Goal: Task Accomplishment & Management: Use online tool/utility

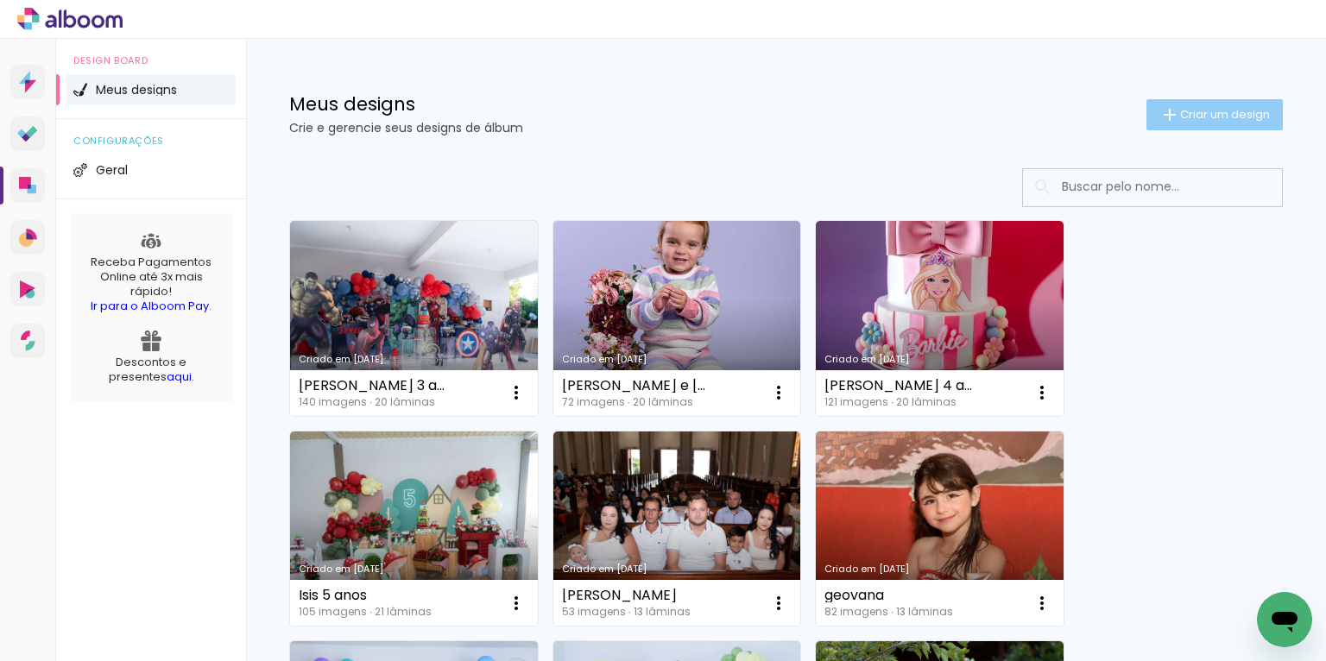
click at [1225, 112] on span "Criar um design" at bounding box center [1225, 114] width 90 height 11
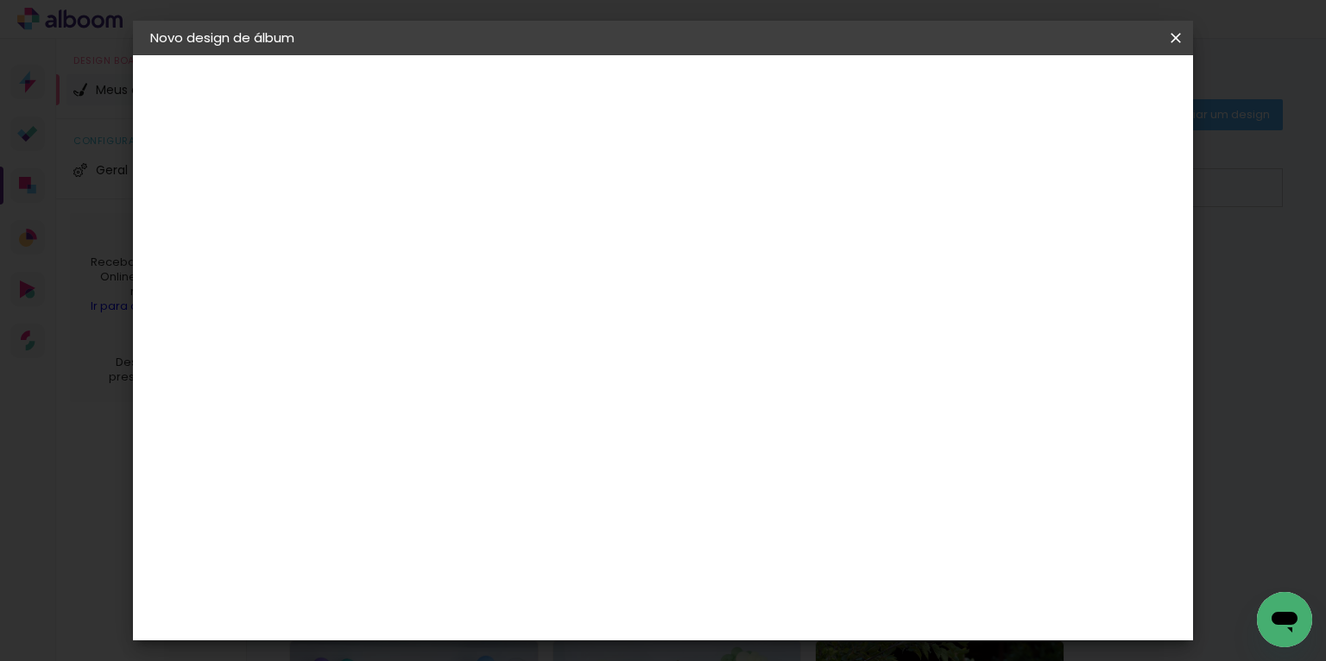
click at [432, 236] on input at bounding box center [432, 231] width 0 height 27
type input "Heloisa"
type paper-input "Heloisa"
type input "Heloisa 6 anos"
type paper-input "Heloisa 6 anos"
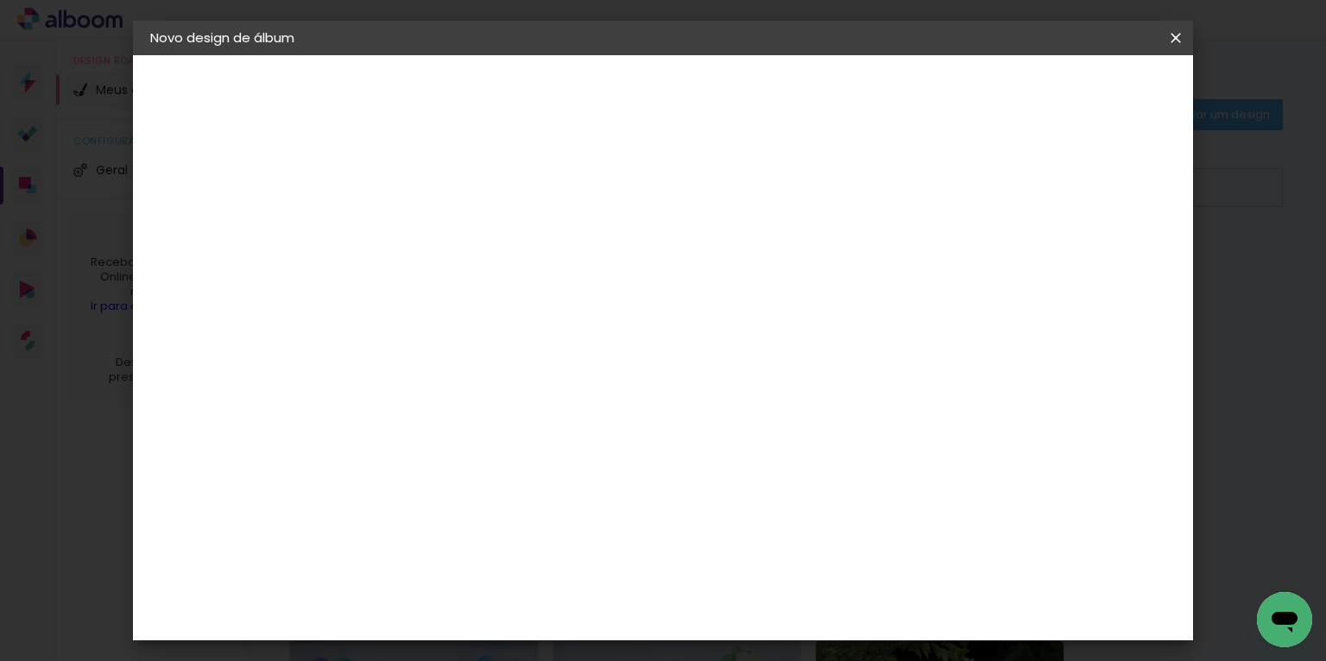
click at [0, 0] on slot "Avançar" at bounding box center [0, 0] width 0 height 0
click at [508, 325] on input at bounding box center [476, 329] width 174 height 22
type input "inter"
type paper-input "inter"
click at [457, 392] on div "Inter Color" at bounding box center [438, 394] width 37 height 28
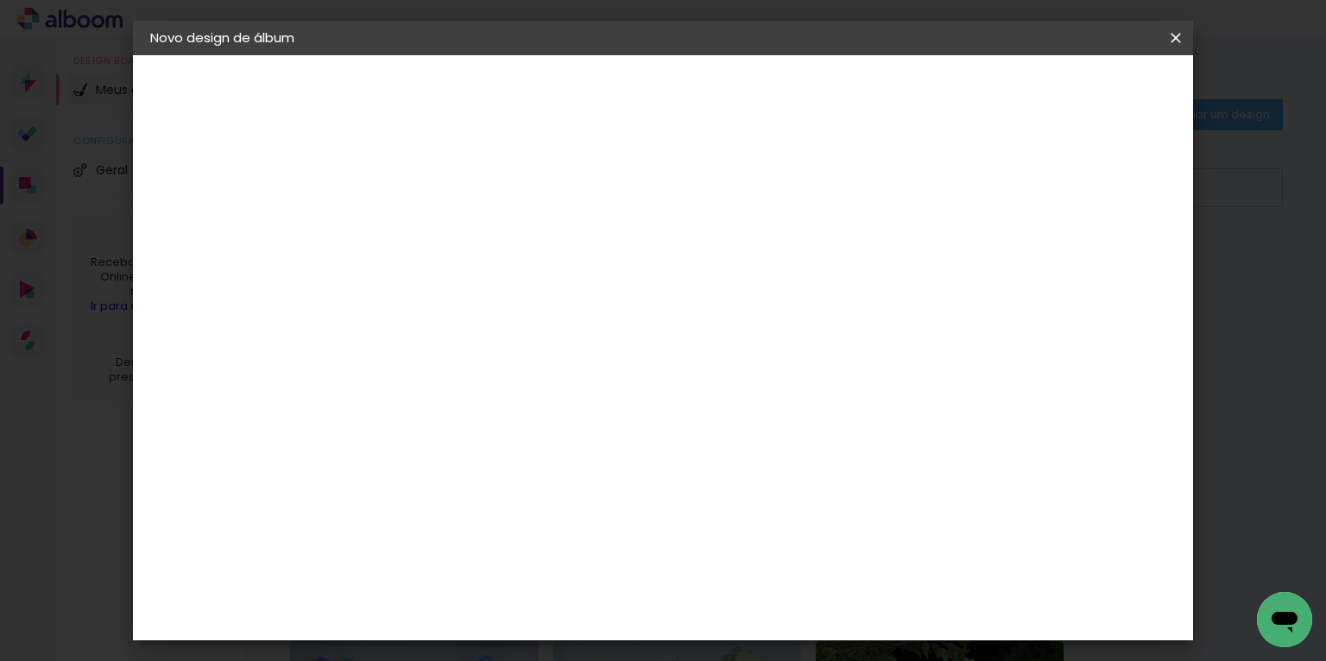
click at [0, 0] on slot "Avançar" at bounding box center [0, 0] width 0 height 0
click at [549, 361] on span "20 × 25" at bounding box center [509, 378] width 80 height 35
click at [549, 605] on span "25 × 25" at bounding box center [509, 622] width 80 height 35
click at [740, 109] on header "Modelo Escolha o modelo do álbum. Voltar Avançar" at bounding box center [548, 106] width 382 height 103
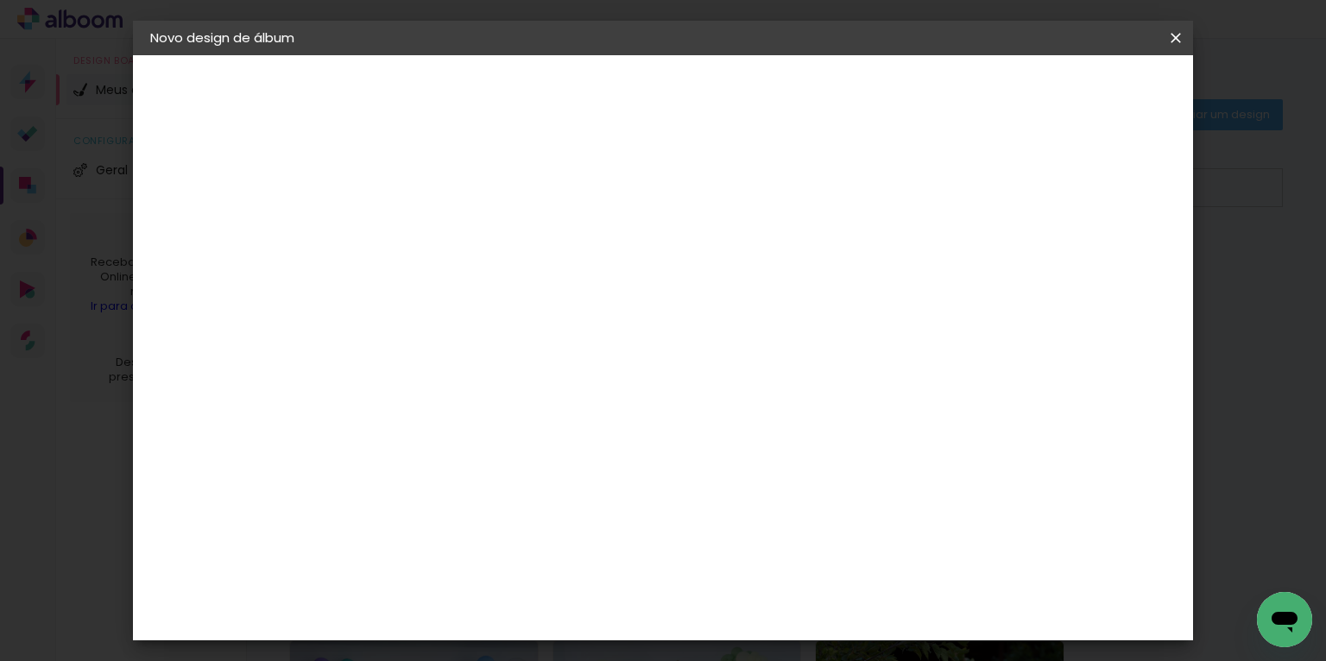
click at [0, 0] on slot "Avançar" at bounding box center [0, 0] width 0 height 0
click at [861, 190] on div at bounding box center [854, 187] width 16 height 16
type paper-checkbox "on"
click at [959, 90] on span "Iniciar design" at bounding box center [919, 91] width 79 height 12
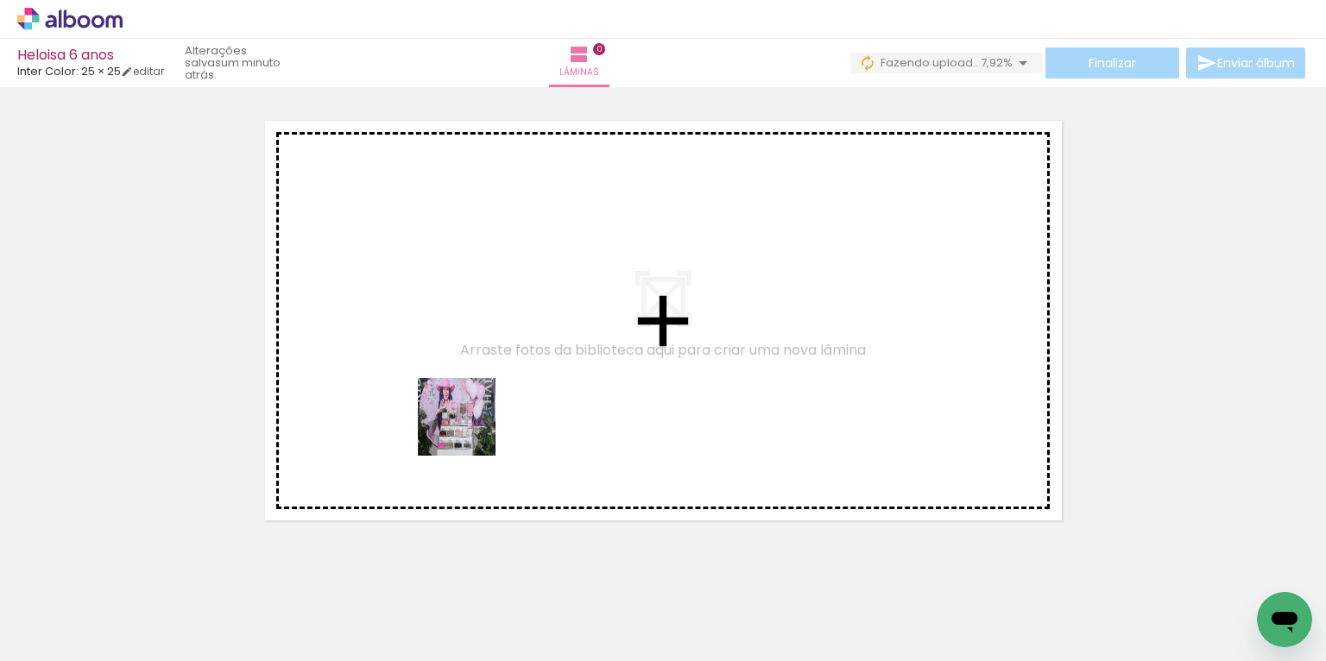
drag, startPoint x: 183, startPoint y: 612, endPoint x: 404, endPoint y: 466, distance: 264.8
click at [476, 426] on quentale-workspace at bounding box center [663, 330] width 1326 height 661
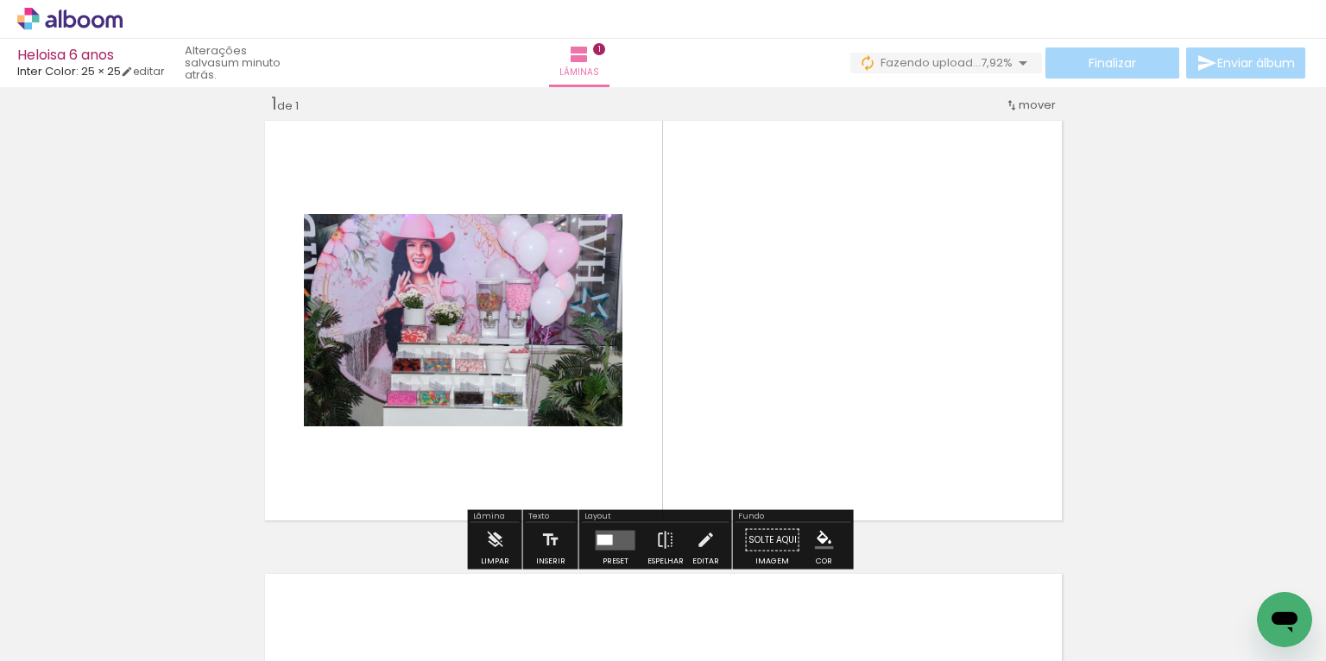
scroll to position [22, 0]
drag, startPoint x: 285, startPoint y: 605, endPoint x: 470, endPoint y: 408, distance: 269.9
click at [449, 425] on quentale-workspace at bounding box center [663, 330] width 1326 height 661
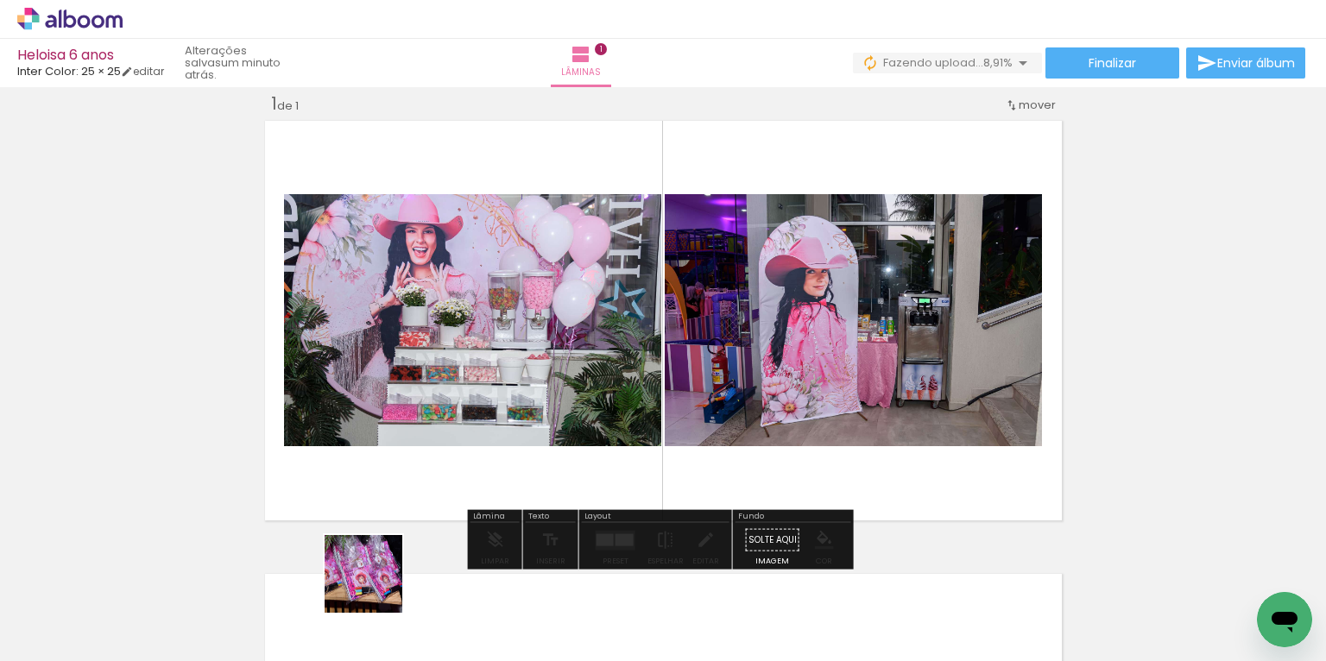
drag, startPoint x: 376, startPoint y: 587, endPoint x: 451, endPoint y: 490, distance: 122.4
click at [470, 429] on quentale-workspace at bounding box center [663, 330] width 1326 height 661
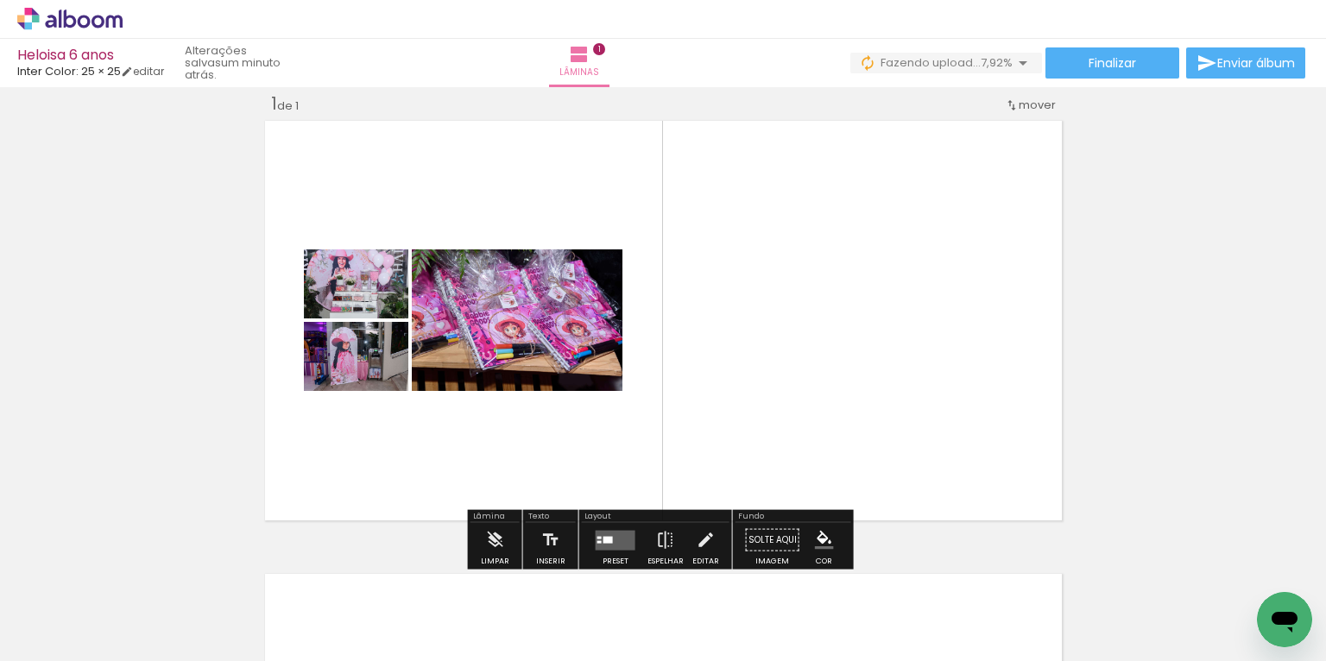
drag, startPoint x: 472, startPoint y: 617, endPoint x: 623, endPoint y: 368, distance: 291.6
click at [611, 380] on quentale-workspace at bounding box center [663, 330] width 1326 height 661
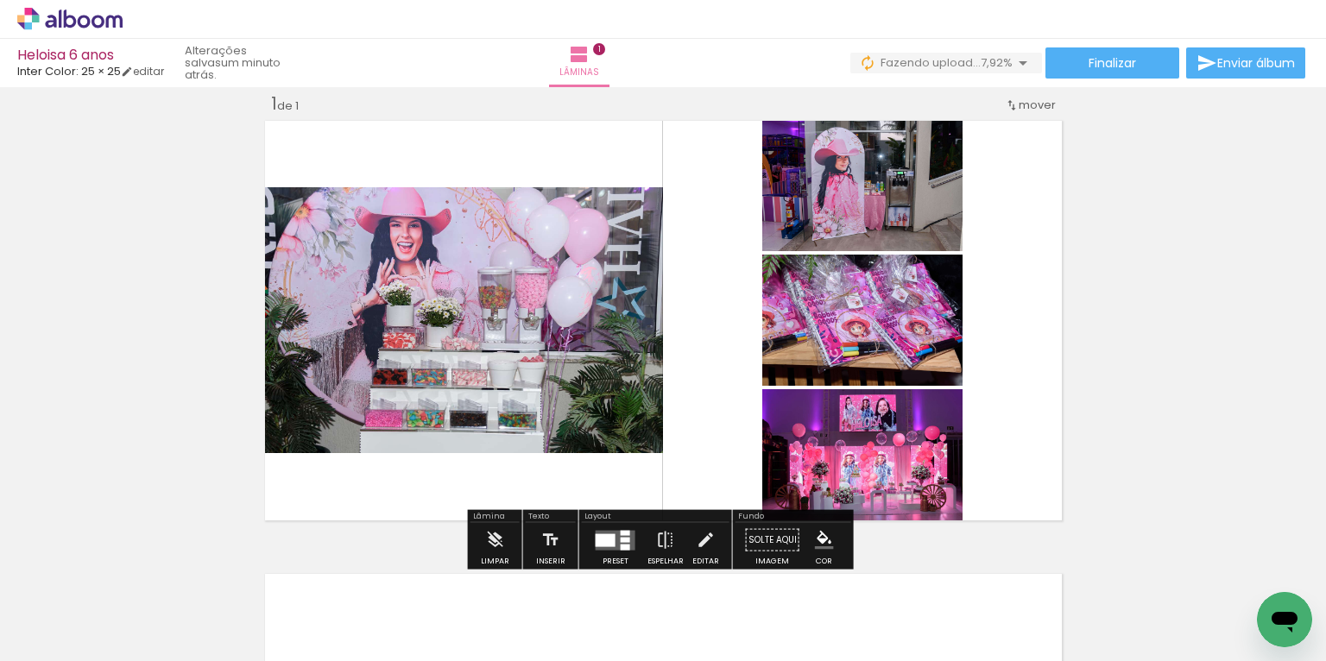
drag, startPoint x: 575, startPoint y: 612, endPoint x: 632, endPoint y: 546, distance: 87.5
click at [633, 475] on quentale-workspace at bounding box center [663, 330] width 1326 height 661
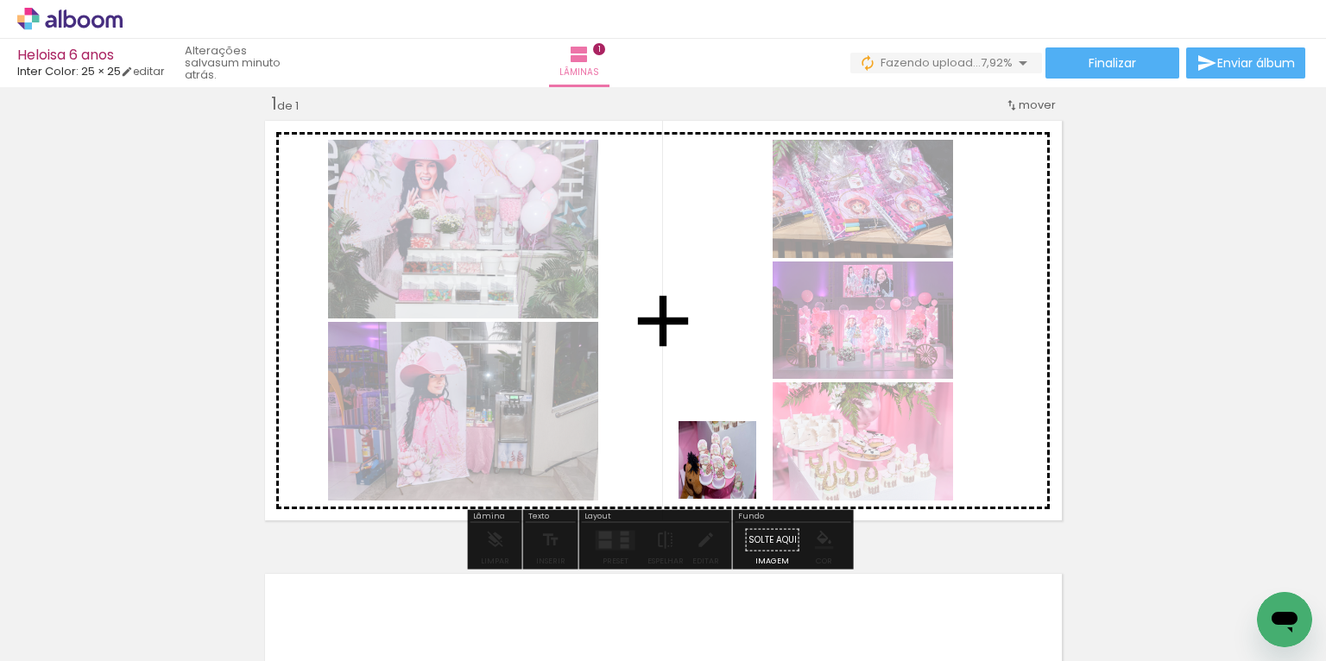
drag, startPoint x: 672, startPoint y: 601, endPoint x: 777, endPoint y: 520, distance: 132.3
click at [747, 448] on quentale-workspace at bounding box center [663, 330] width 1326 height 661
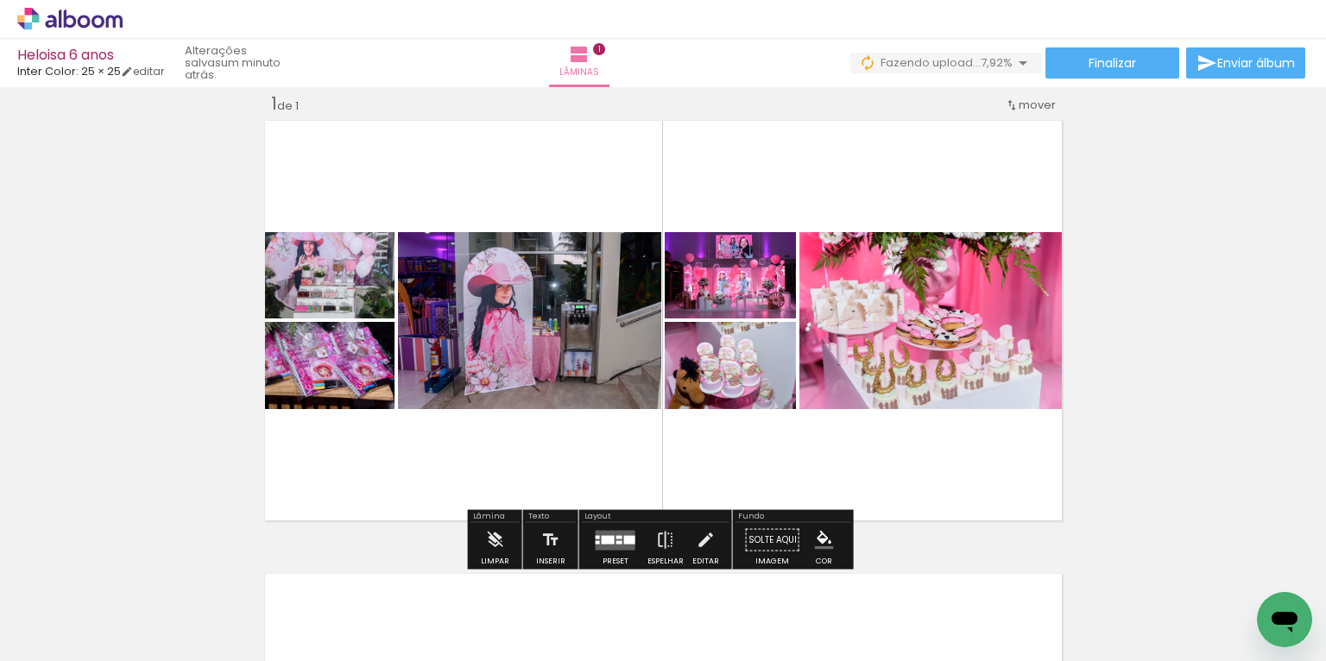
drag, startPoint x: 763, startPoint y: 581, endPoint x: 806, endPoint y: 425, distance: 162.1
click at [806, 425] on quentale-workspace at bounding box center [663, 330] width 1326 height 661
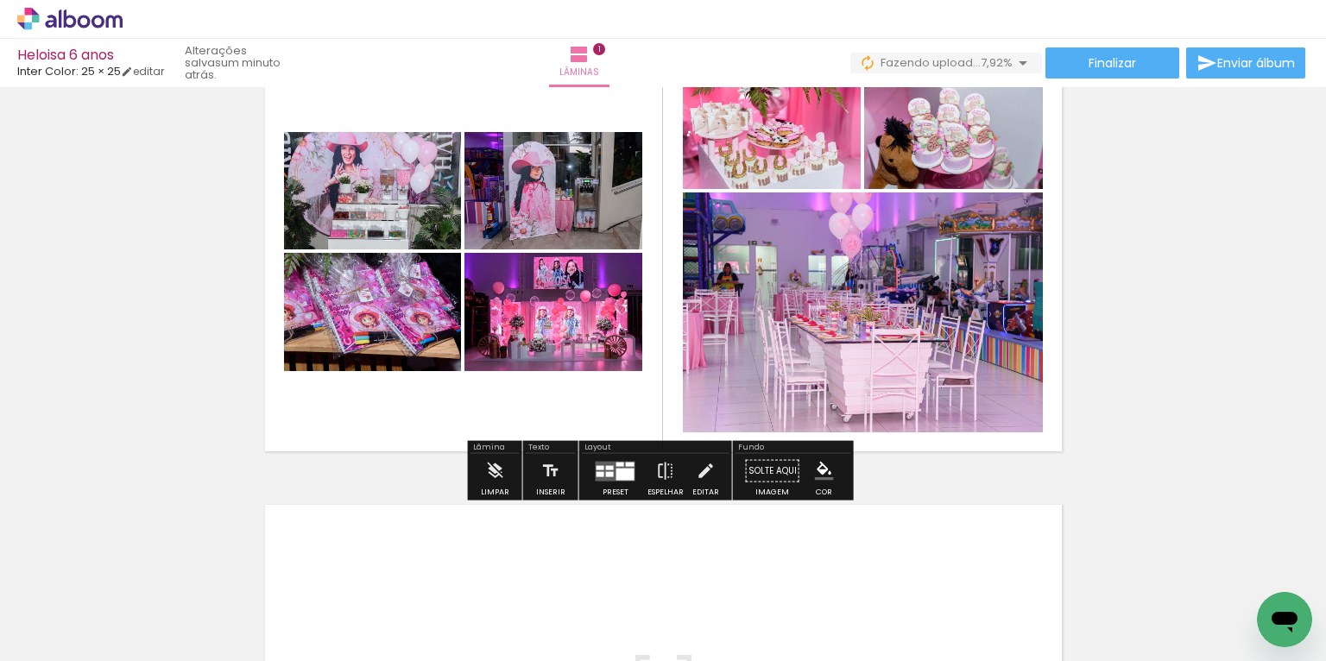
scroll to position [0, 1280]
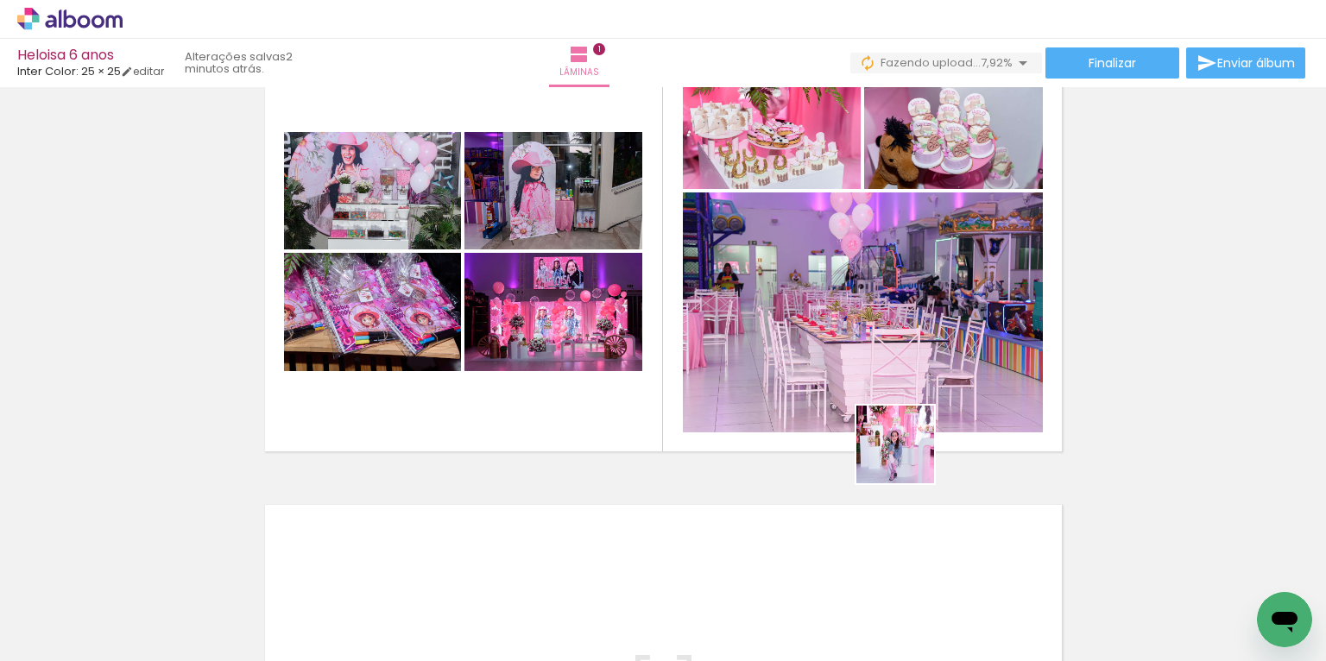
drag, startPoint x: 948, startPoint y: 618, endPoint x: 892, endPoint y: 343, distance: 280.8
click at [893, 360] on quentale-workspace at bounding box center [663, 330] width 1326 height 661
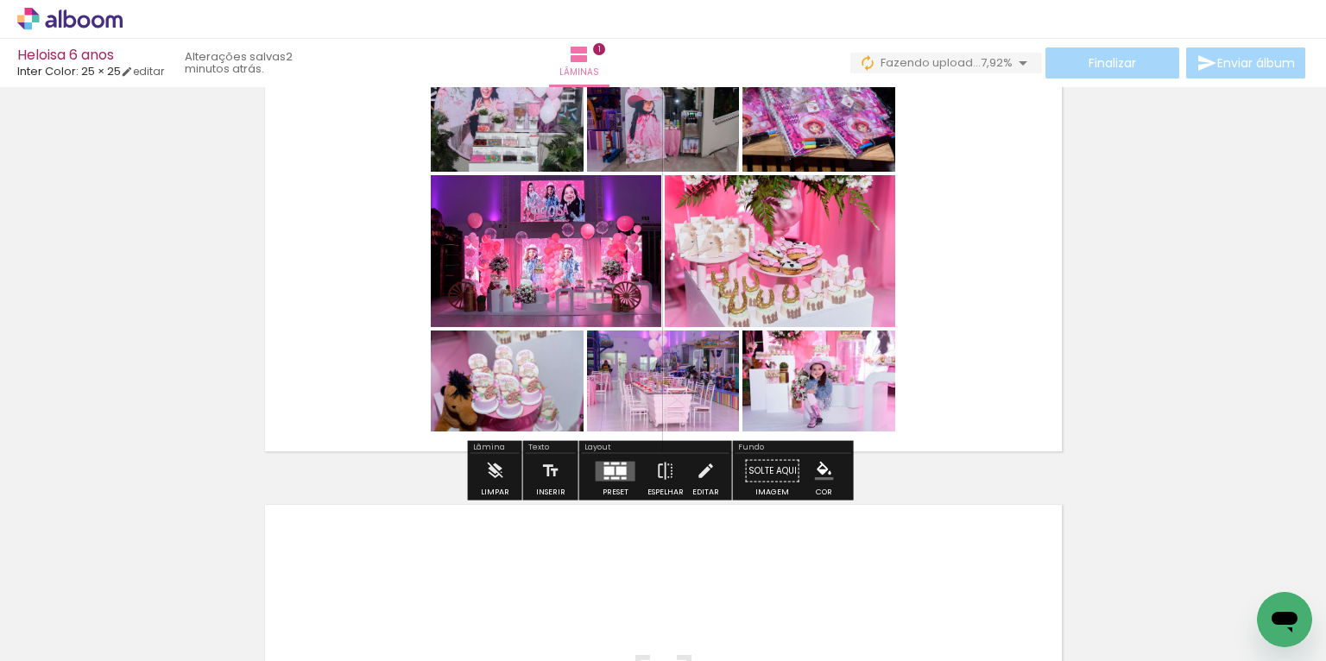
click at [622, 467] on quentale-layouter at bounding box center [616, 471] width 40 height 20
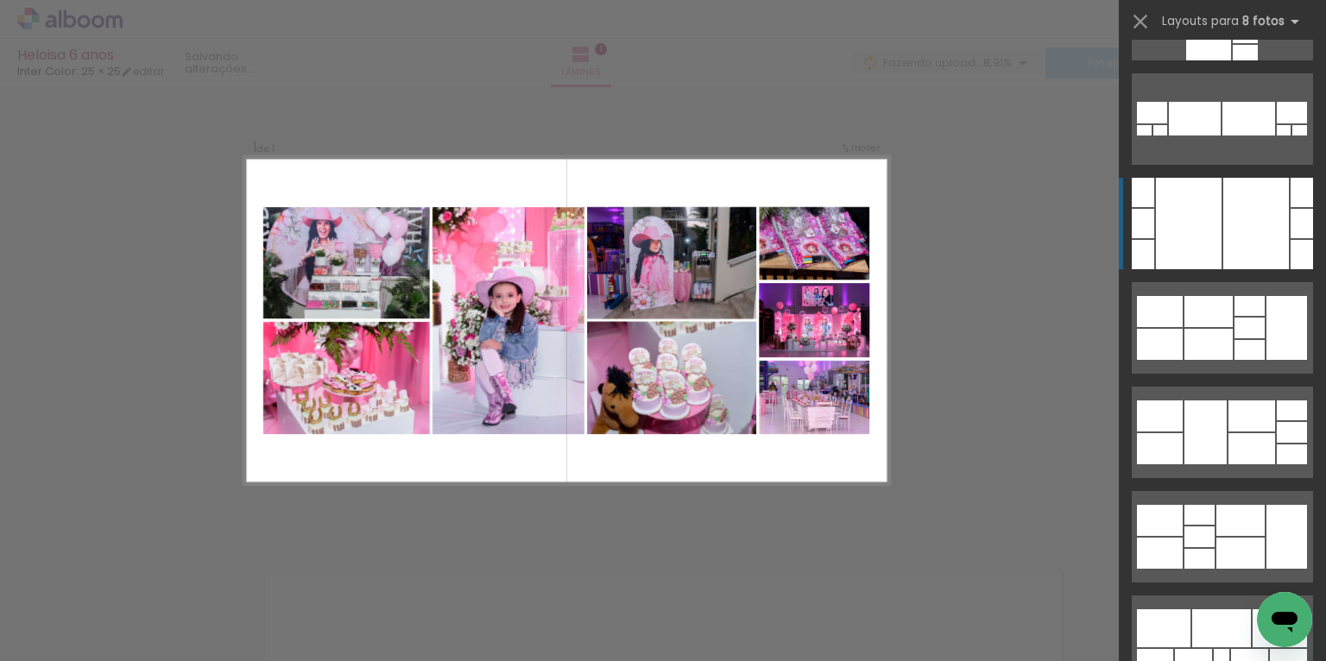
scroll to position [2831, 0]
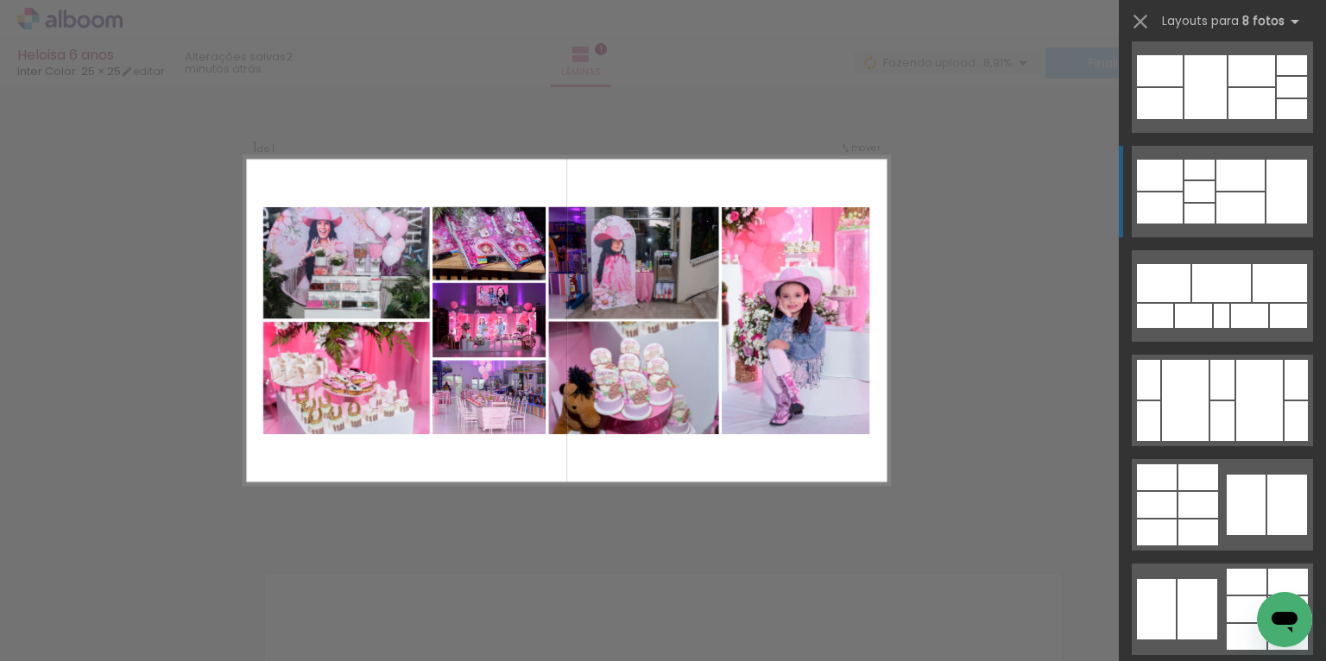
click at [1225, 188] on div at bounding box center [1240, 175] width 48 height 31
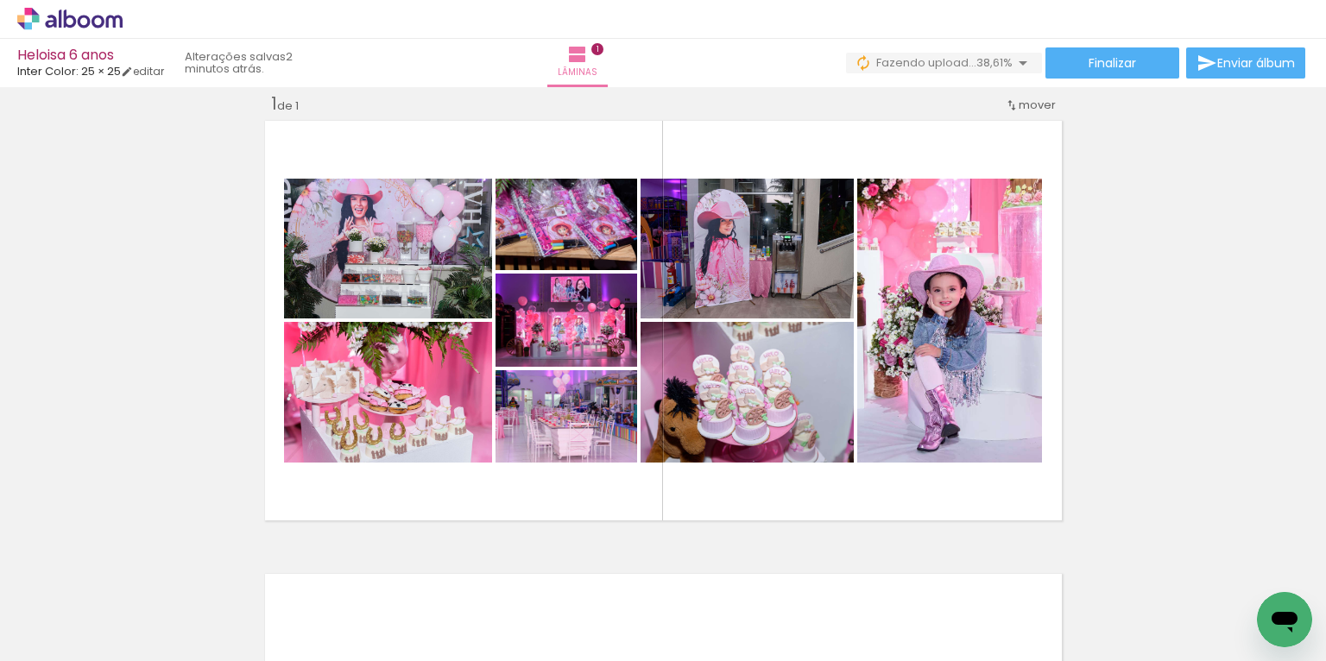
scroll to position [0, 5509]
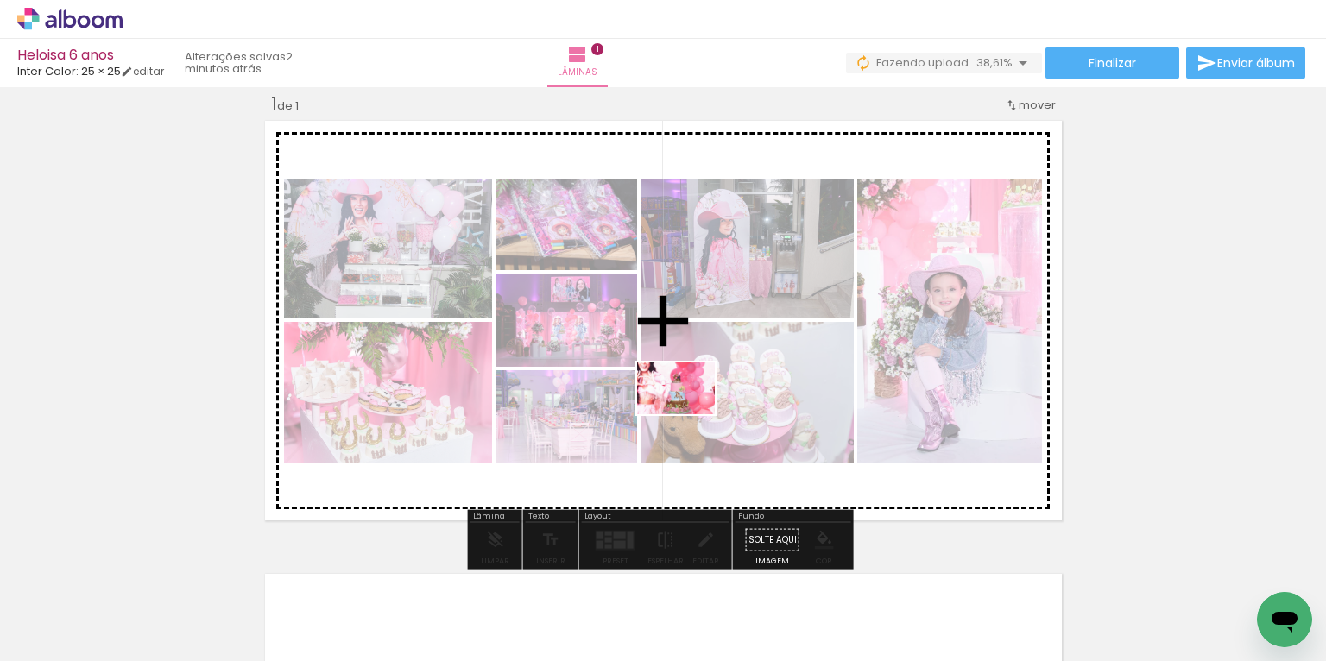
drag, startPoint x: 673, startPoint y: 613, endPoint x: 693, endPoint y: 416, distance: 197.8
click at [691, 415] on quentale-workspace at bounding box center [663, 330] width 1326 height 661
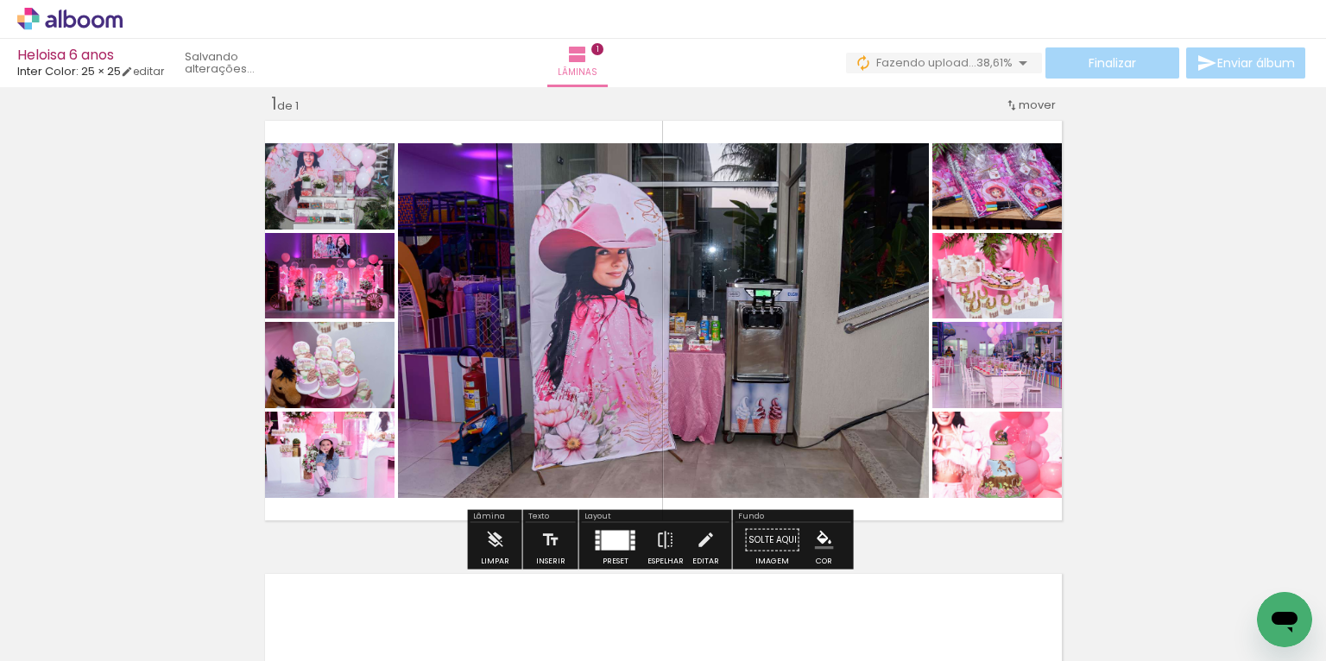
click at [615, 541] on div at bounding box center [616, 540] width 28 height 20
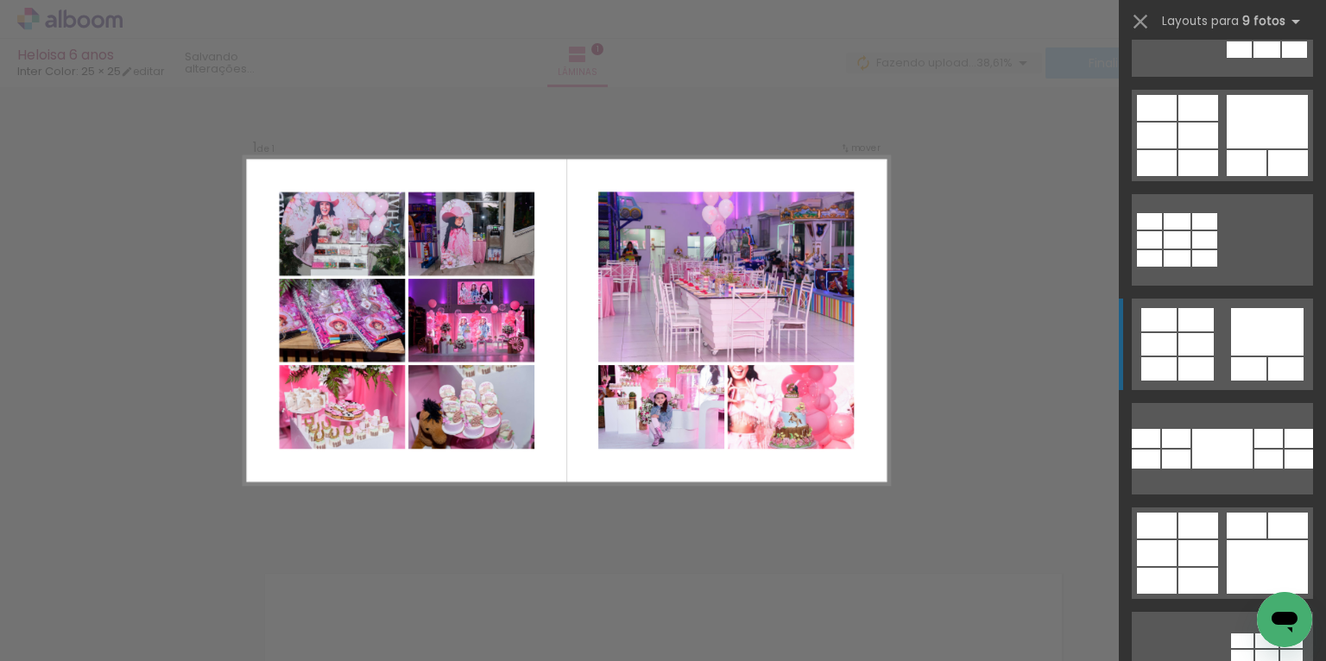
scroll to position [691, 0]
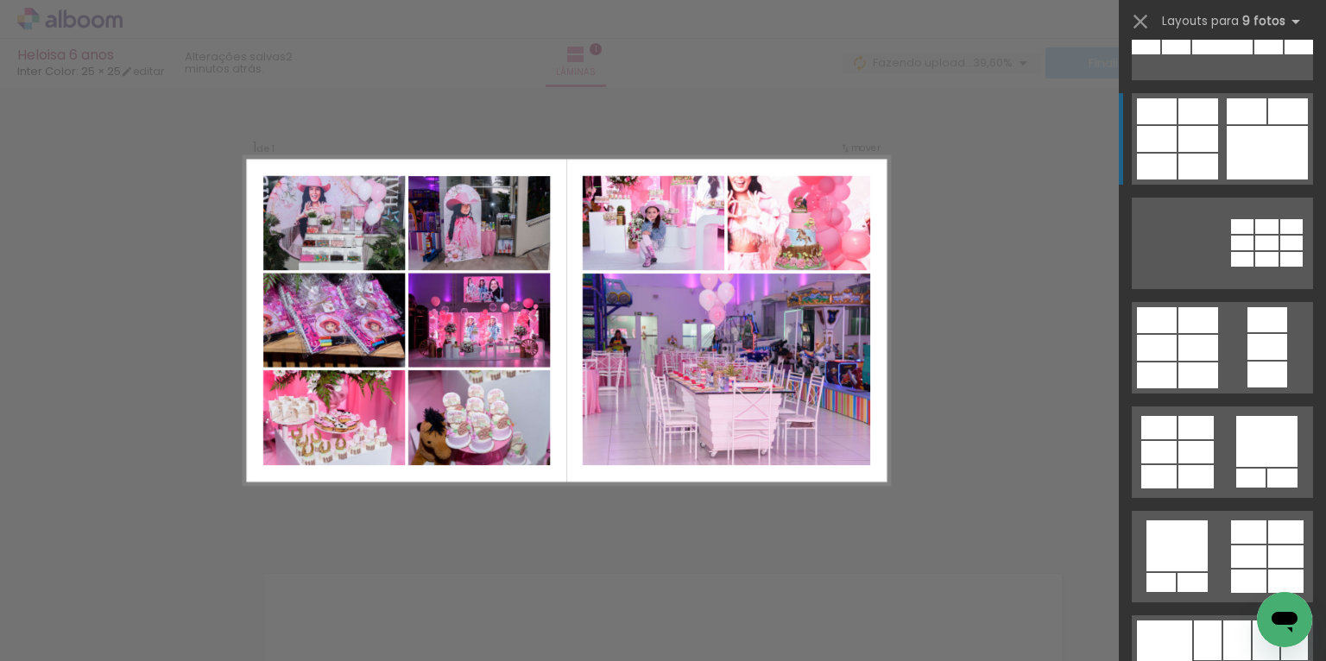
click at [1207, 161] on div at bounding box center [1198, 167] width 40 height 26
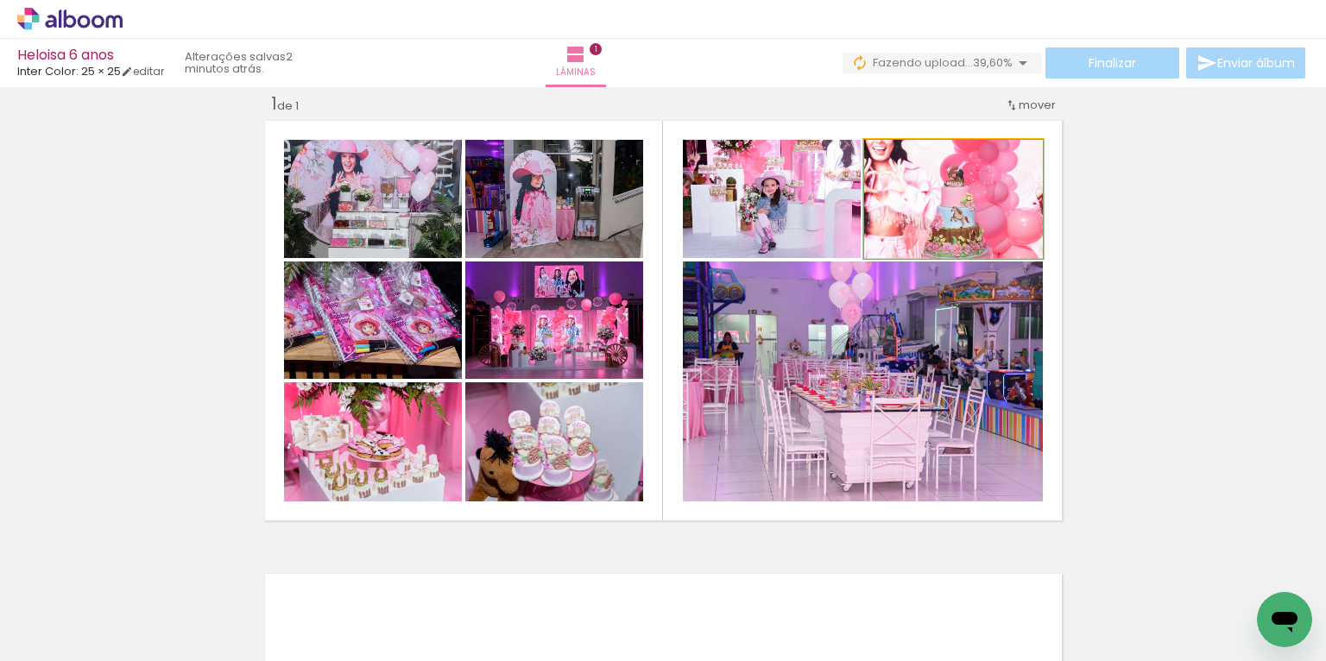
drag, startPoint x: 954, startPoint y: 207, endPoint x: 954, endPoint y: 224, distance: 17.3
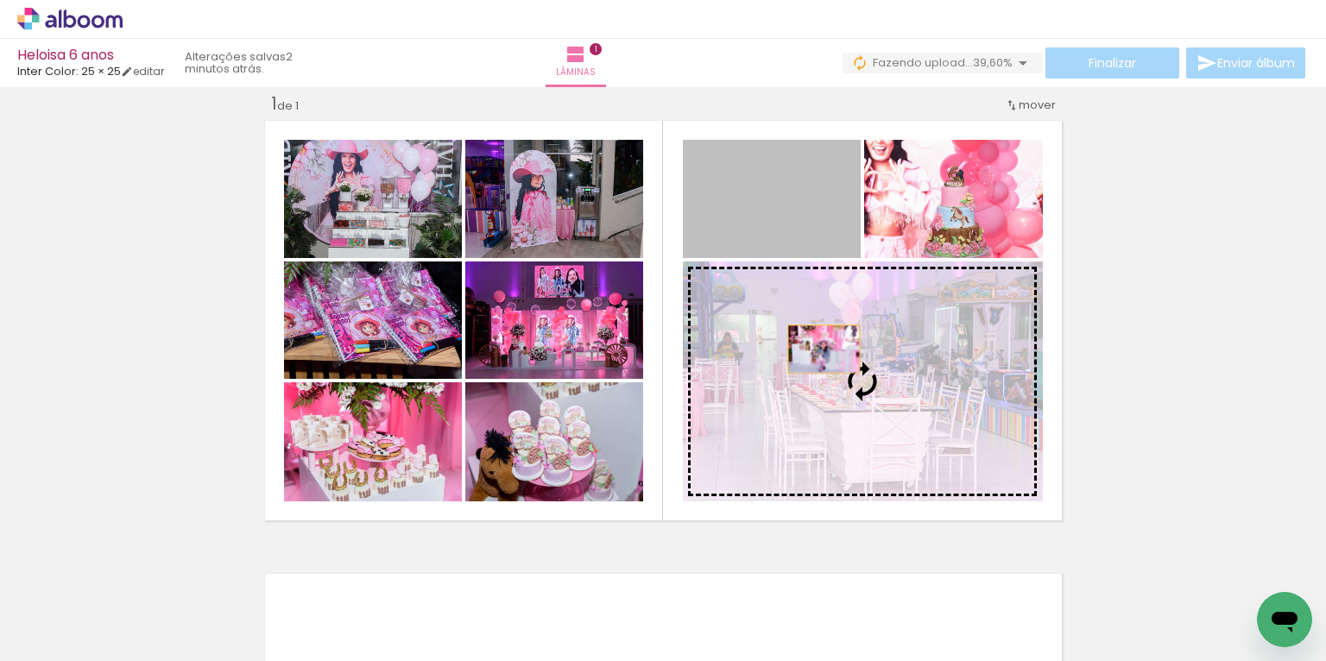
drag, startPoint x: 791, startPoint y: 212, endPoint x: 829, endPoint y: 403, distance: 194.3
click at [0, 0] on slot at bounding box center [0, 0] width 0 height 0
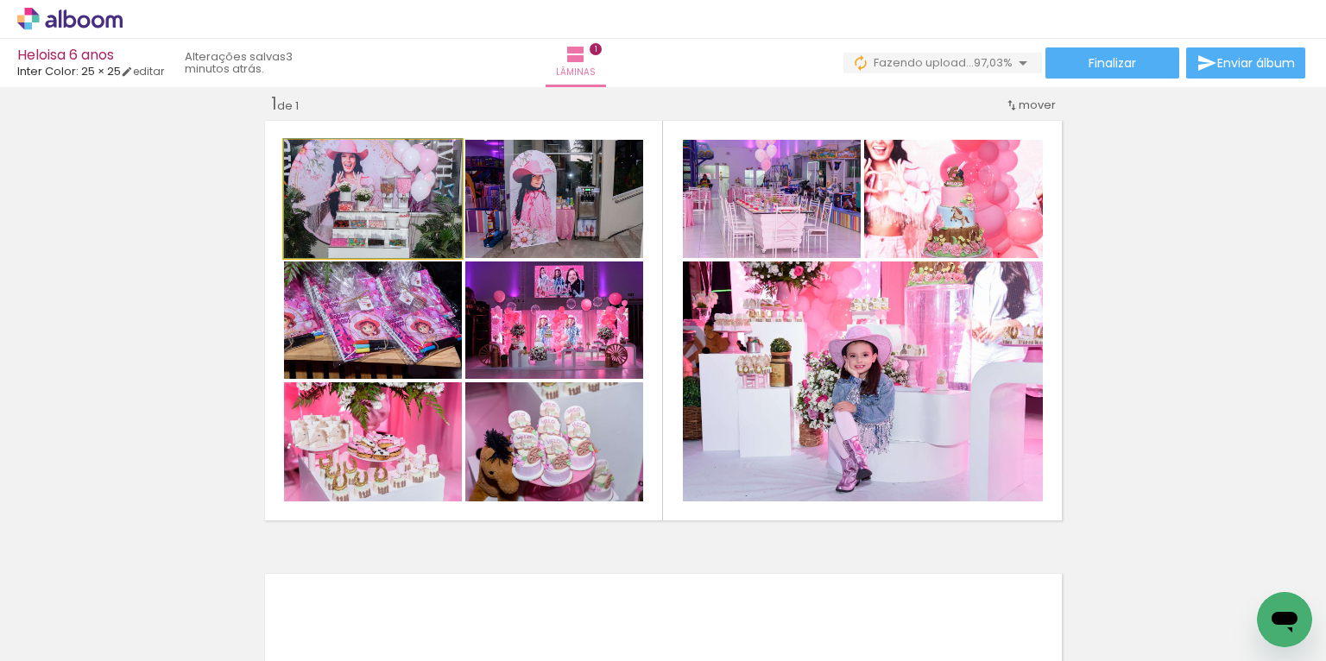
drag, startPoint x: 413, startPoint y: 225, endPoint x: 394, endPoint y: 206, distance: 26.3
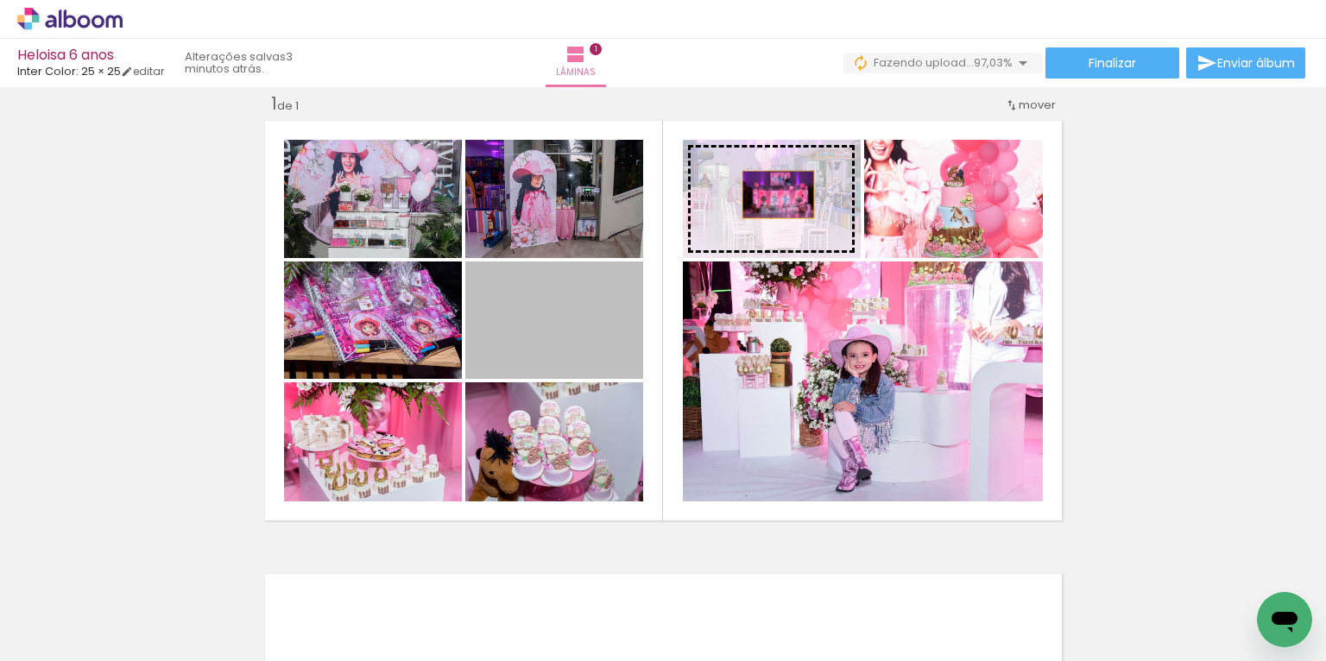
drag, startPoint x: 564, startPoint y: 339, endPoint x: 773, endPoint y: 194, distance: 254.3
click at [0, 0] on slot at bounding box center [0, 0] width 0 height 0
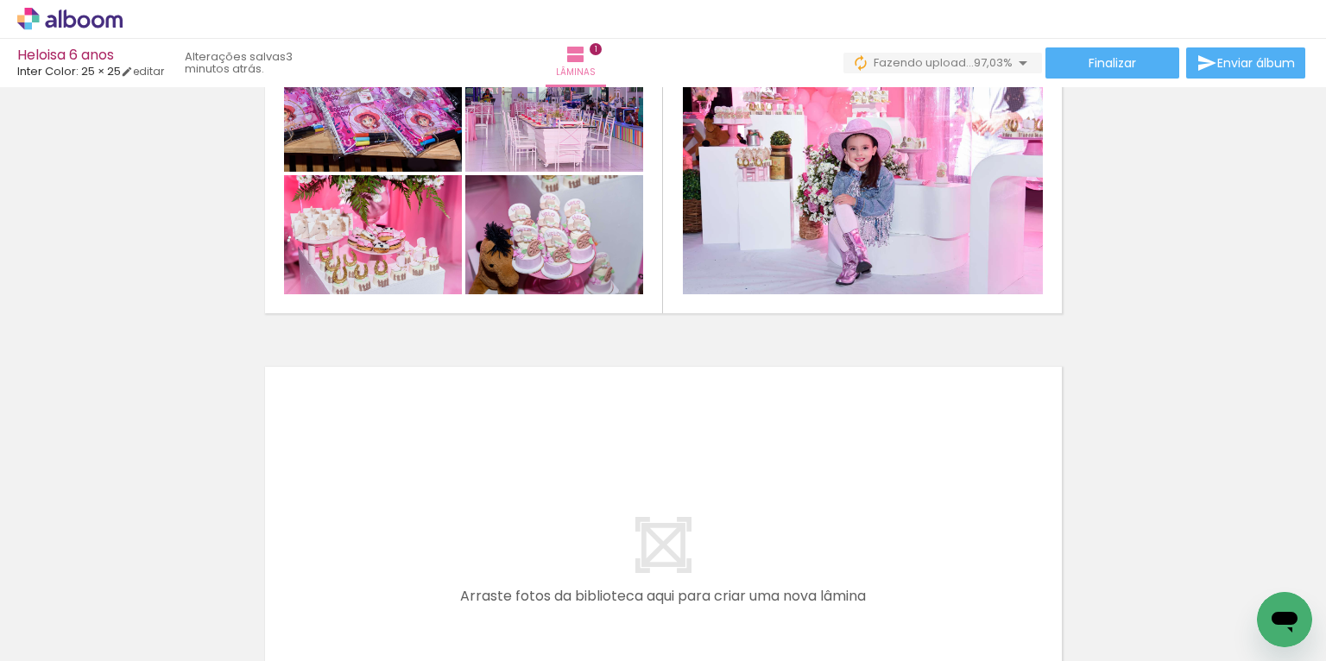
scroll to position [0, 408]
drag, startPoint x: 462, startPoint y: 597, endPoint x: 500, endPoint y: 518, distance: 88.0
click at [500, 518] on quentale-workspace at bounding box center [663, 330] width 1326 height 661
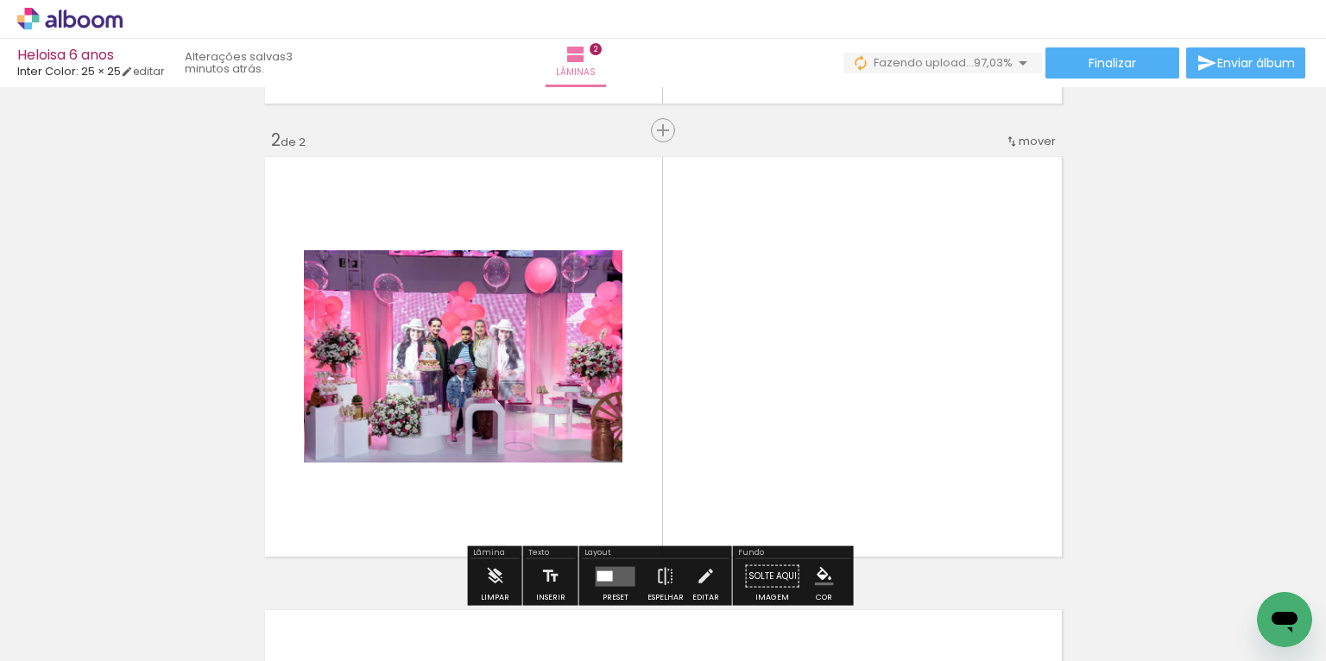
scroll to position [475, 0]
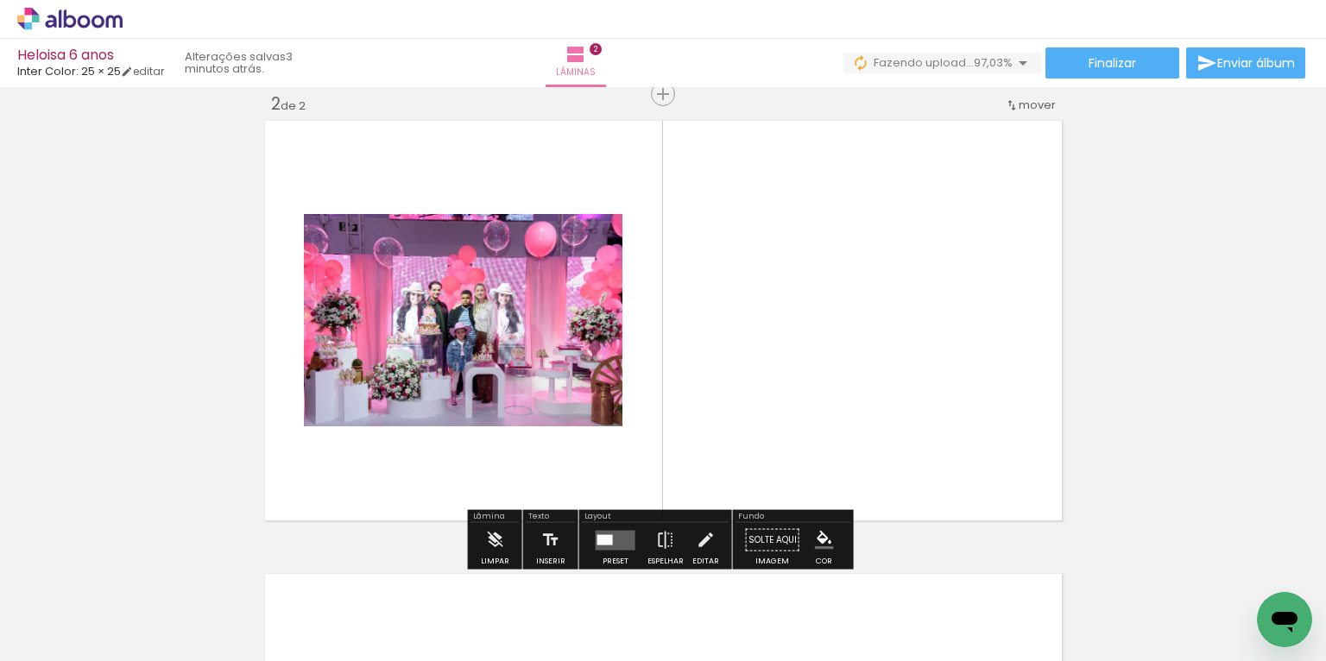
drag, startPoint x: 546, startPoint y: 596, endPoint x: 590, endPoint y: 407, distance: 193.2
click at [586, 422] on quentale-workspace at bounding box center [663, 330] width 1326 height 661
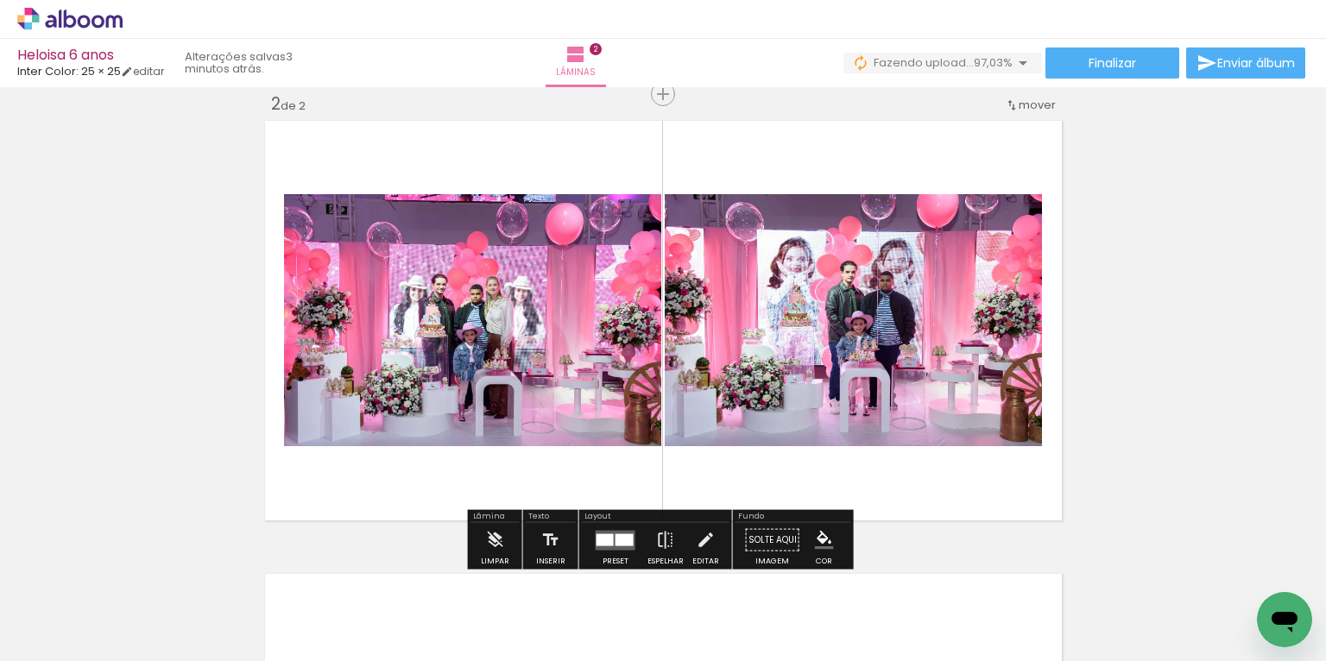
drag, startPoint x: 645, startPoint y: 522, endPoint x: 661, endPoint y: 459, distance: 65.1
click at [646, 438] on quentale-workspace at bounding box center [663, 330] width 1326 height 661
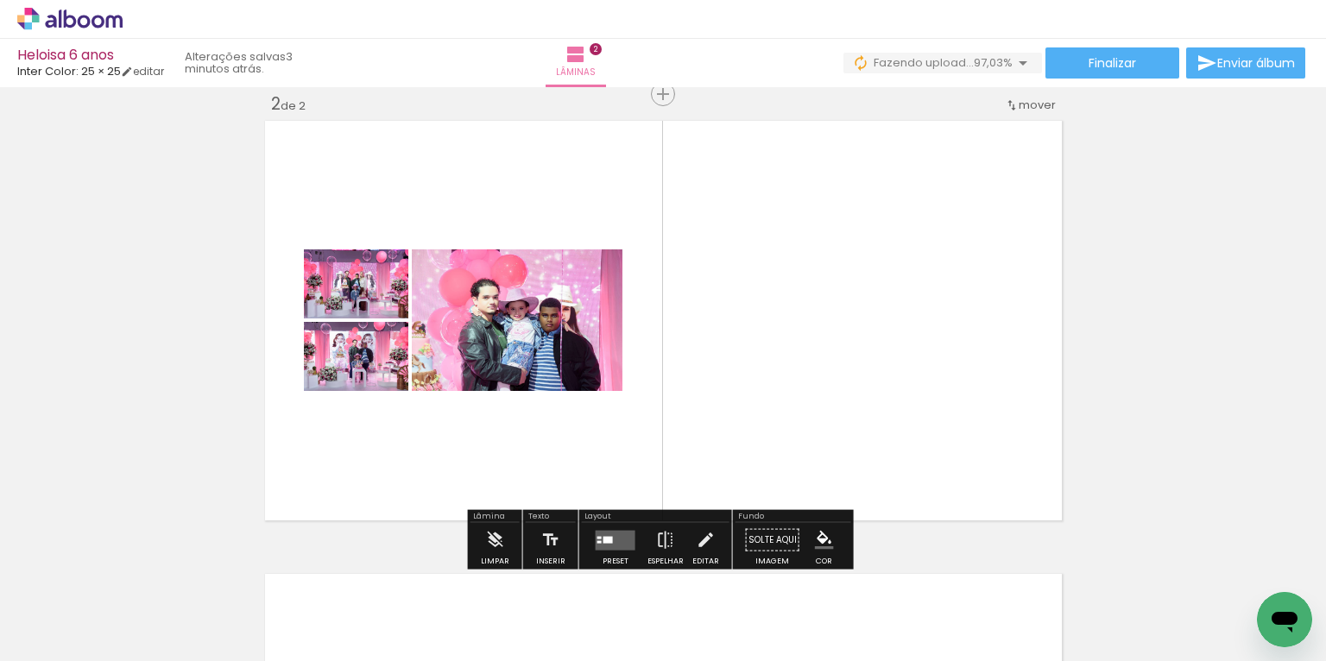
drag, startPoint x: 752, startPoint y: 618, endPoint x: 735, endPoint y: 433, distance: 185.4
click at [723, 460] on quentale-workspace at bounding box center [663, 330] width 1326 height 661
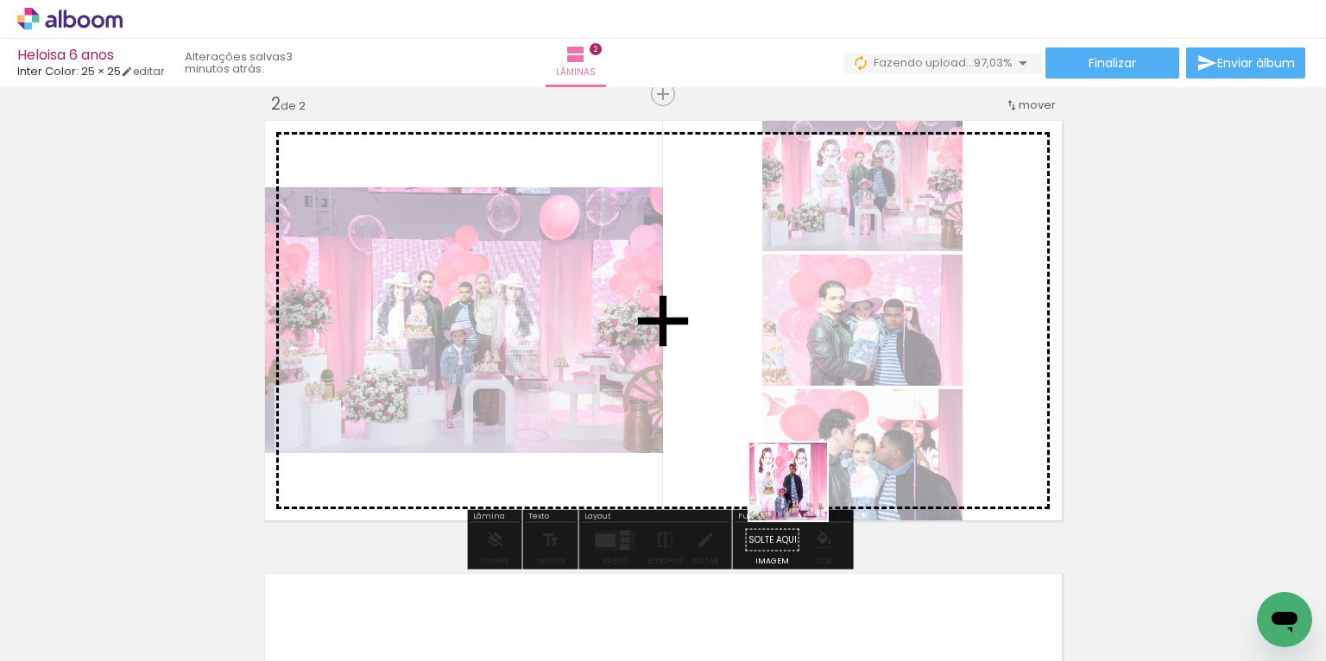
drag, startPoint x: 857, startPoint y: 621, endPoint x: 824, endPoint y: 495, distance: 129.4
click at [795, 479] on quentale-workspace at bounding box center [663, 330] width 1326 height 661
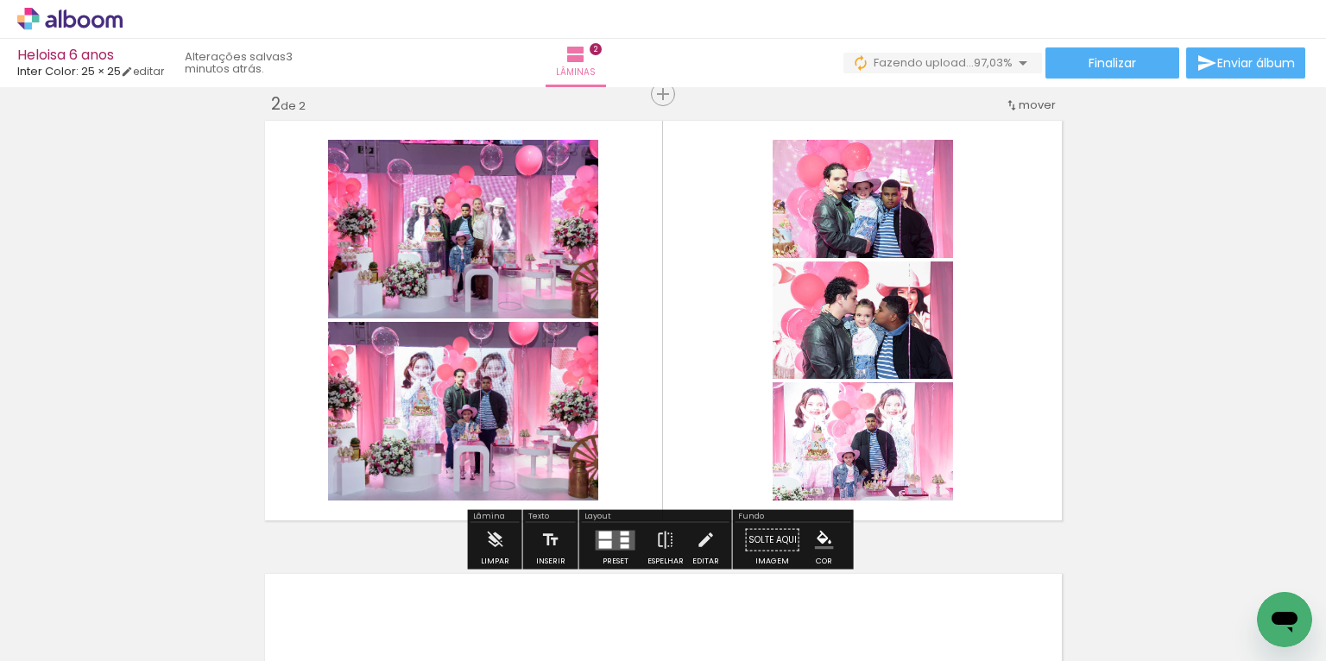
drag, startPoint x: 947, startPoint y: 615, endPoint x: 934, endPoint y: 517, distance: 99.2
click at [846, 449] on quentale-workspace at bounding box center [663, 330] width 1326 height 661
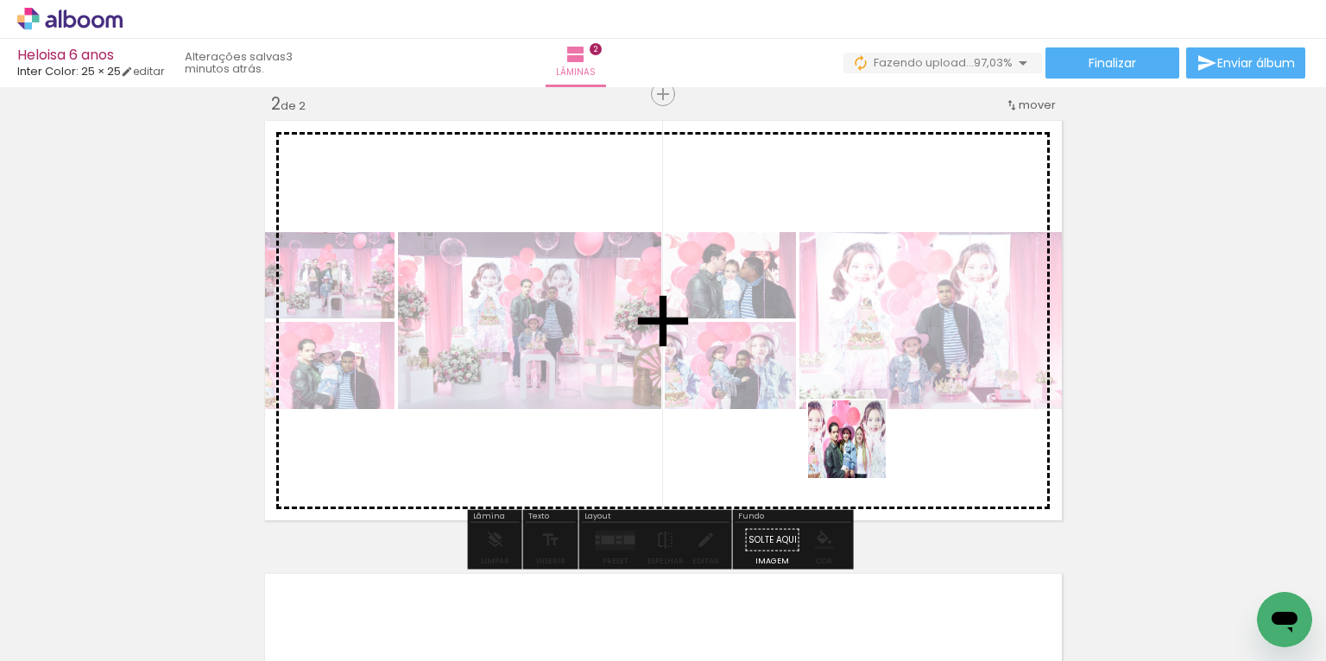
drag, startPoint x: 1049, startPoint y: 621, endPoint x: 1006, endPoint y: 546, distance: 87.4
click at [851, 446] on quentale-workspace at bounding box center [663, 330] width 1326 height 661
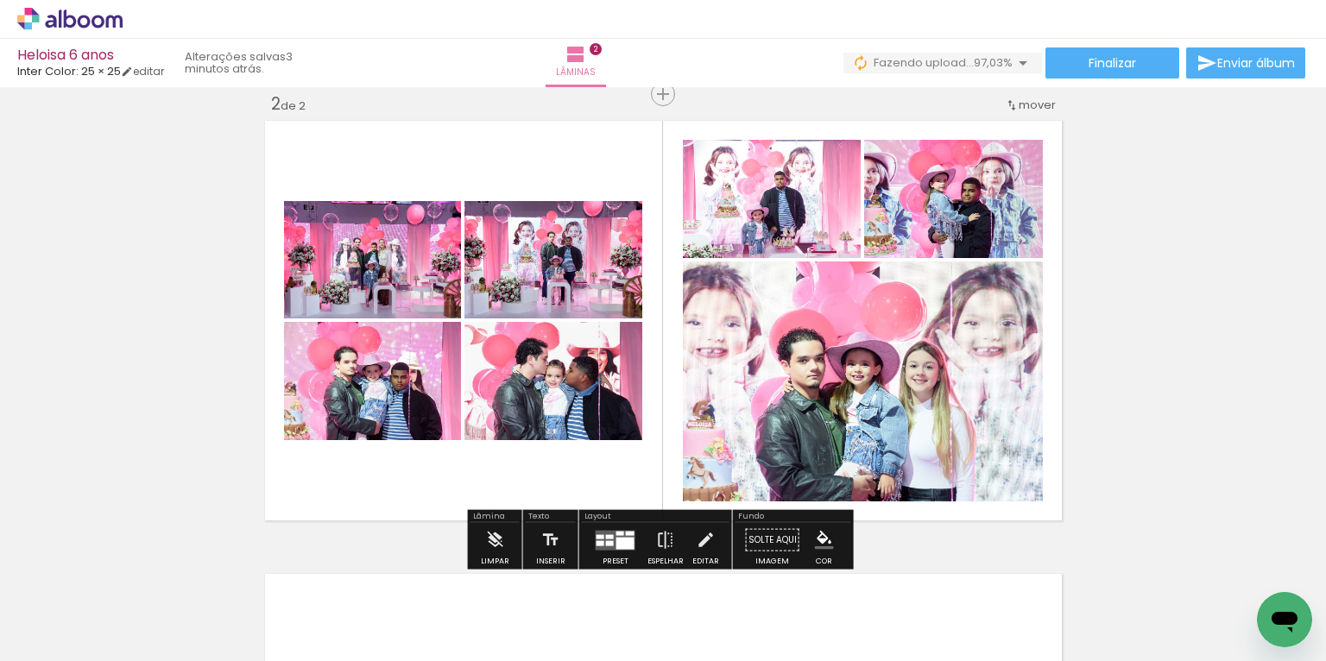
drag, startPoint x: 1122, startPoint y: 610, endPoint x: 1070, endPoint y: 558, distance: 73.9
click at [898, 464] on quentale-workspace at bounding box center [663, 330] width 1326 height 661
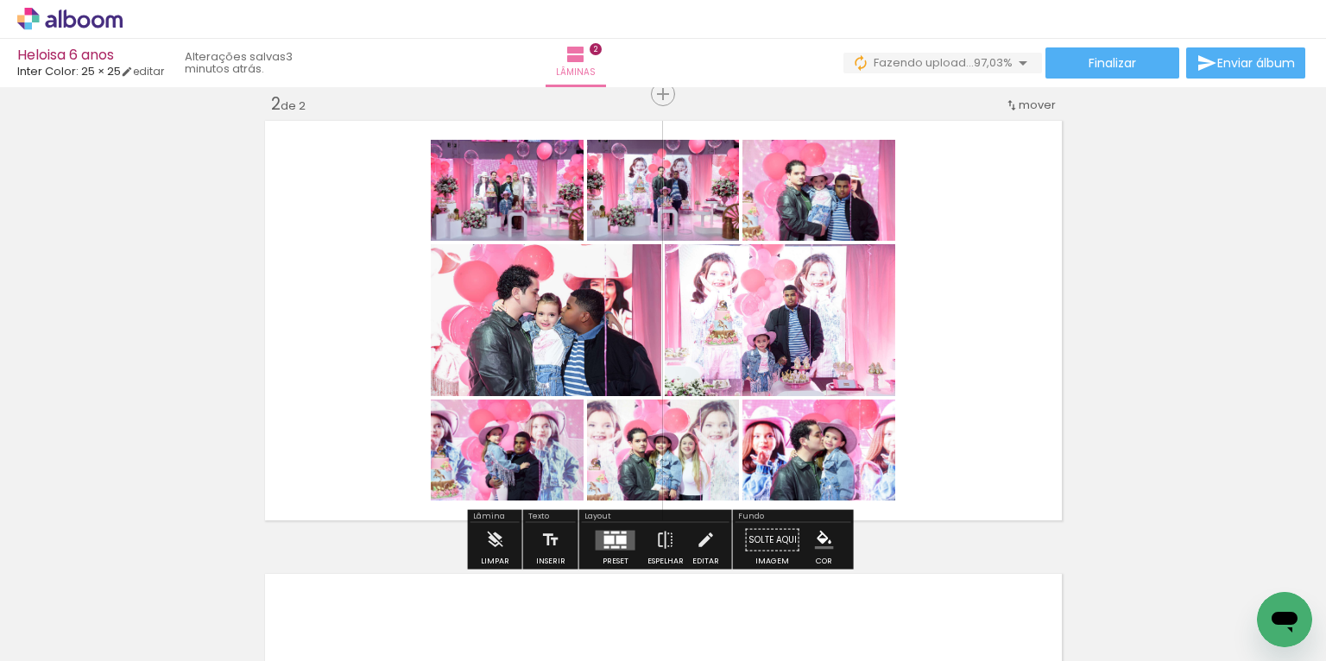
drag, startPoint x: 1119, startPoint y: 557, endPoint x: 846, endPoint y: 398, distance: 316.4
click at [905, 427] on quentale-workspace at bounding box center [663, 330] width 1326 height 661
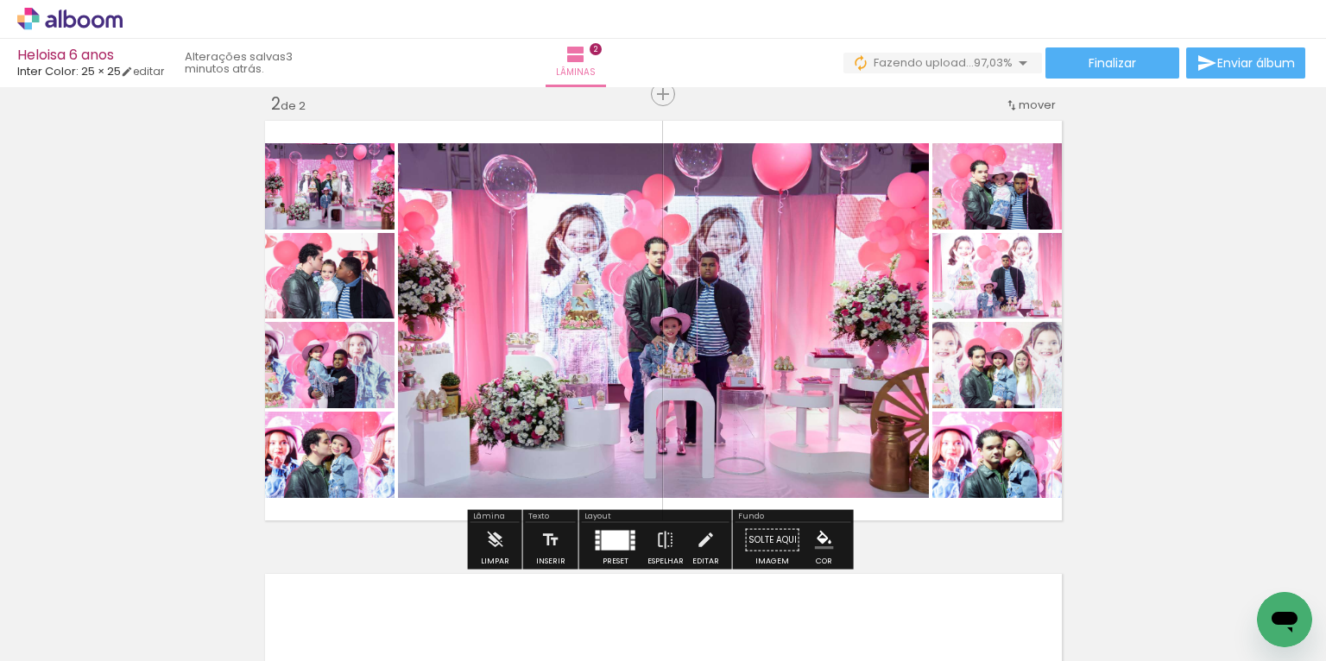
click at [615, 532] on div at bounding box center [616, 540] width 28 height 20
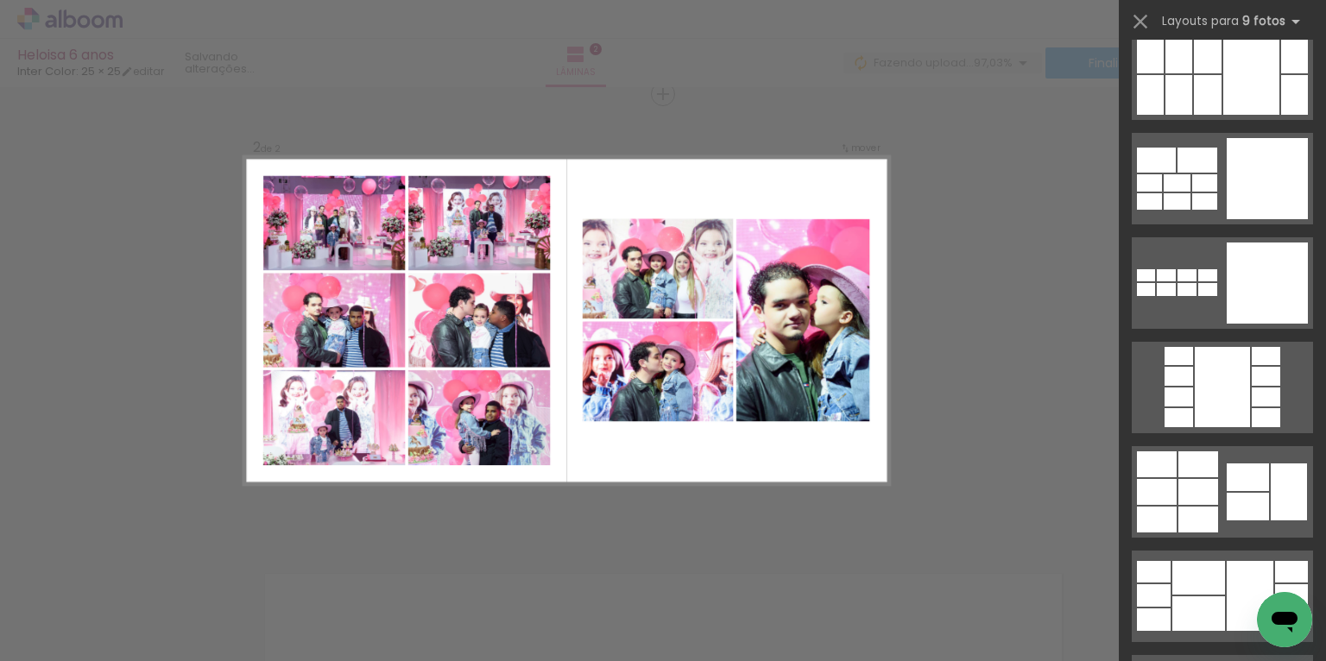
scroll to position [1657, 0]
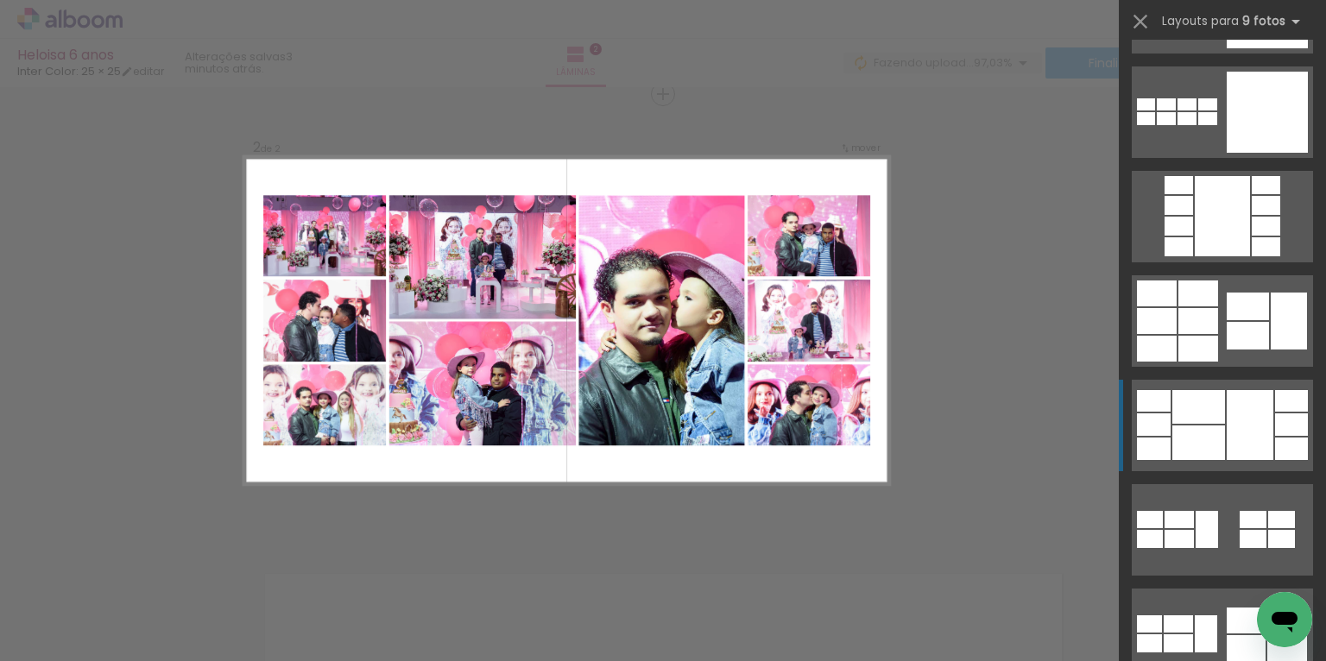
click at [1275, 409] on div at bounding box center [1291, 401] width 33 height 22
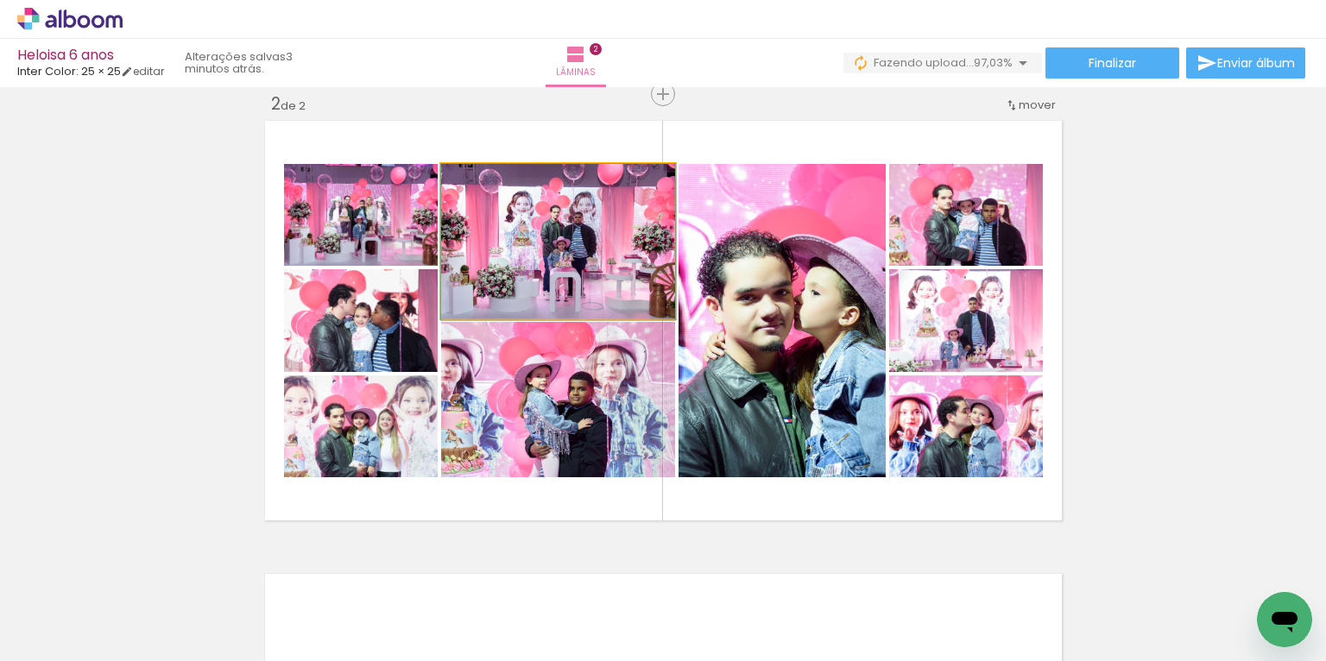
drag, startPoint x: 595, startPoint y: 268, endPoint x: 828, endPoint y: 335, distance: 242.3
click at [0, 0] on slot at bounding box center [0, 0] width 0 height 0
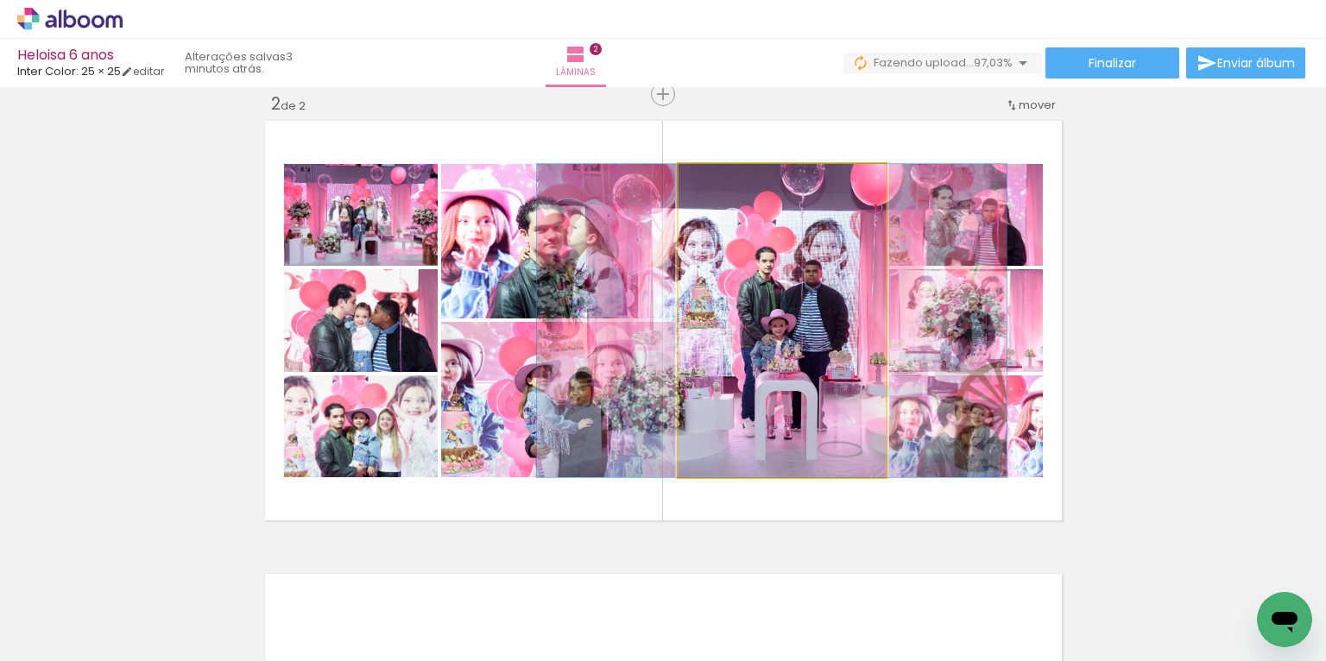
drag, startPoint x: 766, startPoint y: 384, endPoint x: 752, endPoint y: 382, distance: 14.8
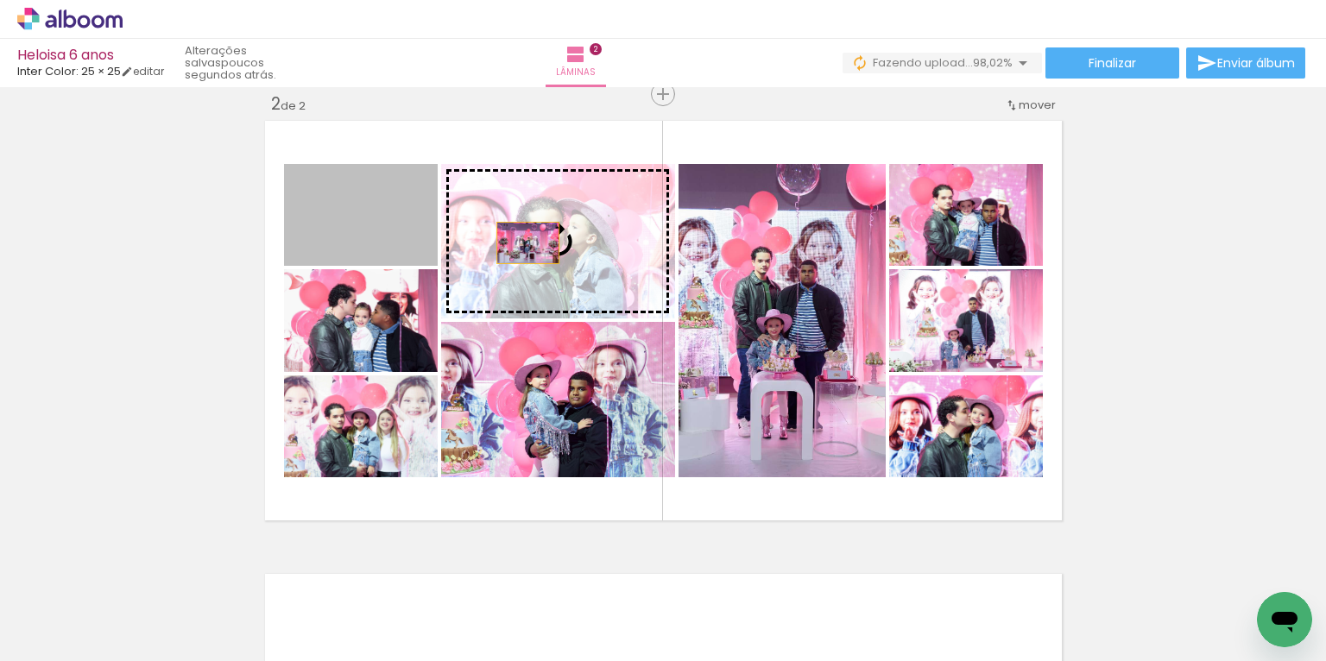
drag, startPoint x: 369, startPoint y: 222, endPoint x: 522, endPoint y: 243, distance: 154.2
click at [0, 0] on slot at bounding box center [0, 0] width 0 height 0
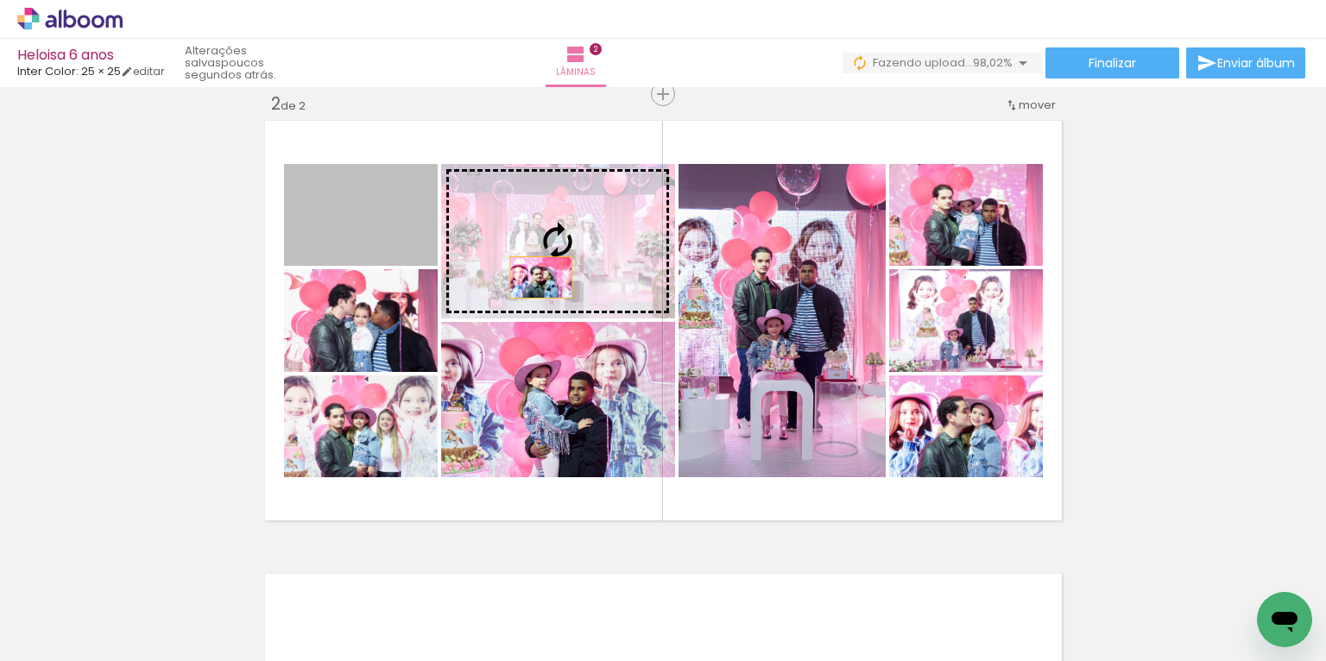
drag, startPoint x: 391, startPoint y: 234, endPoint x: 535, endPoint y: 277, distance: 150.5
click at [0, 0] on slot at bounding box center [0, 0] width 0 height 0
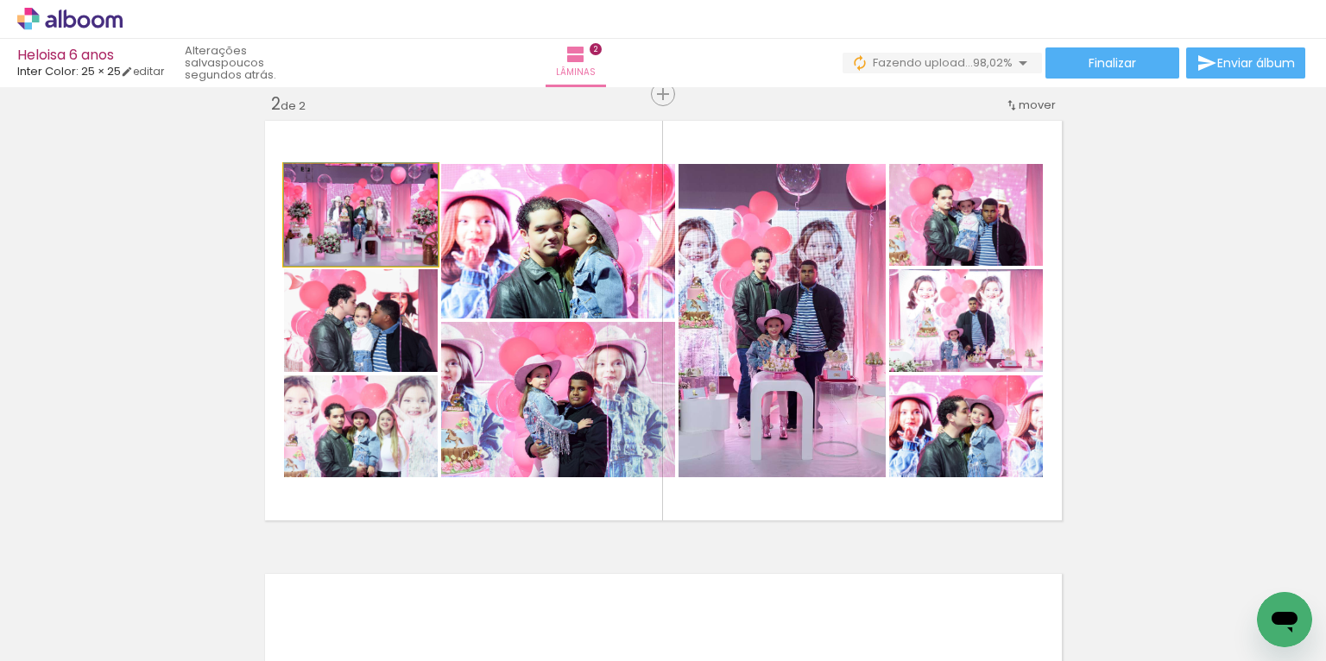
drag, startPoint x: 397, startPoint y: 231, endPoint x: 180, endPoint y: 224, distance: 217.6
click at [104, 216] on div "Inserir lâmina 1 de 2 Inserir lâmina 2 de 2" at bounding box center [663, 298] width 1326 height 1360
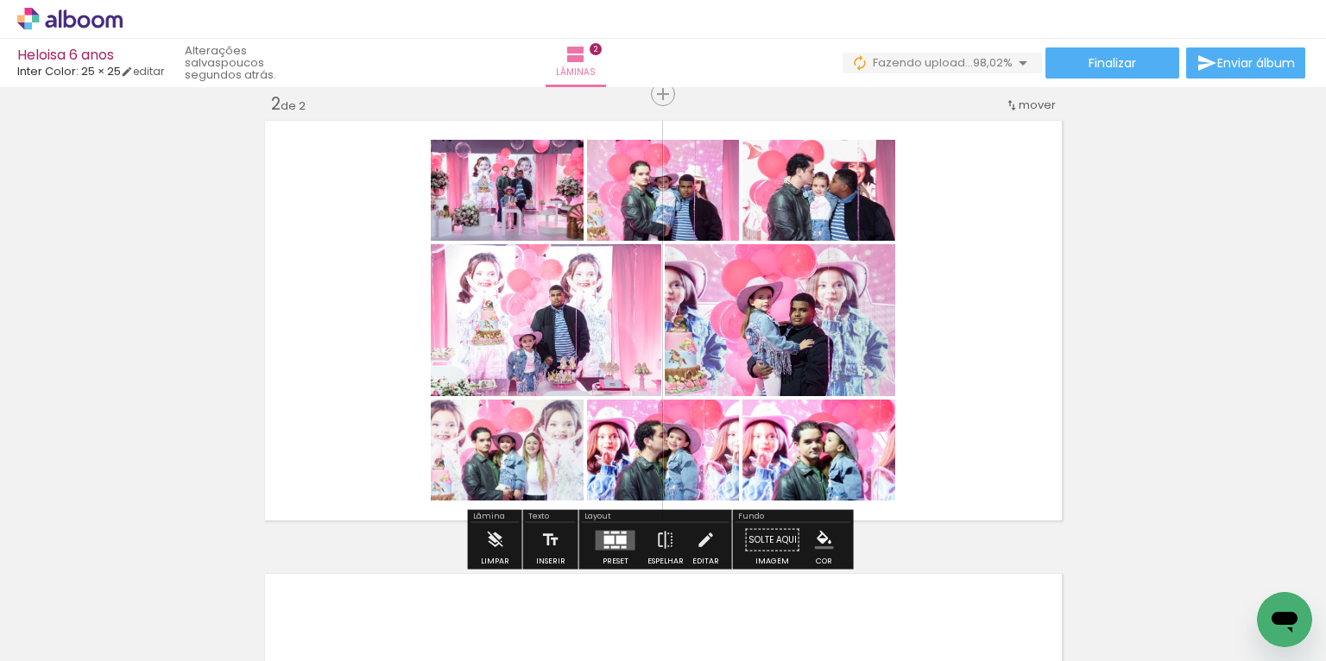
click at [621, 546] on div at bounding box center [623, 547] width 5 height 3
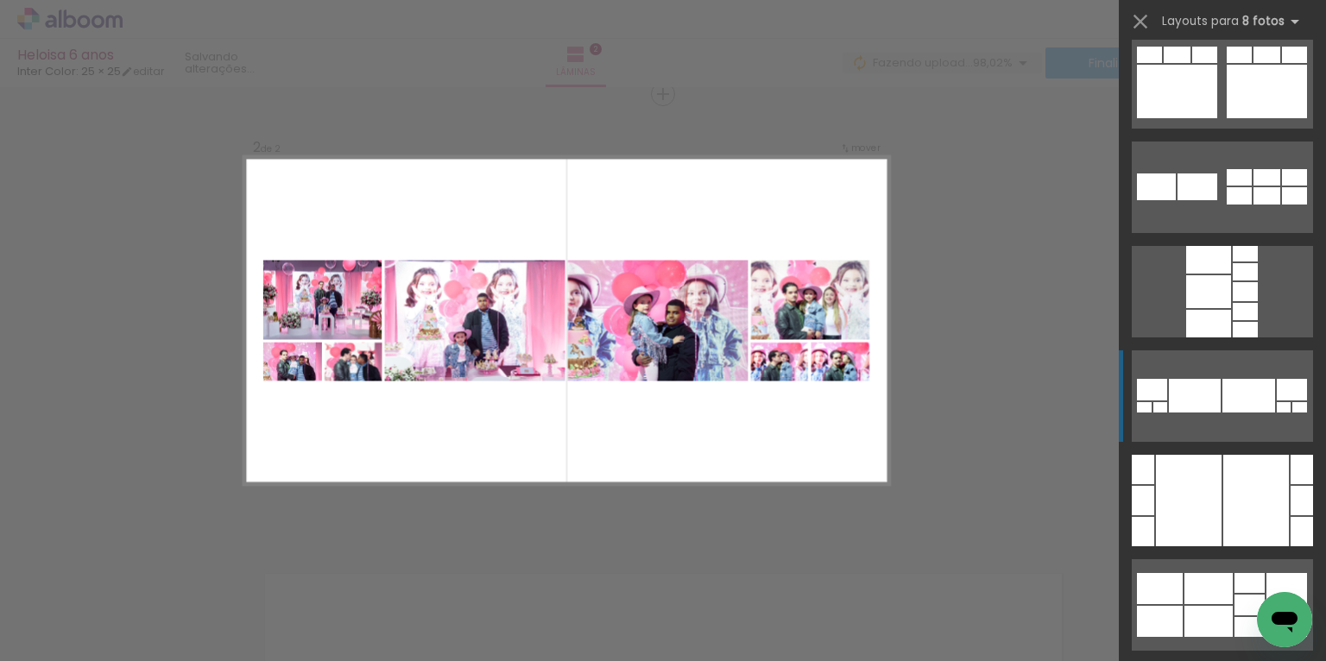
scroll to position [2210, 0]
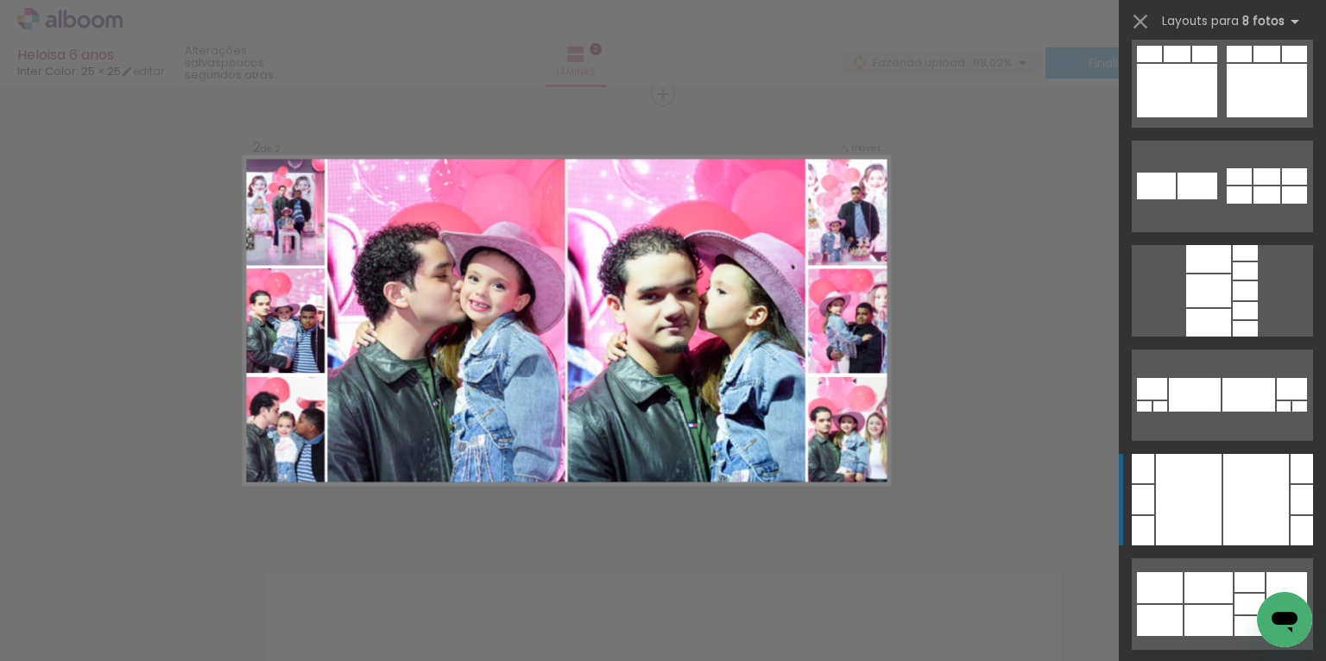
click at [1215, 468] on div at bounding box center [1189, 499] width 66 height 91
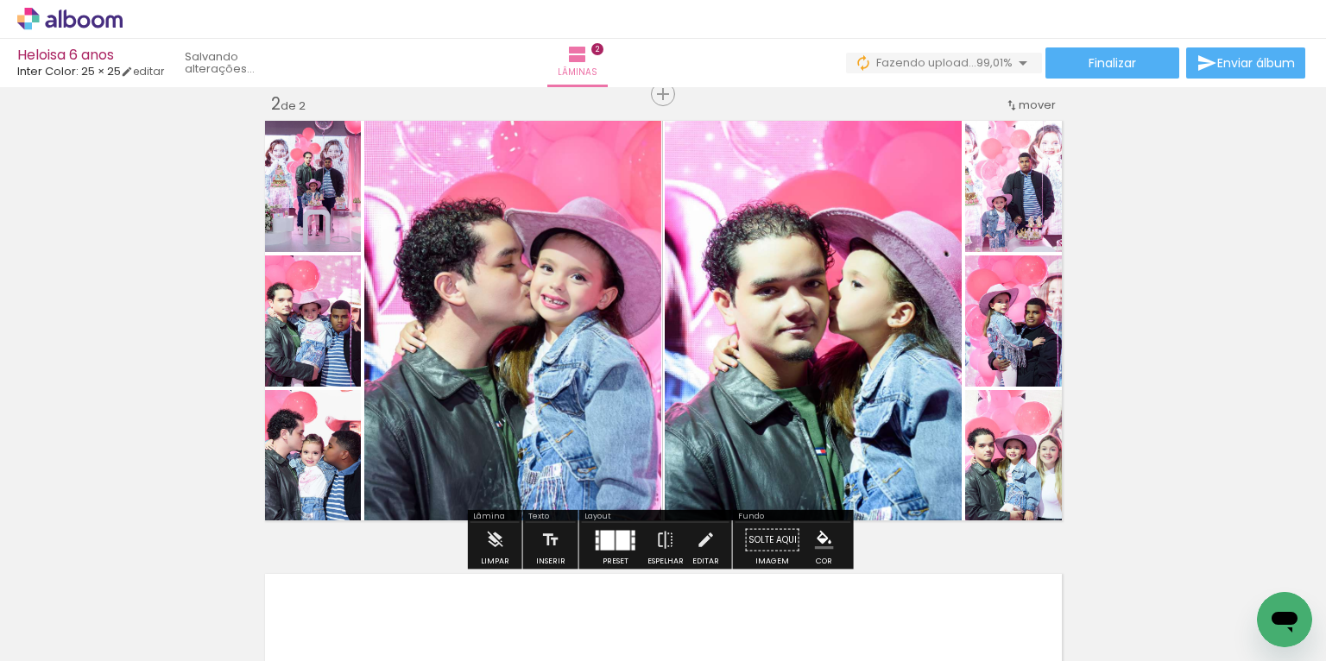
click at [609, 543] on div at bounding box center [608, 540] width 14 height 20
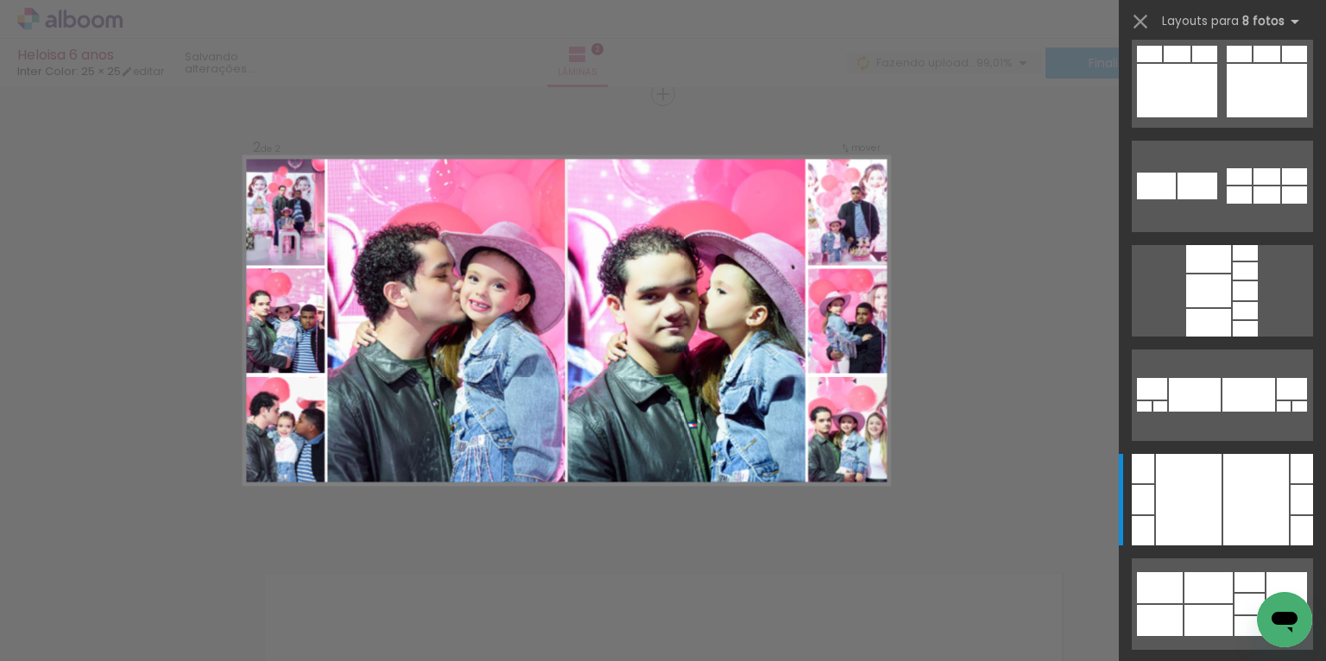
scroll to position [2610, 0]
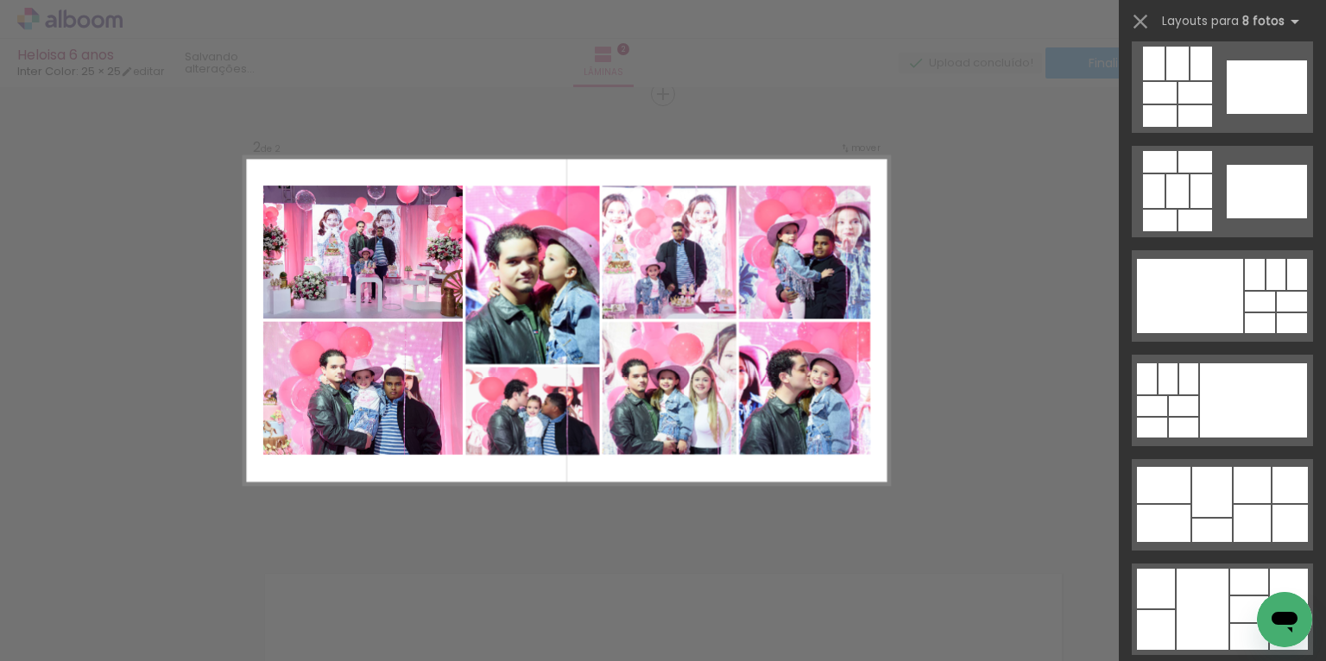
scroll to position [3853, 0]
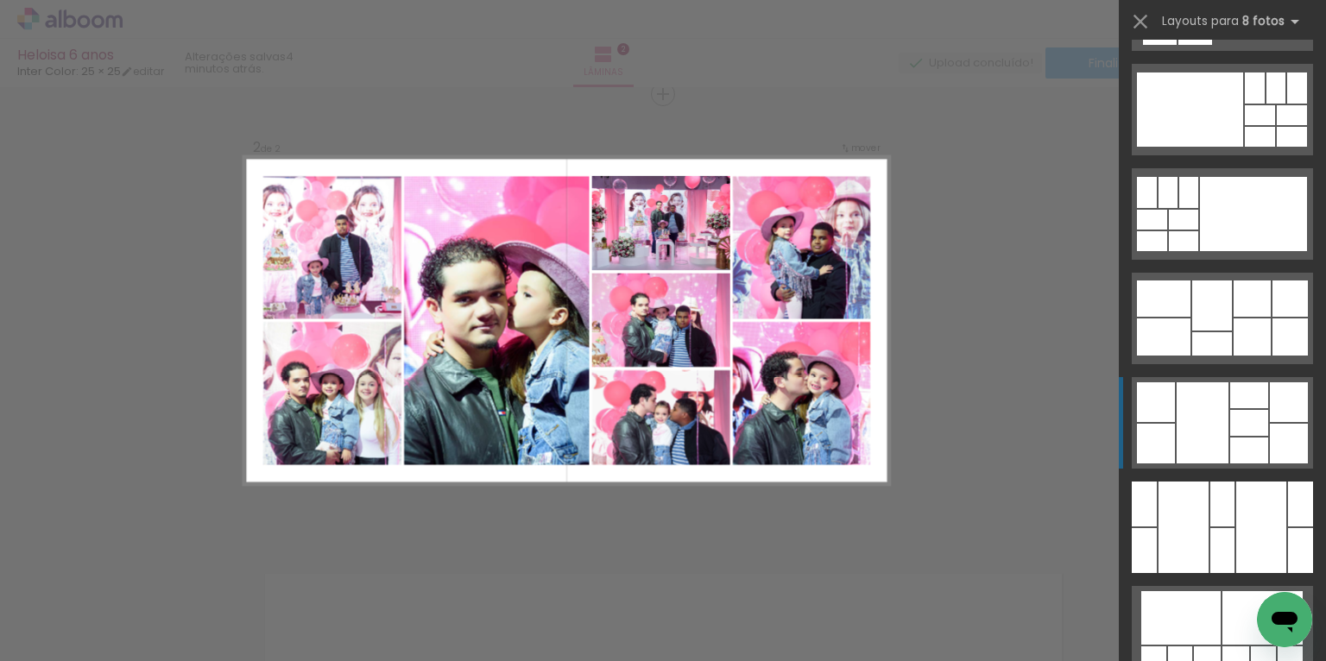
click at [1232, 384] on div at bounding box center [1249, 395] width 38 height 26
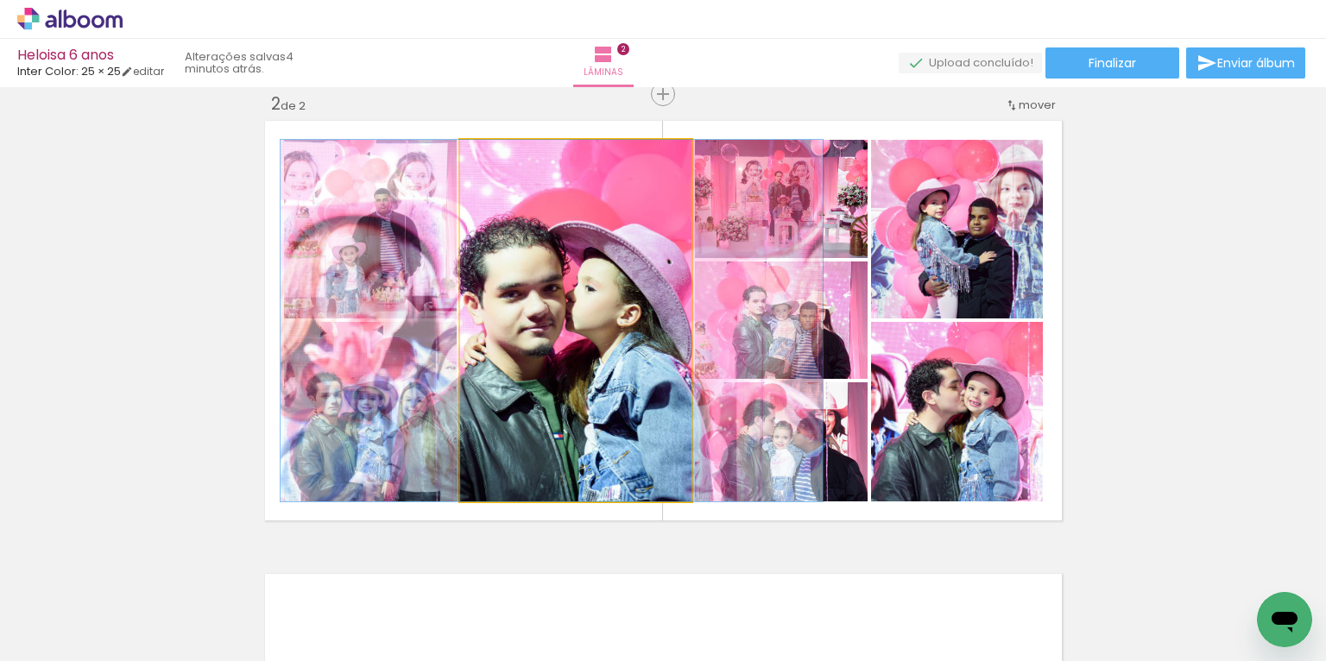
drag, startPoint x: 666, startPoint y: 339, endPoint x: 642, endPoint y: 338, distance: 24.2
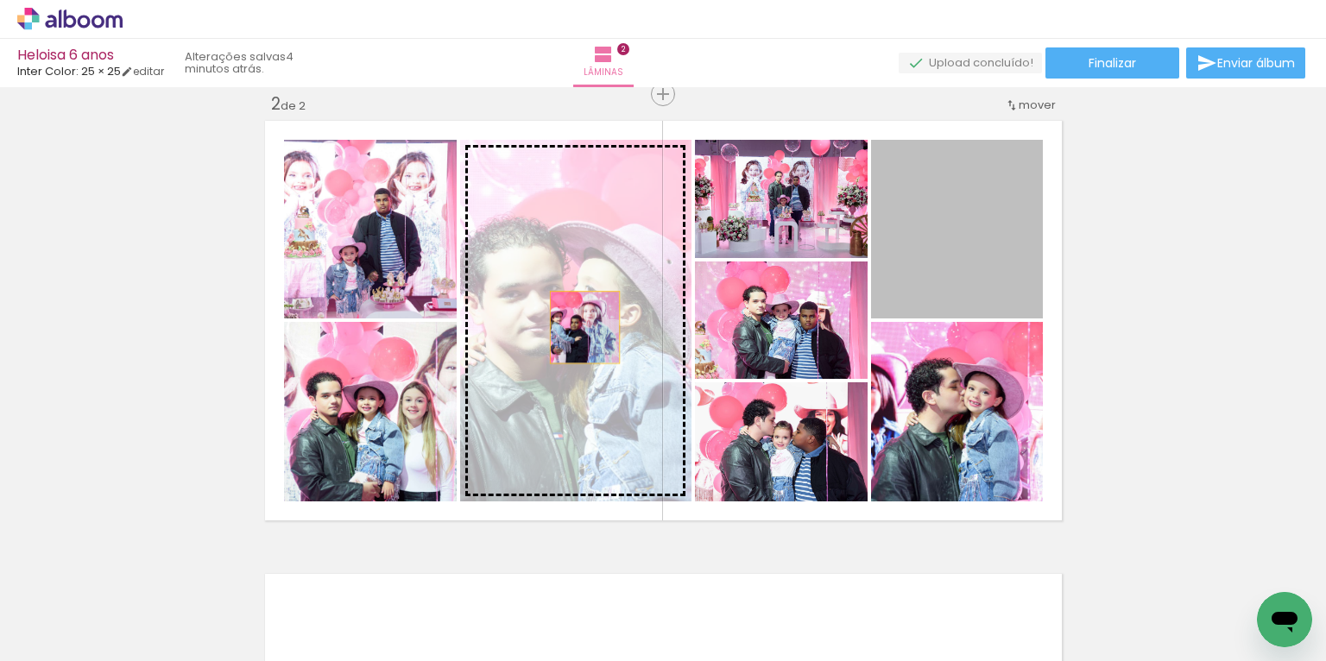
drag, startPoint x: 981, startPoint y: 220, endPoint x: 571, endPoint y: 325, distance: 423.1
click at [0, 0] on slot at bounding box center [0, 0] width 0 height 0
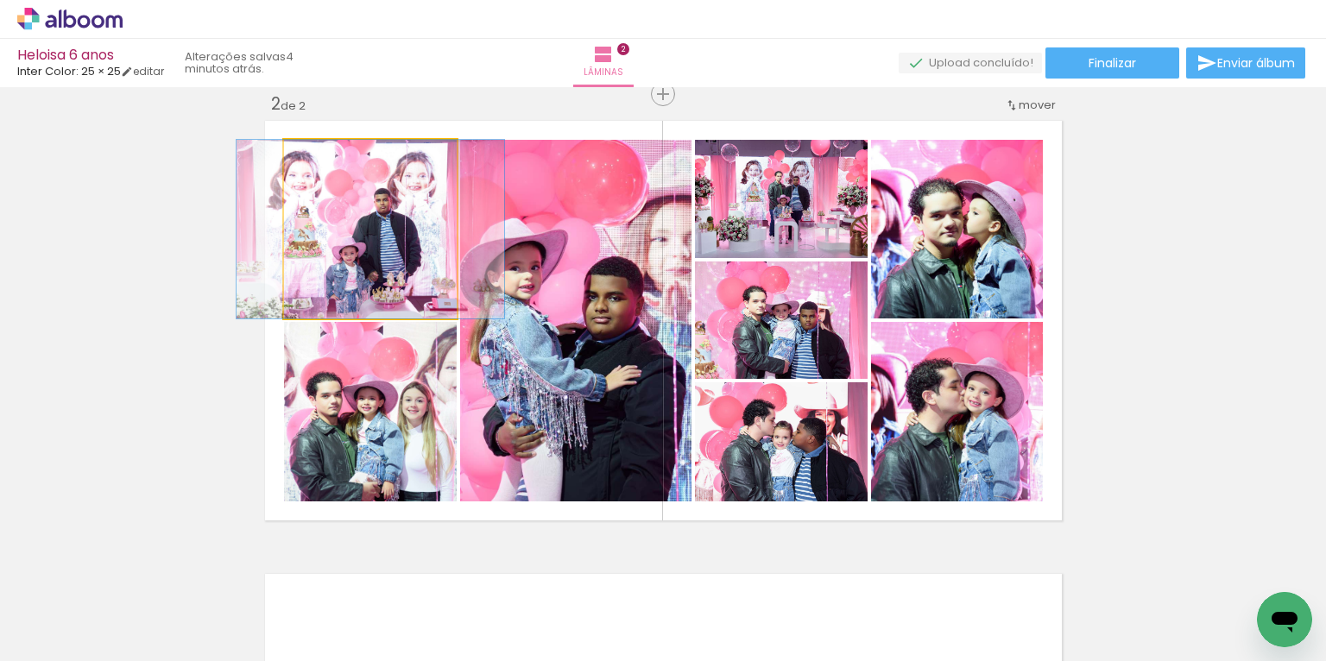
drag, startPoint x: 427, startPoint y: 268, endPoint x: 577, endPoint y: 328, distance: 160.8
click at [0, 0] on slot at bounding box center [0, 0] width 0 height 0
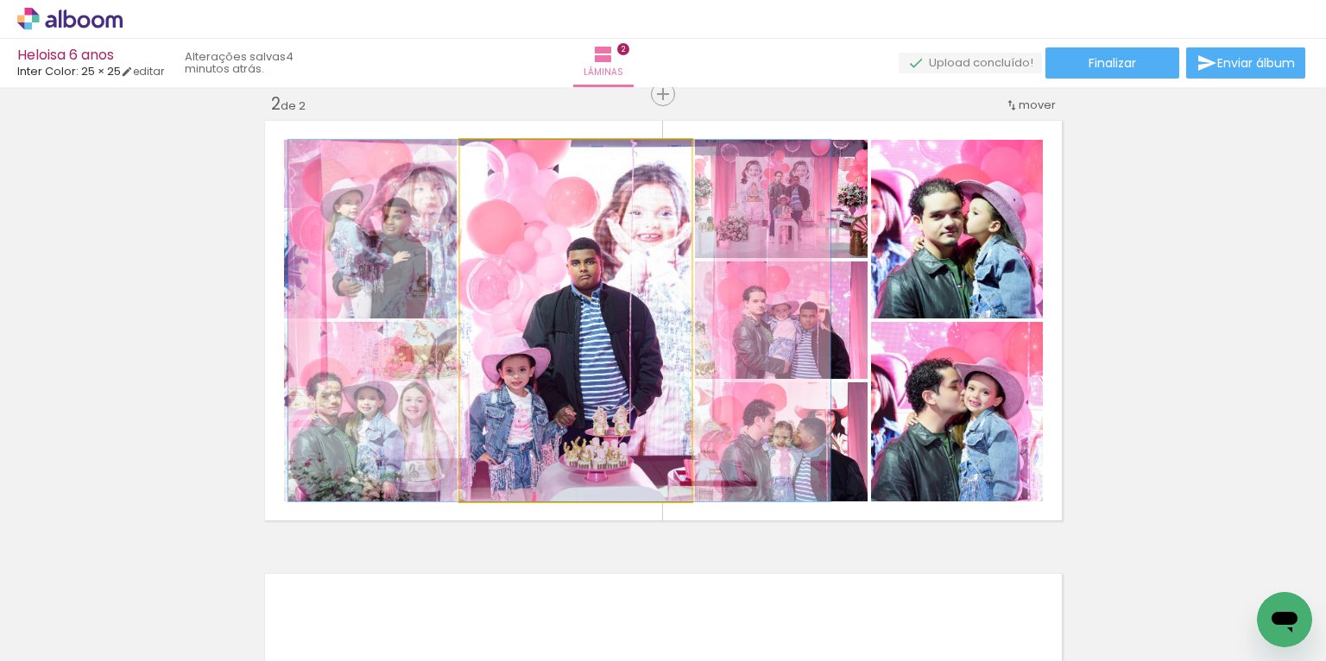
drag, startPoint x: 602, startPoint y: 366, endPoint x: 591, endPoint y: 363, distance: 10.9
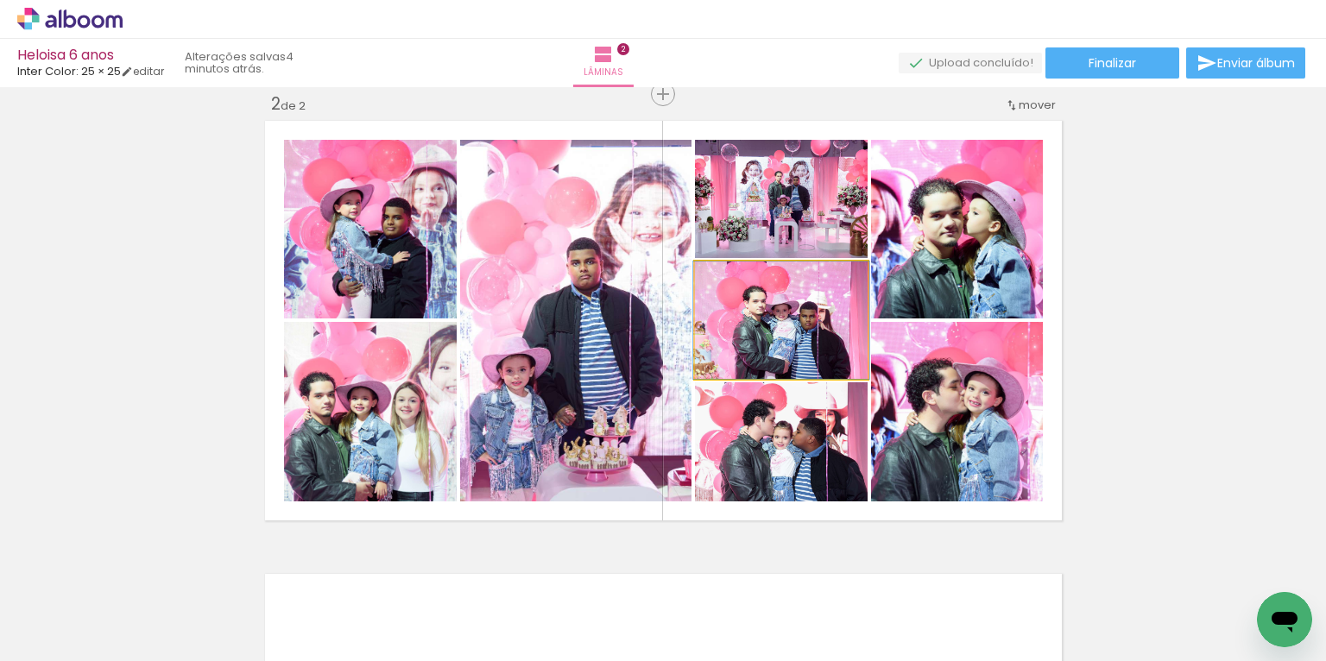
type paper-slider "112"
click at [735, 282] on div at bounding box center [736, 280] width 16 height 16
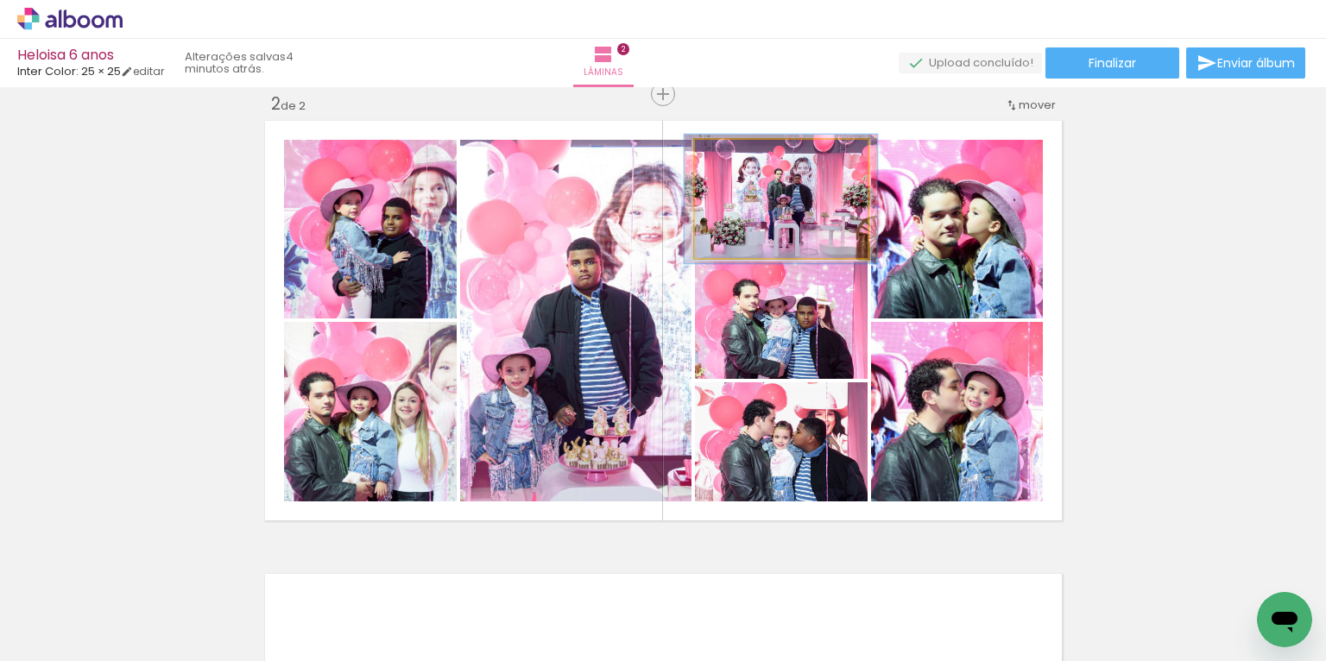
type paper-slider "112"
click at [735, 155] on div at bounding box center [741, 158] width 16 height 16
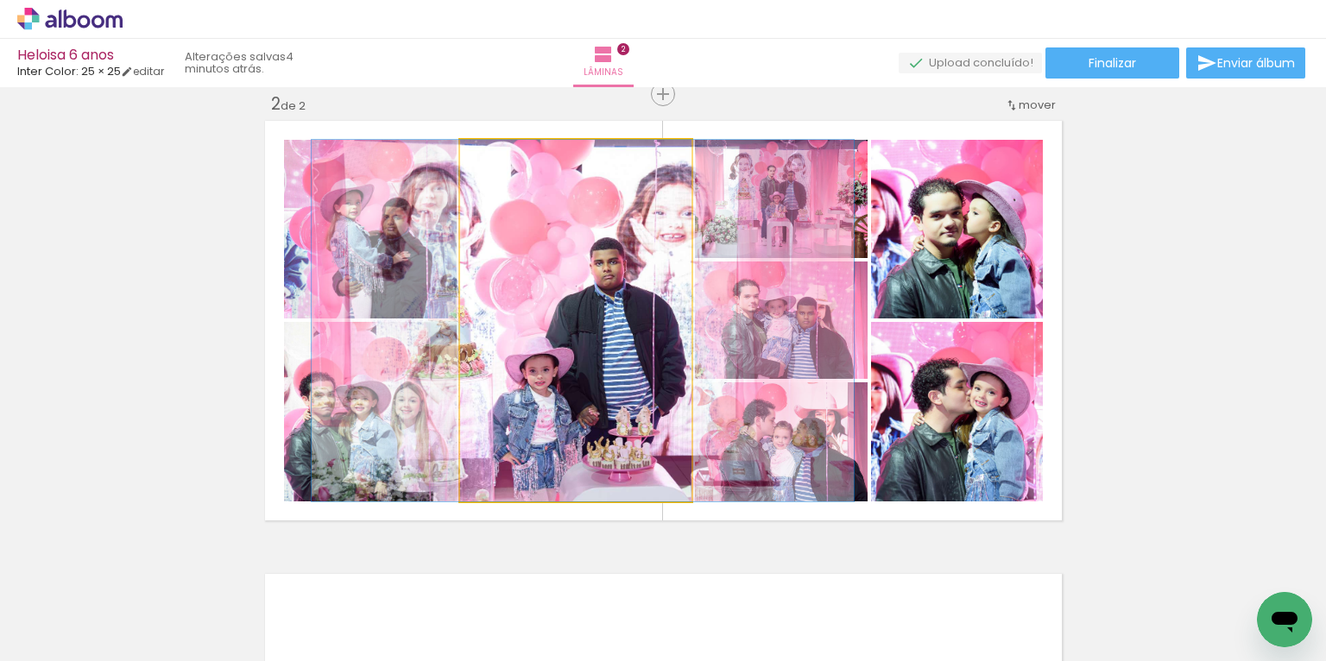
drag, startPoint x: 566, startPoint y: 363, endPoint x: 590, endPoint y: 363, distance: 24.2
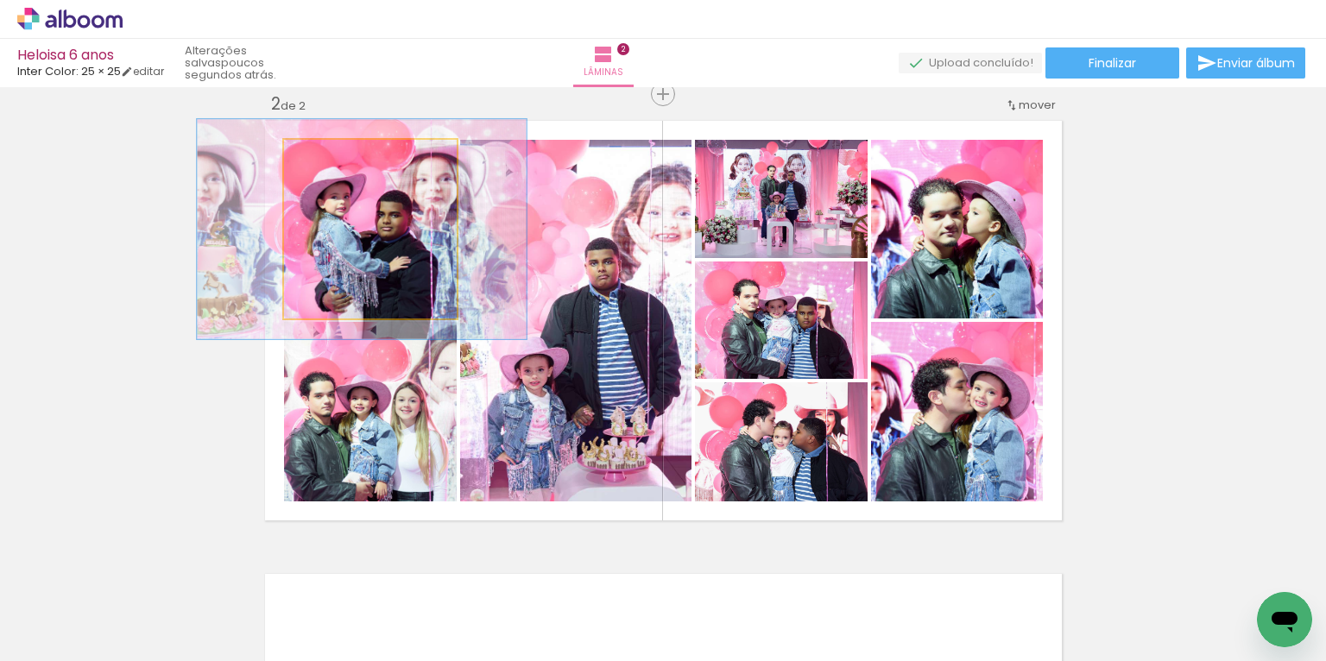
drag, startPoint x: 326, startPoint y: 163, endPoint x: 335, endPoint y: 165, distance: 8.8
type paper-slider "123"
click at [335, 165] on div at bounding box center [339, 158] width 28 height 28
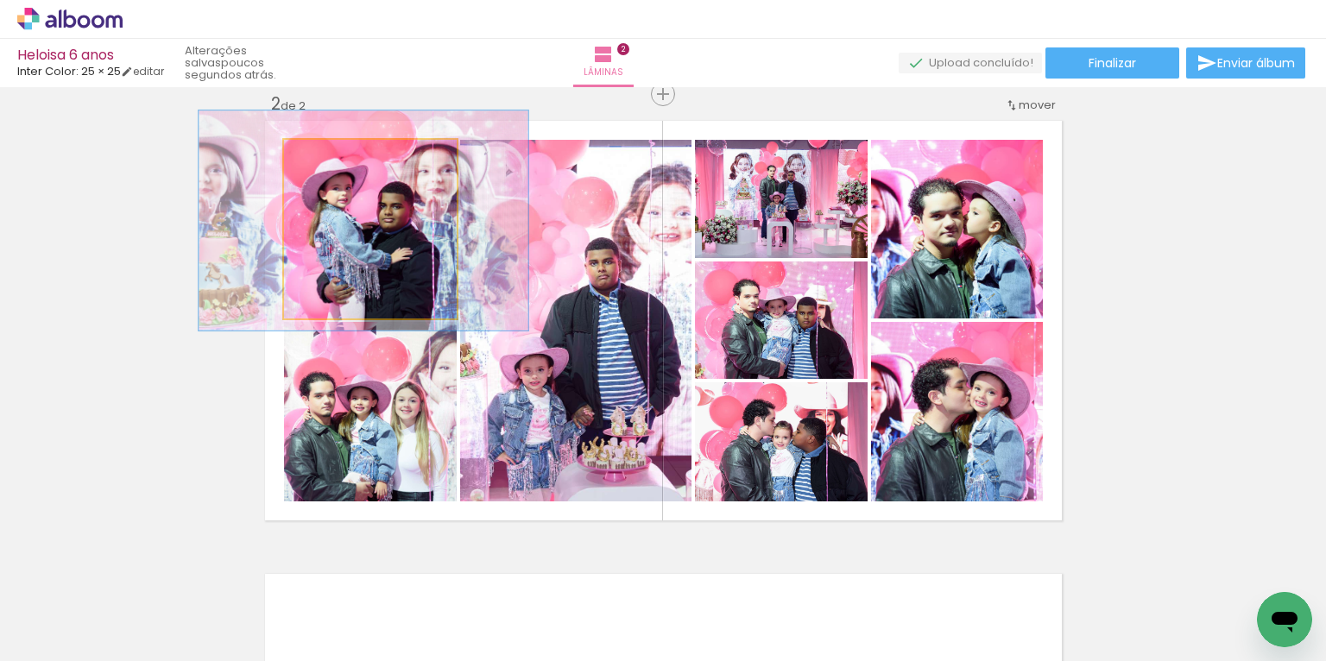
drag, startPoint x: 379, startPoint y: 231, endPoint x: 381, endPoint y: 223, distance: 8.8
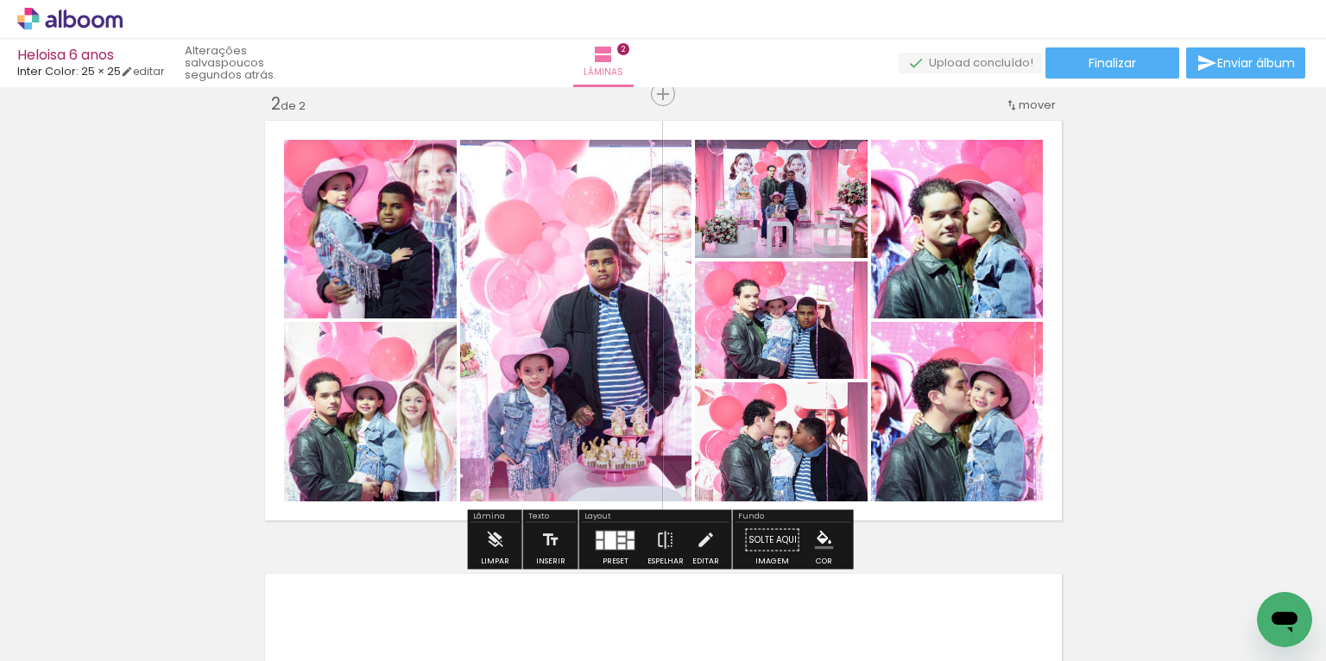
scroll to position [751, 0]
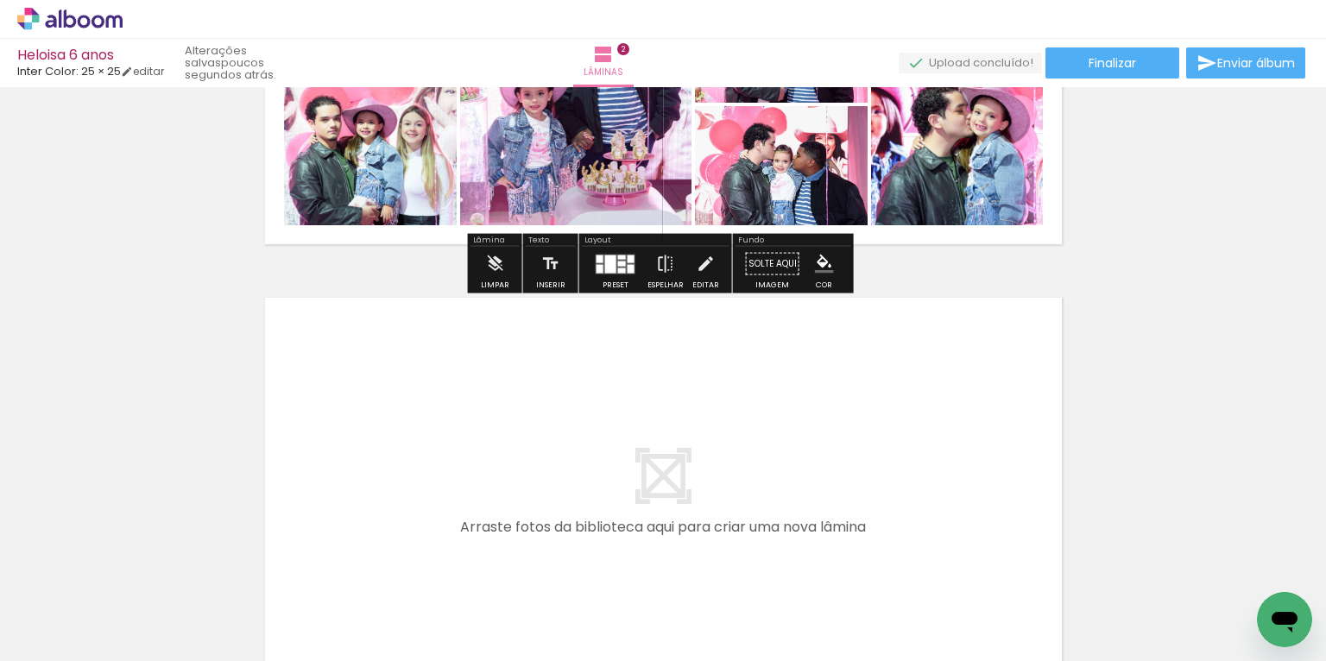
drag, startPoint x: 471, startPoint y: 567, endPoint x: 535, endPoint y: 454, distance: 129.9
click at [535, 454] on quentale-workspace at bounding box center [663, 330] width 1326 height 661
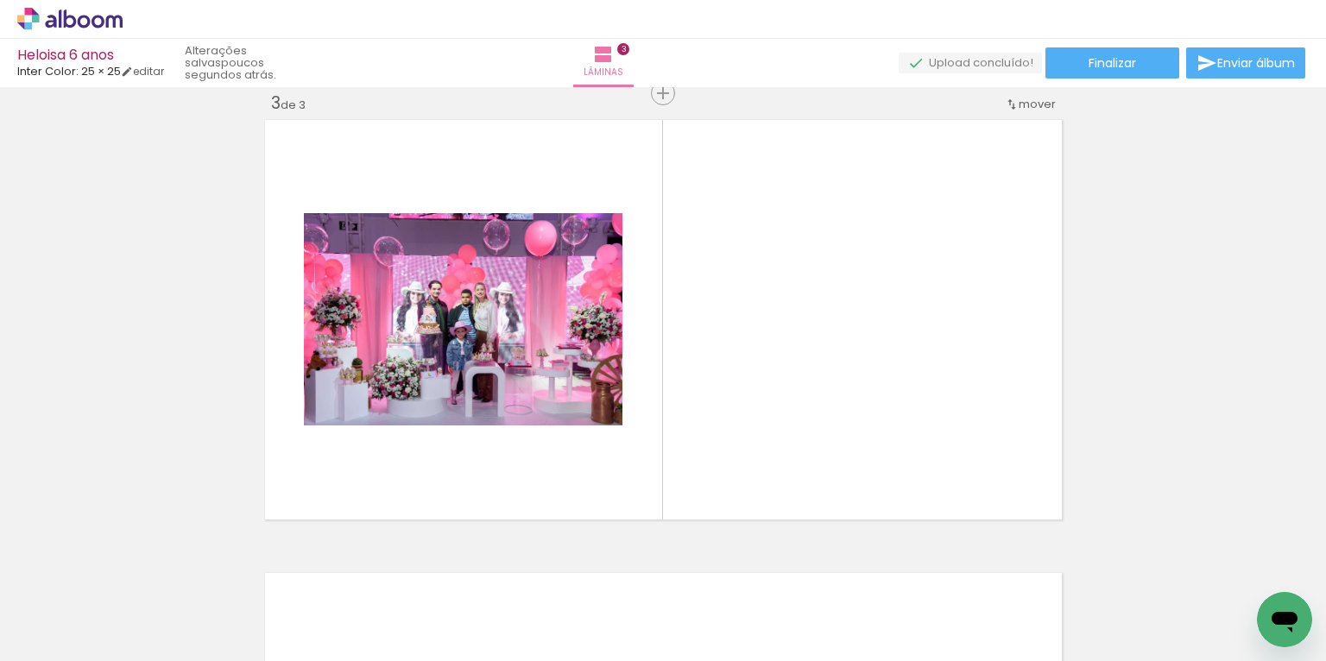
scroll to position [0, 1433]
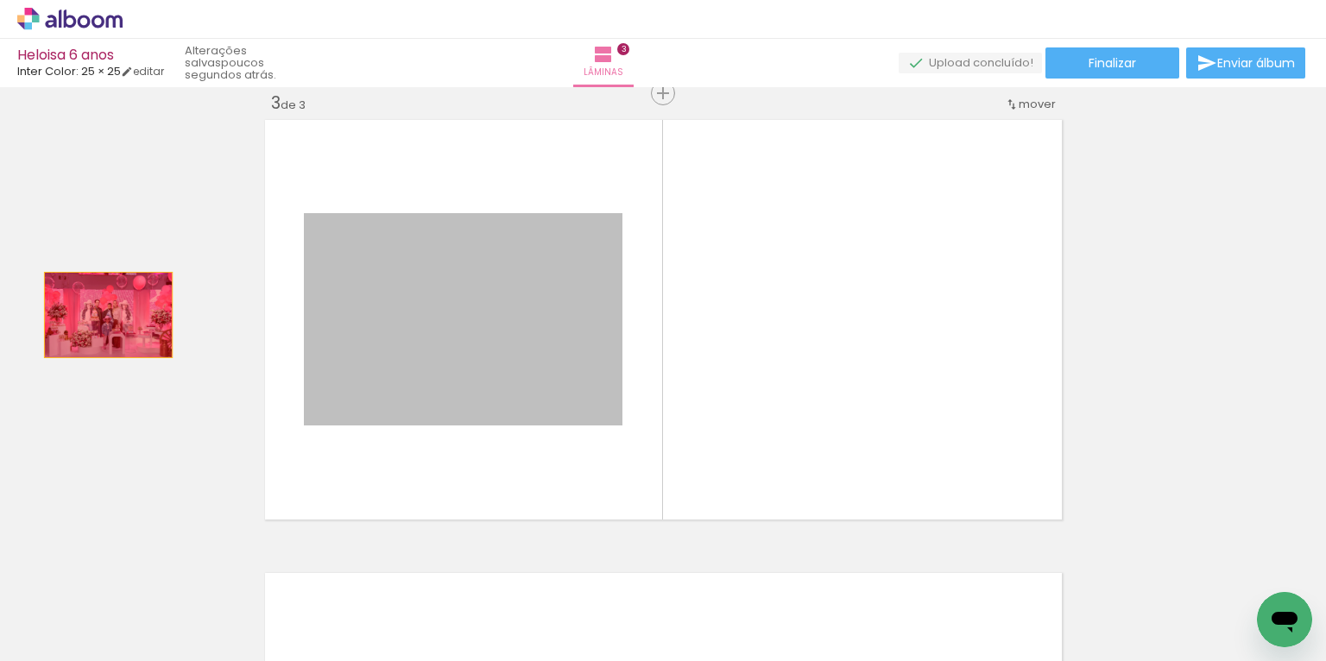
drag, startPoint x: 414, startPoint y: 278, endPoint x: 97, endPoint y: 315, distance: 319.8
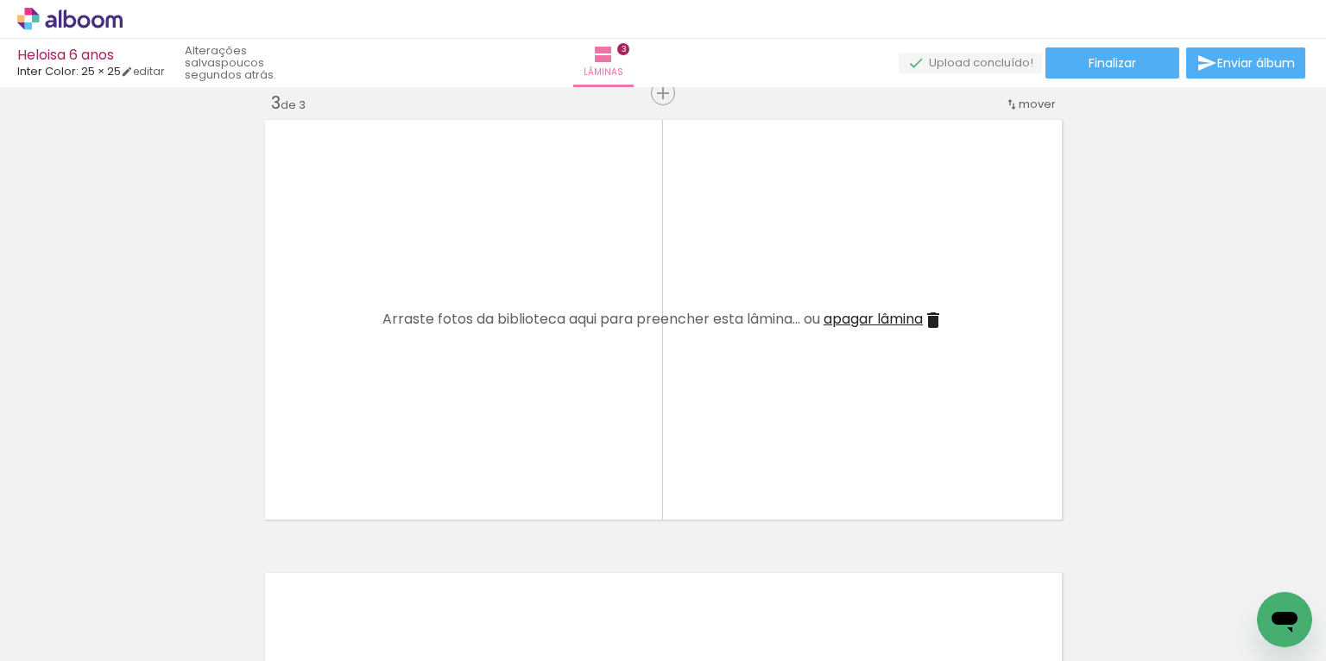
drag, startPoint x: 393, startPoint y: 392, endPoint x: 432, endPoint y: 328, distance: 75.2
click at [432, 328] on quentale-workspace at bounding box center [663, 330] width 1326 height 661
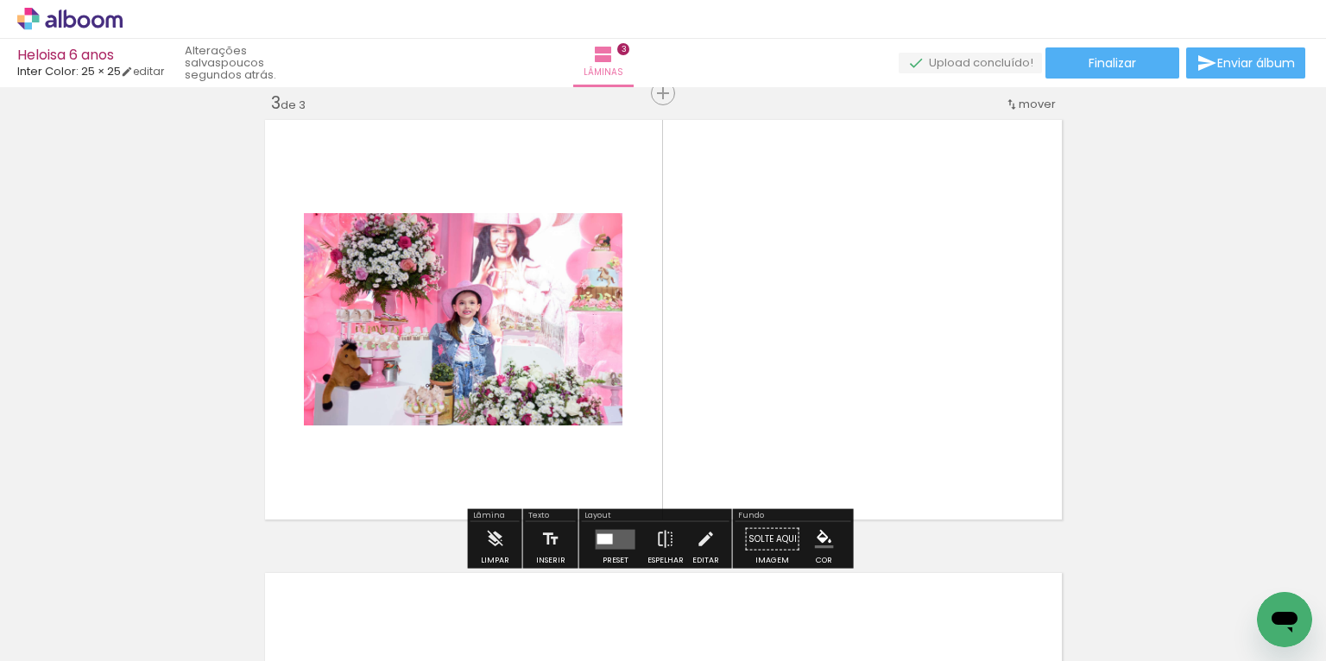
drag, startPoint x: 383, startPoint y: 609, endPoint x: 445, endPoint y: 508, distance: 118.9
click at [446, 489] on quentale-workspace at bounding box center [663, 330] width 1326 height 661
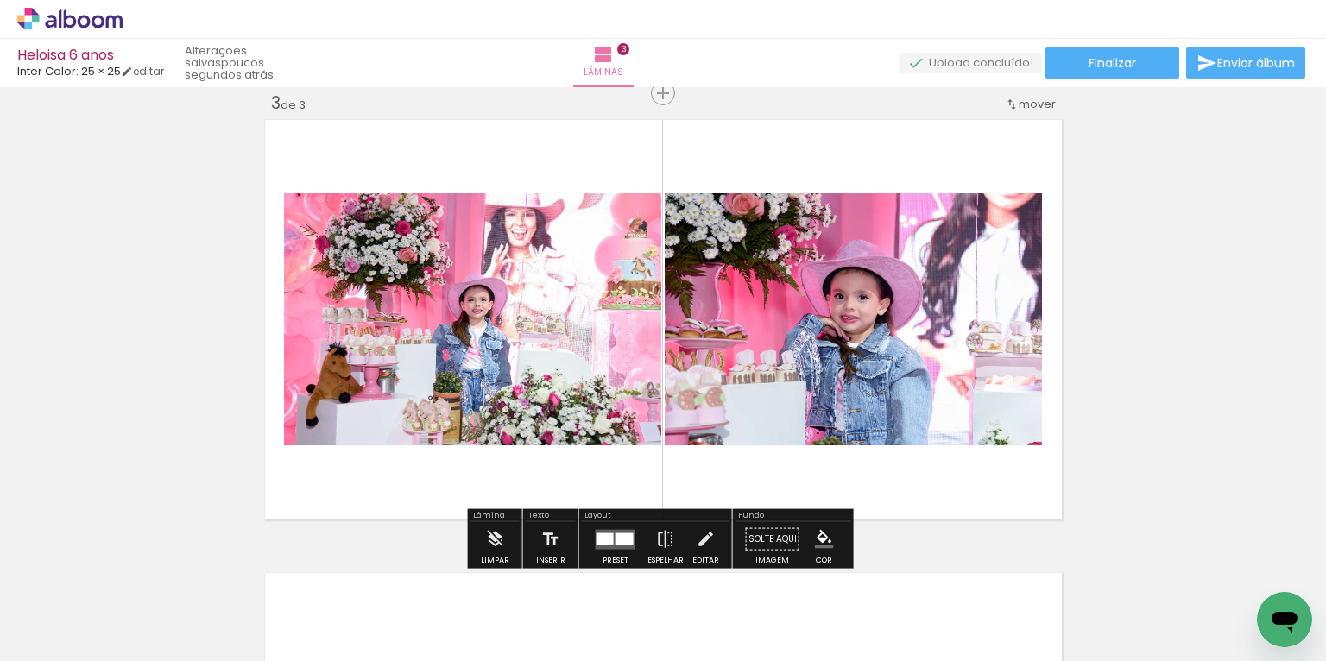
drag, startPoint x: 462, startPoint y: 592, endPoint x: 566, endPoint y: 519, distance: 127.6
click at [526, 483] on quentale-workspace at bounding box center [663, 330] width 1326 height 661
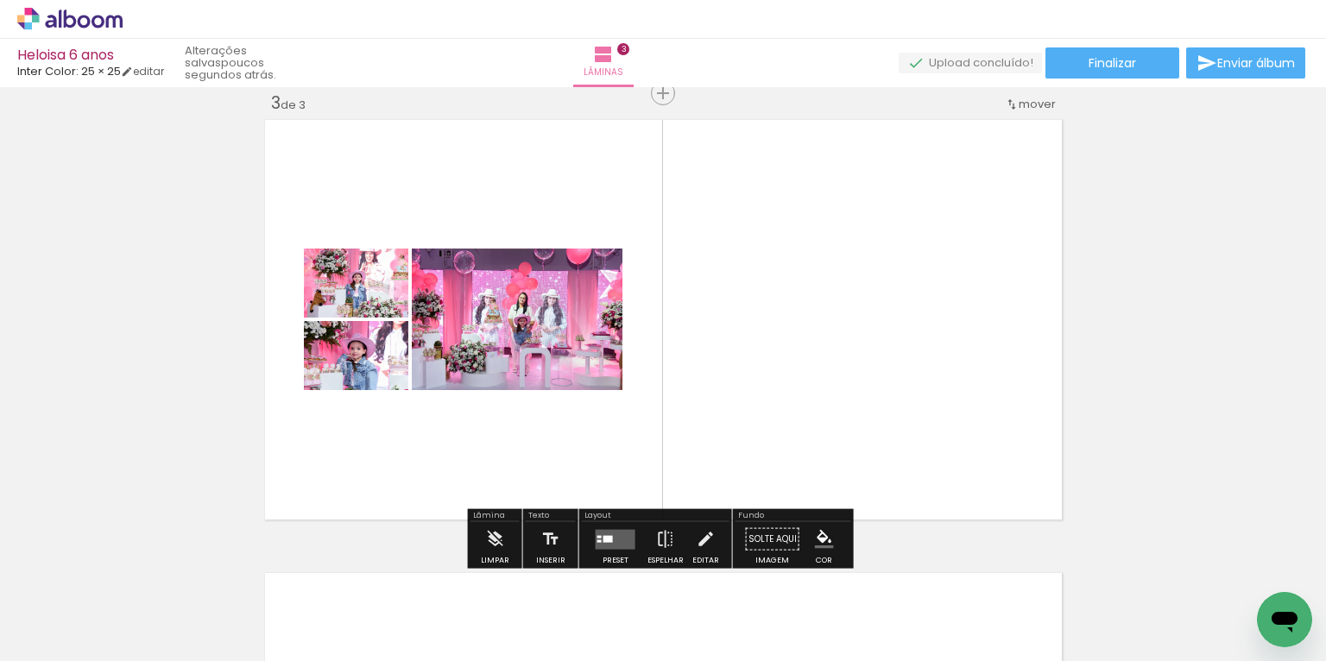
drag, startPoint x: 597, startPoint y: 601, endPoint x: 642, endPoint y: 487, distance: 122.5
click at [615, 478] on quentale-workspace at bounding box center [663, 330] width 1326 height 661
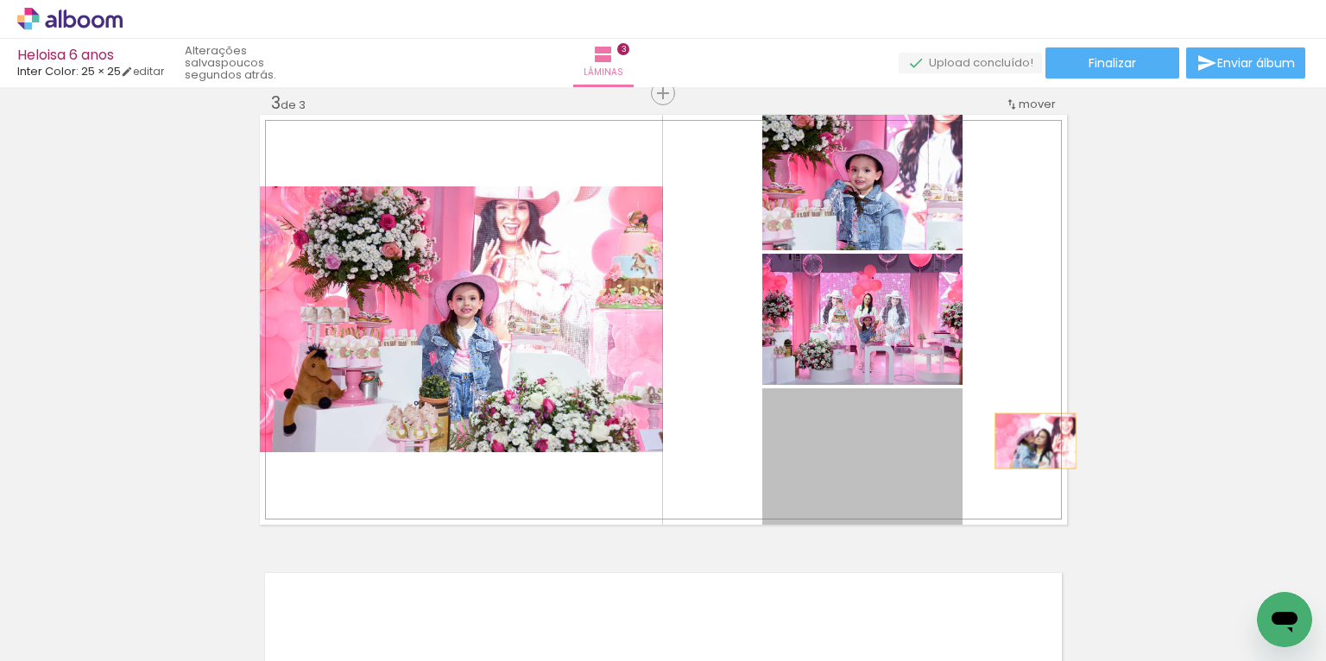
drag, startPoint x: 1030, startPoint y: 441, endPoint x: 1097, endPoint y: 432, distance: 68.0
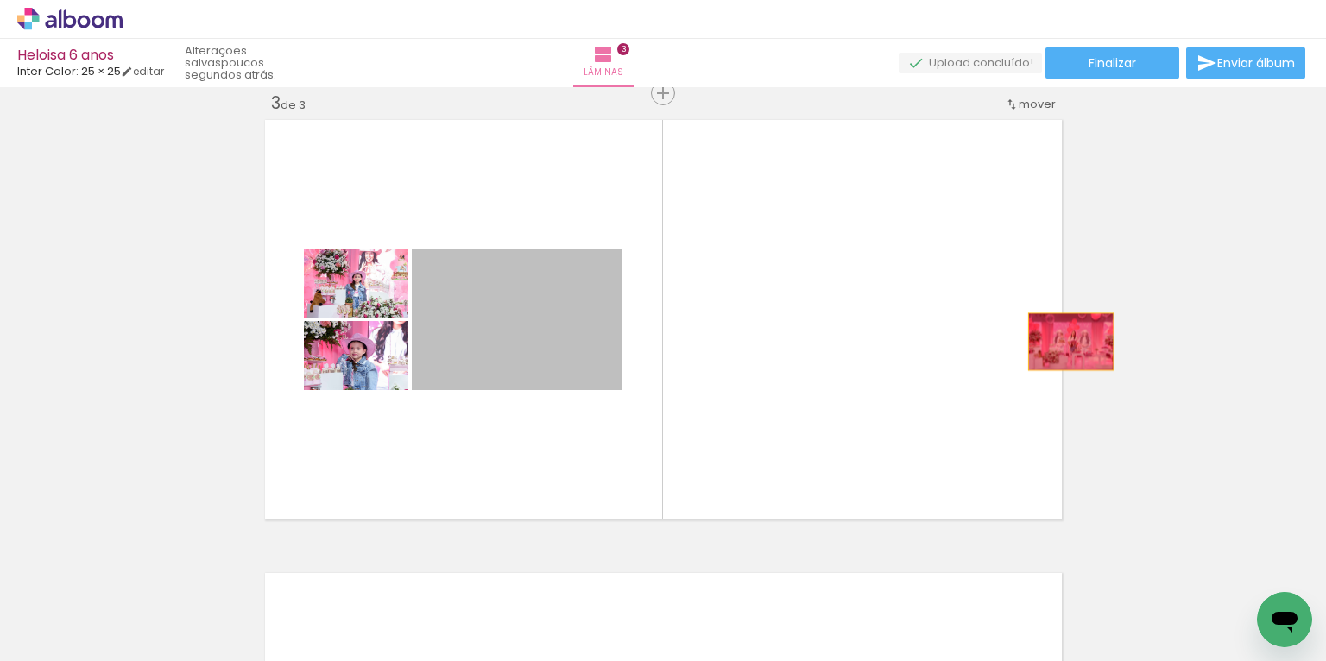
drag, startPoint x: 552, startPoint y: 325, endPoint x: 1065, endPoint y: 342, distance: 513.9
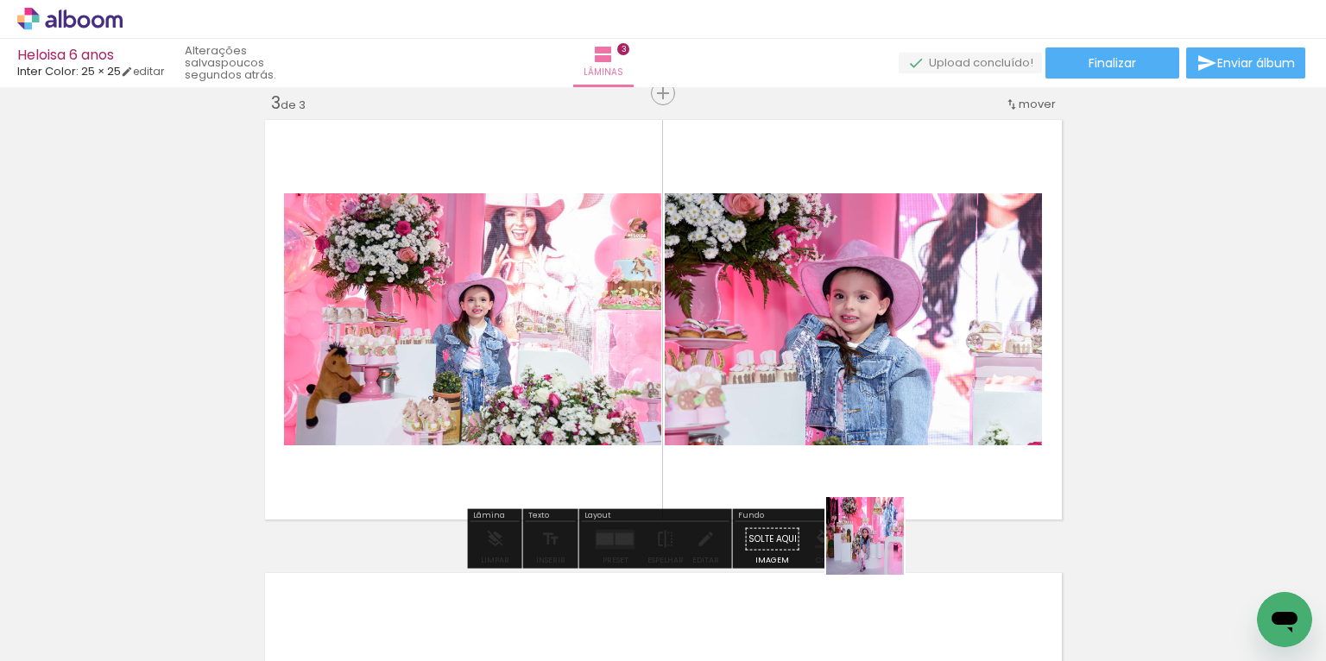
drag, startPoint x: 888, startPoint y: 594, endPoint x: 851, endPoint y: 400, distance: 197.7
click at [853, 399] on quentale-workspace at bounding box center [663, 330] width 1326 height 661
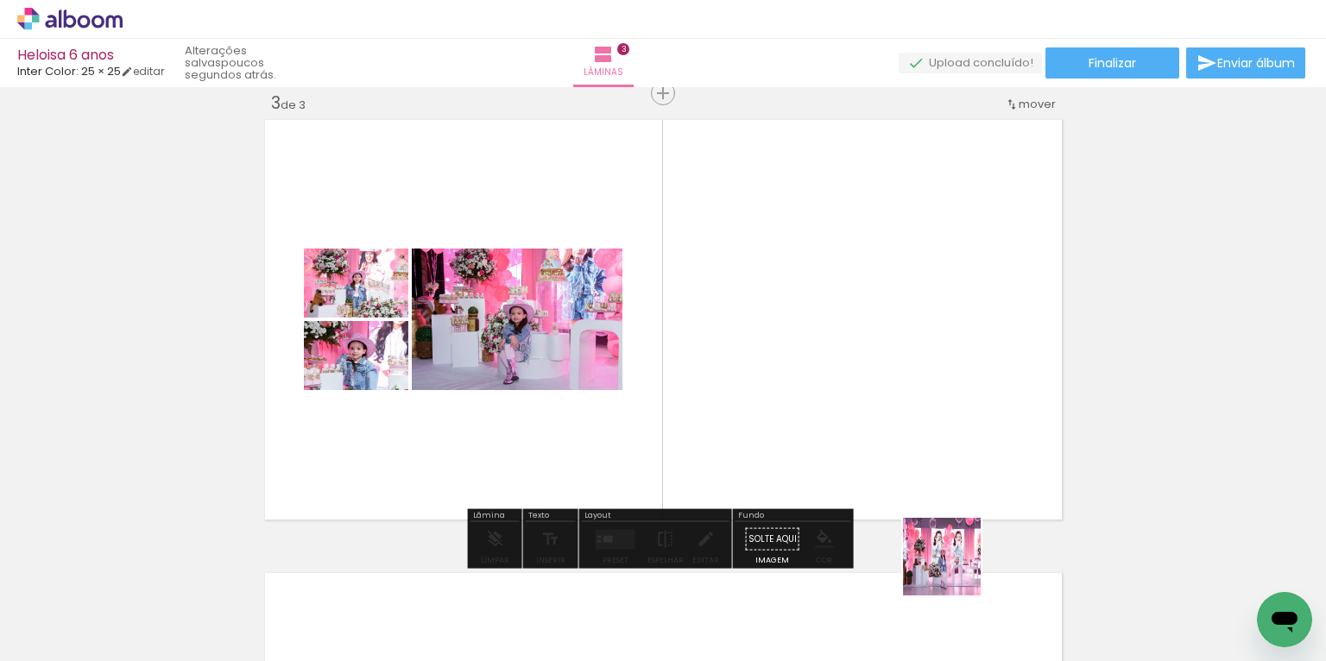
drag, startPoint x: 955, startPoint y: 570, endPoint x: 905, endPoint y: 466, distance: 115.0
click at [905, 466] on quentale-workspace at bounding box center [663, 330] width 1326 height 661
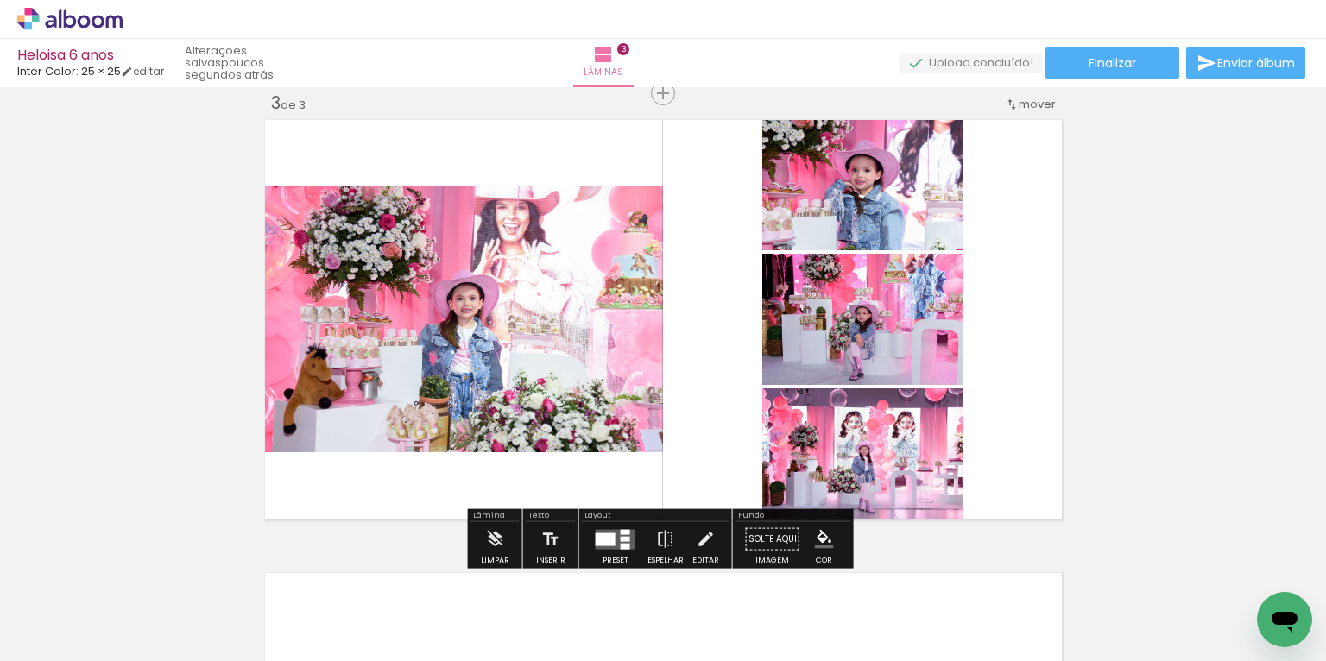
drag, startPoint x: 1049, startPoint y: 586, endPoint x: 856, endPoint y: 440, distance: 241.5
click at [887, 474] on quentale-workspace at bounding box center [663, 330] width 1326 height 661
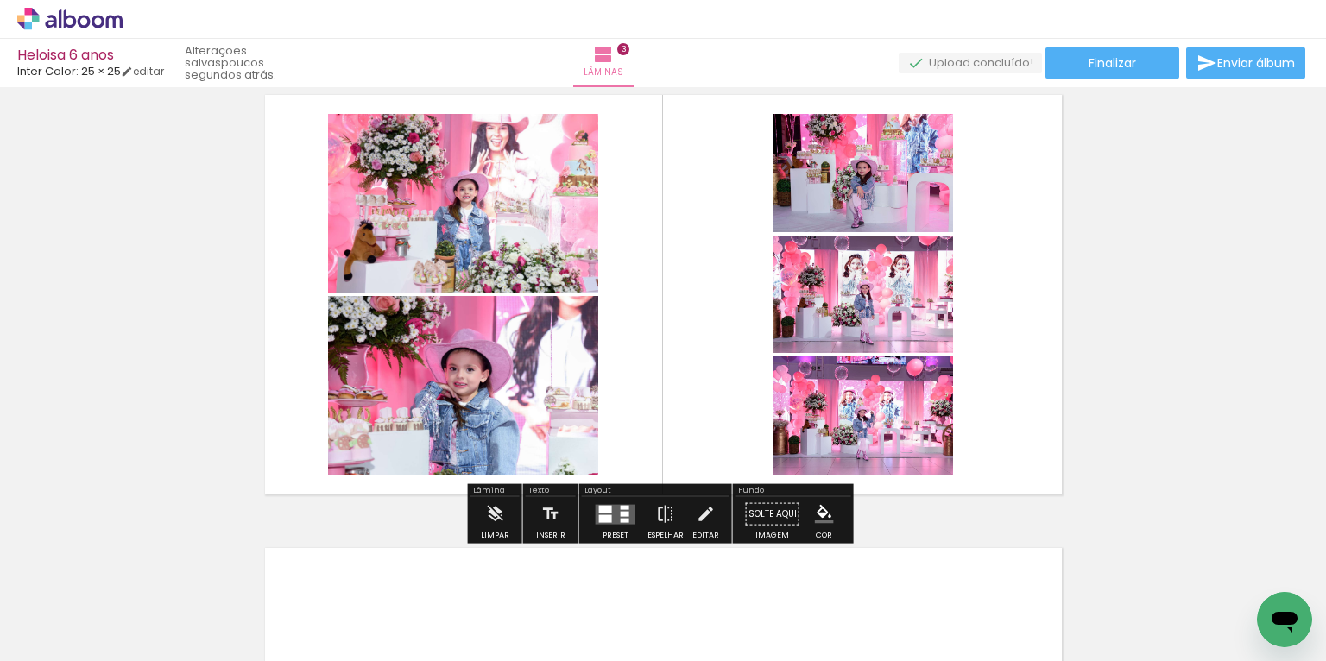
scroll to position [998, 0]
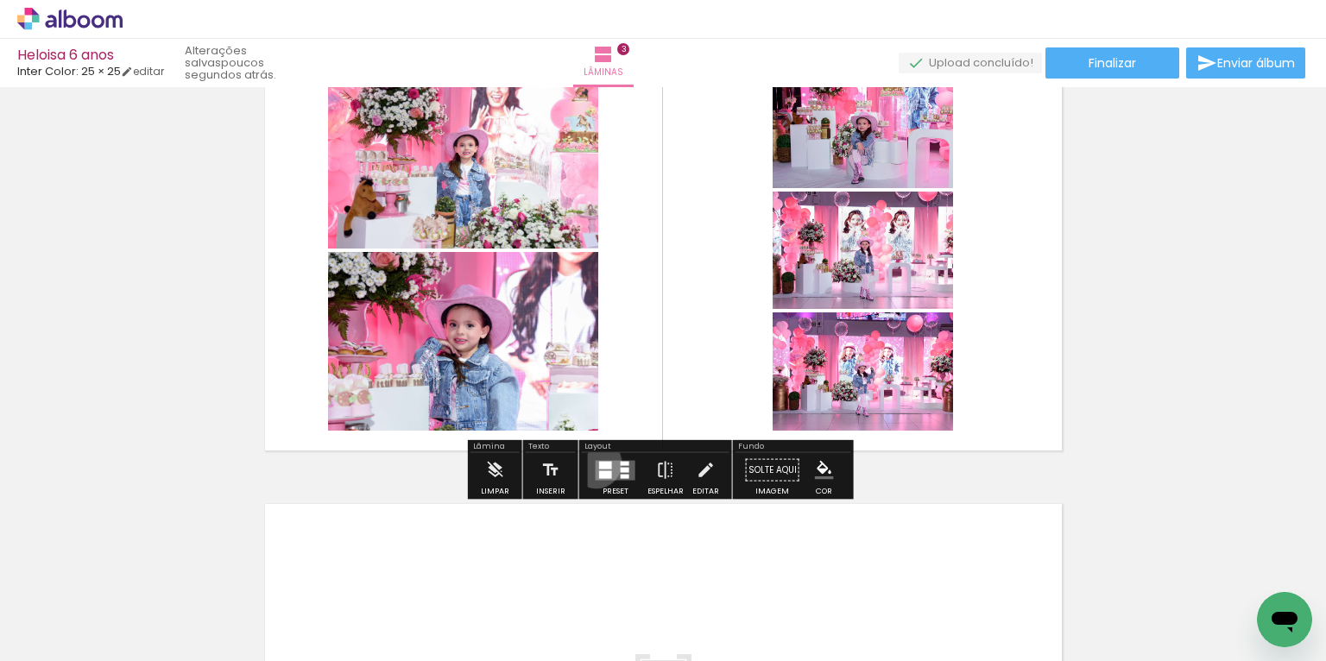
click at [596, 463] on quentale-layouter at bounding box center [616, 470] width 40 height 20
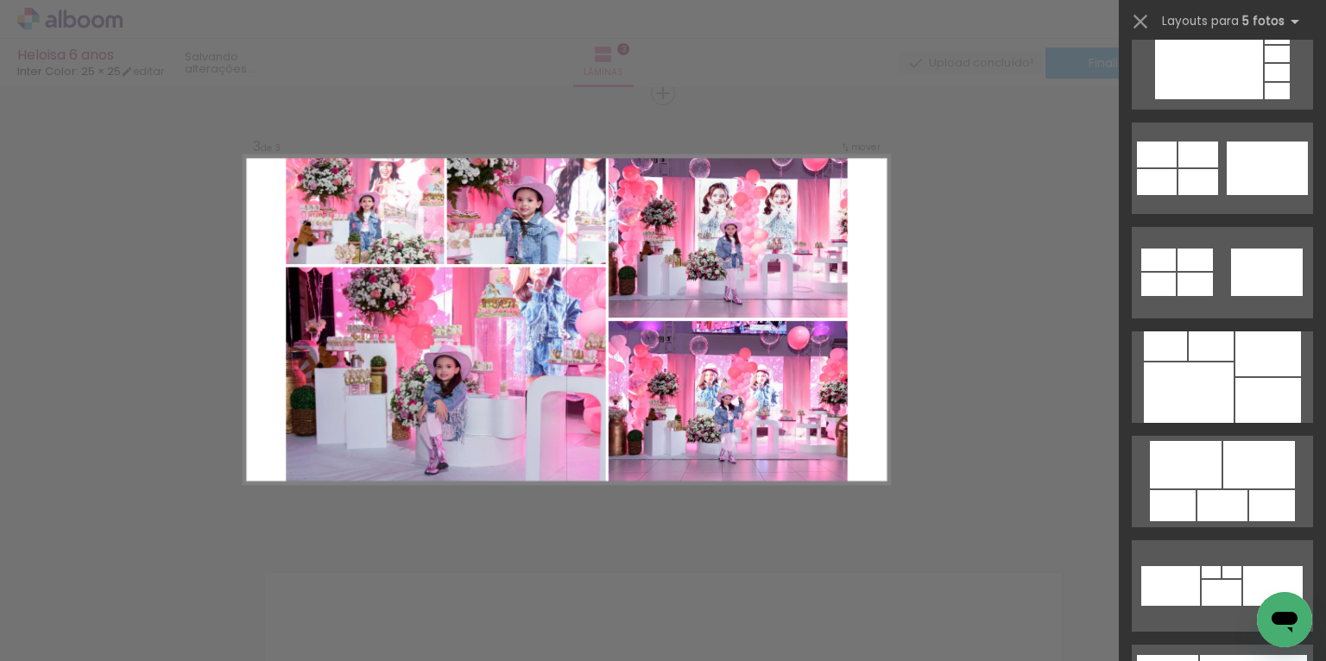
scroll to position [1726, 0]
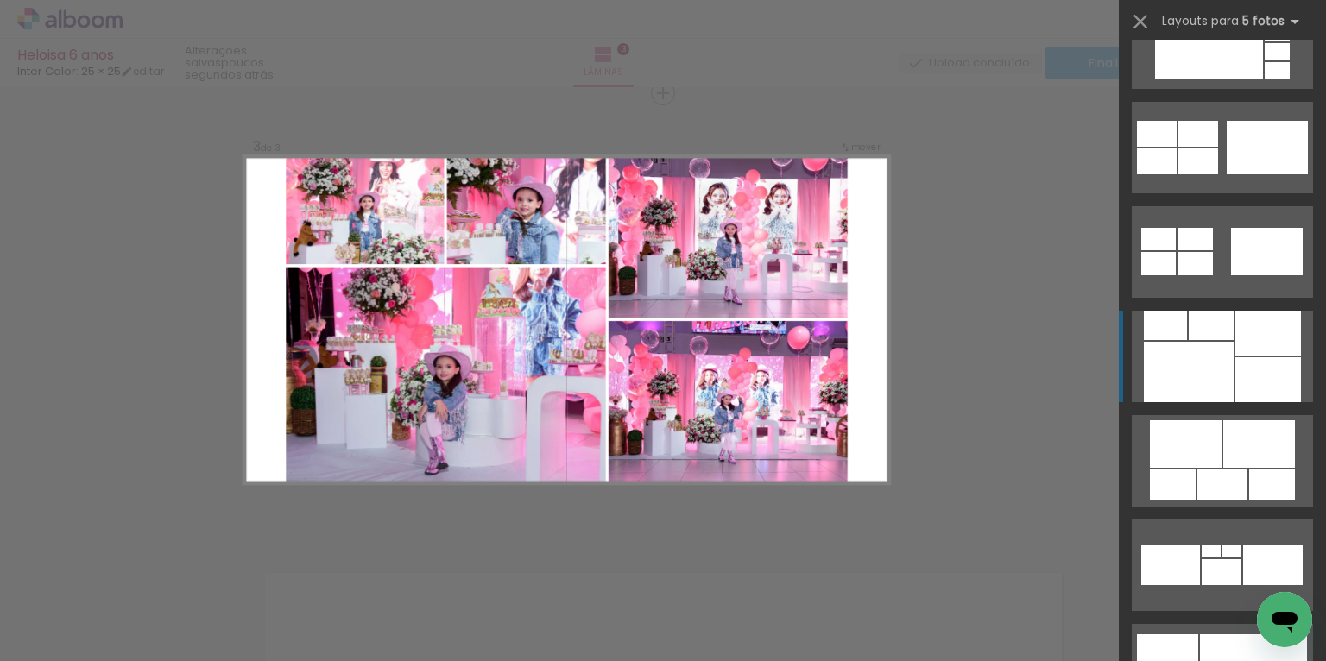
click at [1221, 385] on div at bounding box center [1189, 372] width 90 height 60
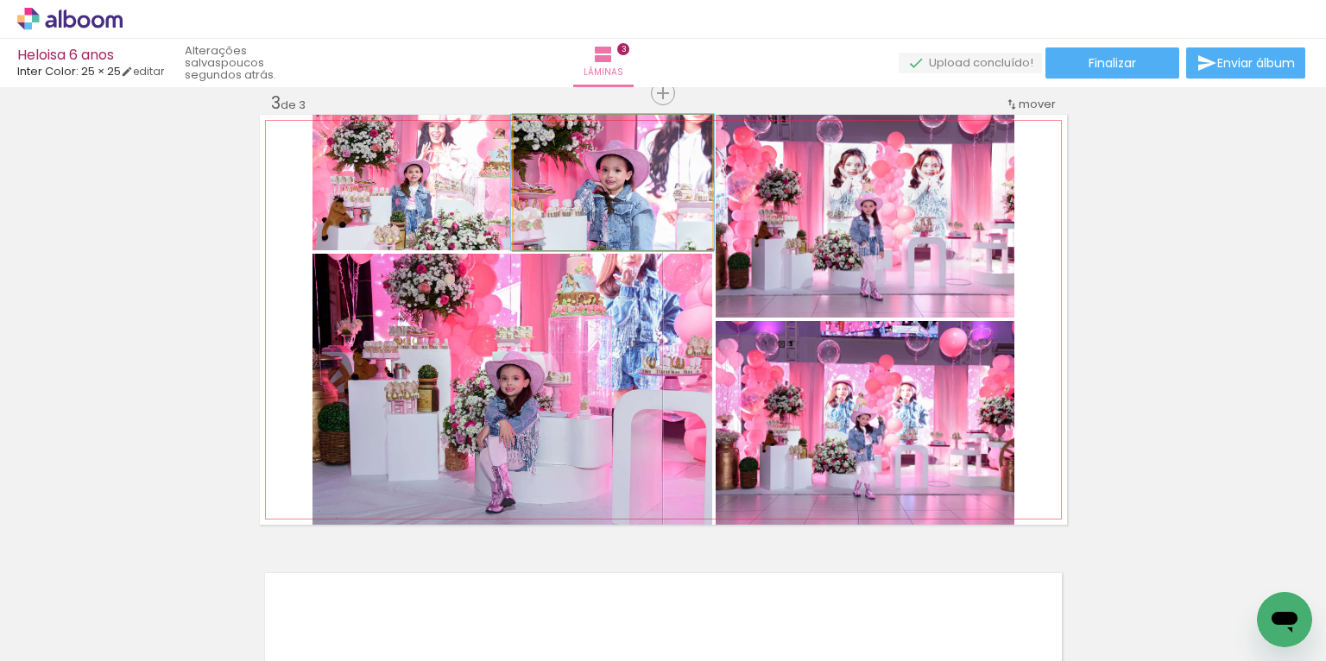
drag, startPoint x: 617, startPoint y: 200, endPoint x: 861, endPoint y: 445, distance: 344.8
click at [0, 0] on slot at bounding box center [0, 0] width 0 height 0
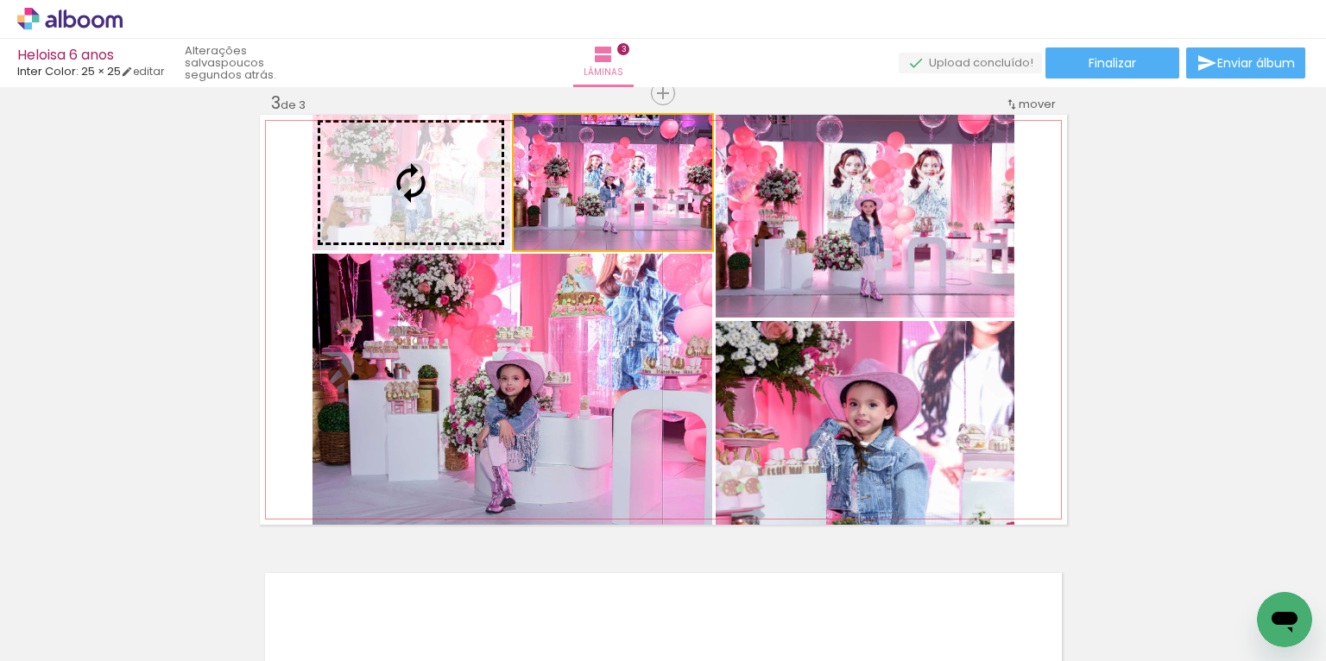
drag, startPoint x: 628, startPoint y: 187, endPoint x: 383, endPoint y: 173, distance: 244.7
click at [0, 0] on slot at bounding box center [0, 0] width 0 height 0
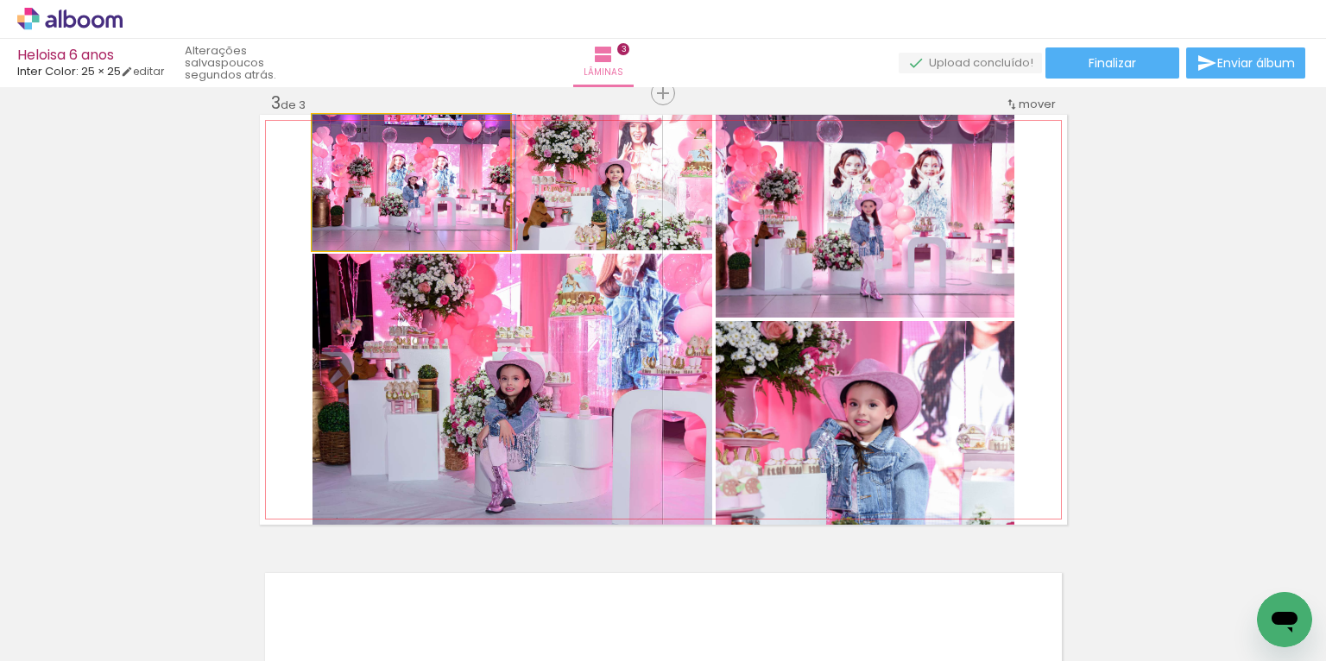
drag, startPoint x: 383, startPoint y: 184, endPoint x: 428, endPoint y: 401, distance: 222.1
click at [0, 0] on slot at bounding box center [0, 0] width 0 height 0
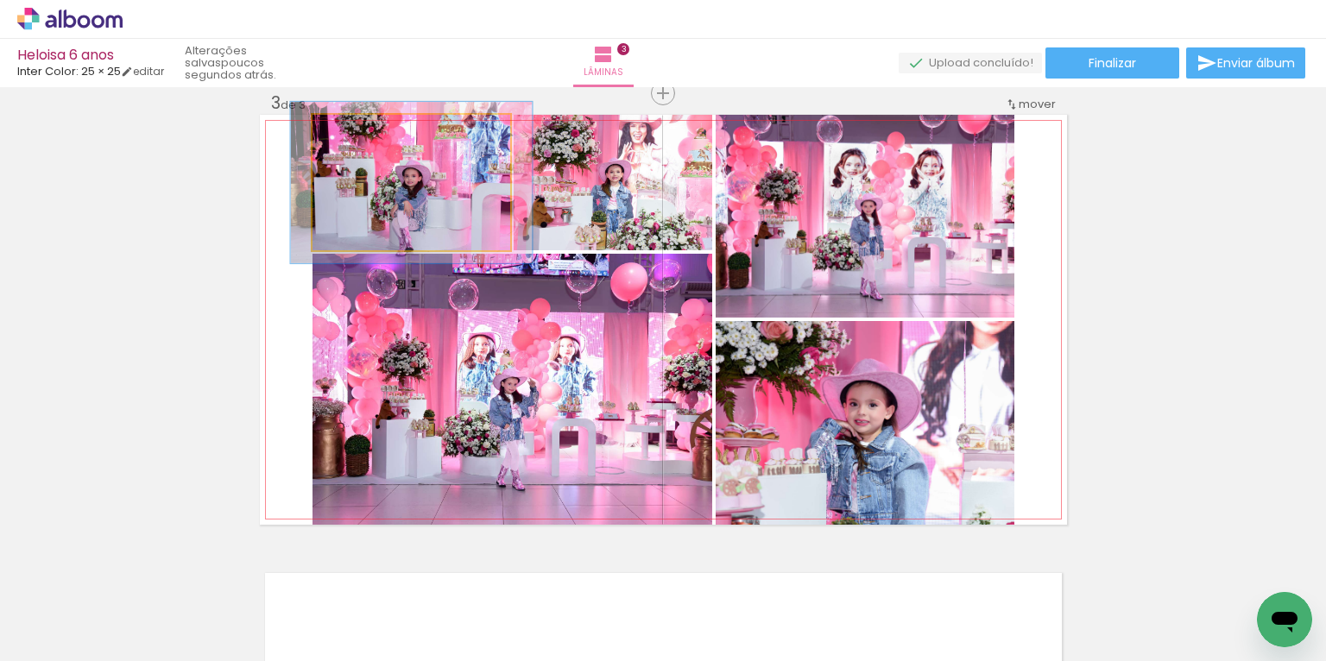
drag, startPoint x: 348, startPoint y: 131, endPoint x: 419, endPoint y: 184, distance: 88.9
type paper-slider "123"
click at [362, 135] on div at bounding box center [364, 133] width 16 height 16
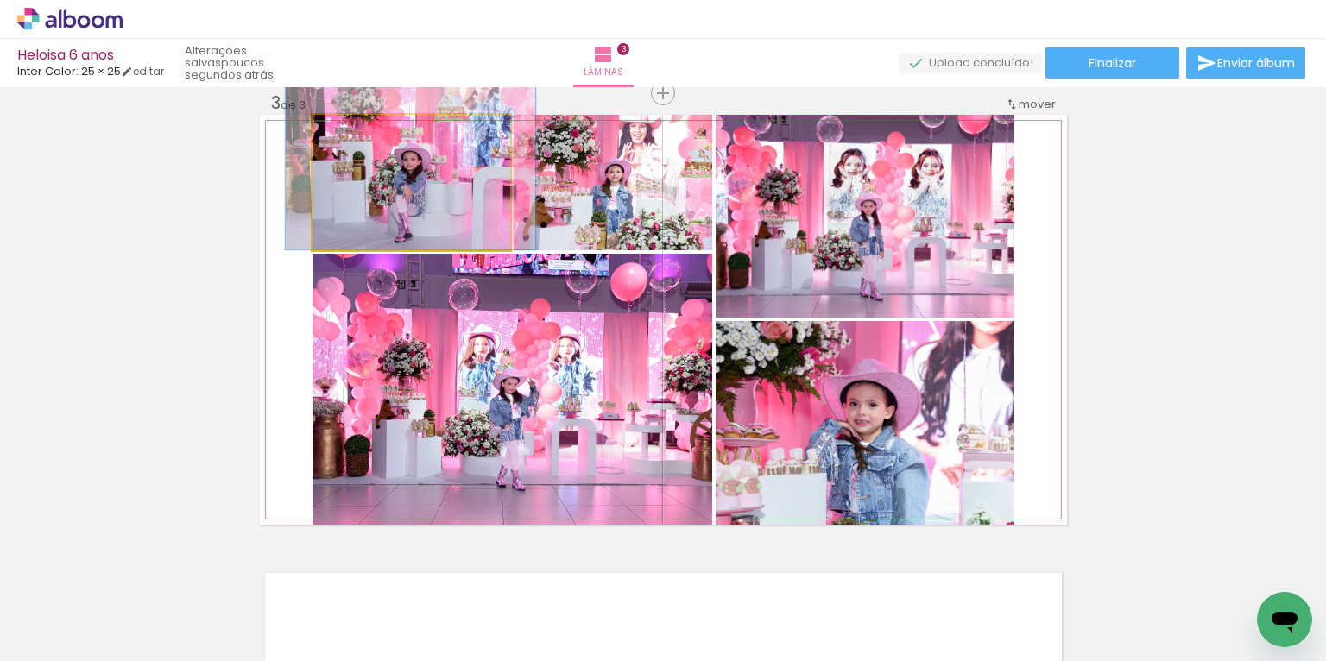
drag, startPoint x: 439, startPoint y: 206, endPoint x: 439, endPoint y: 185, distance: 21.6
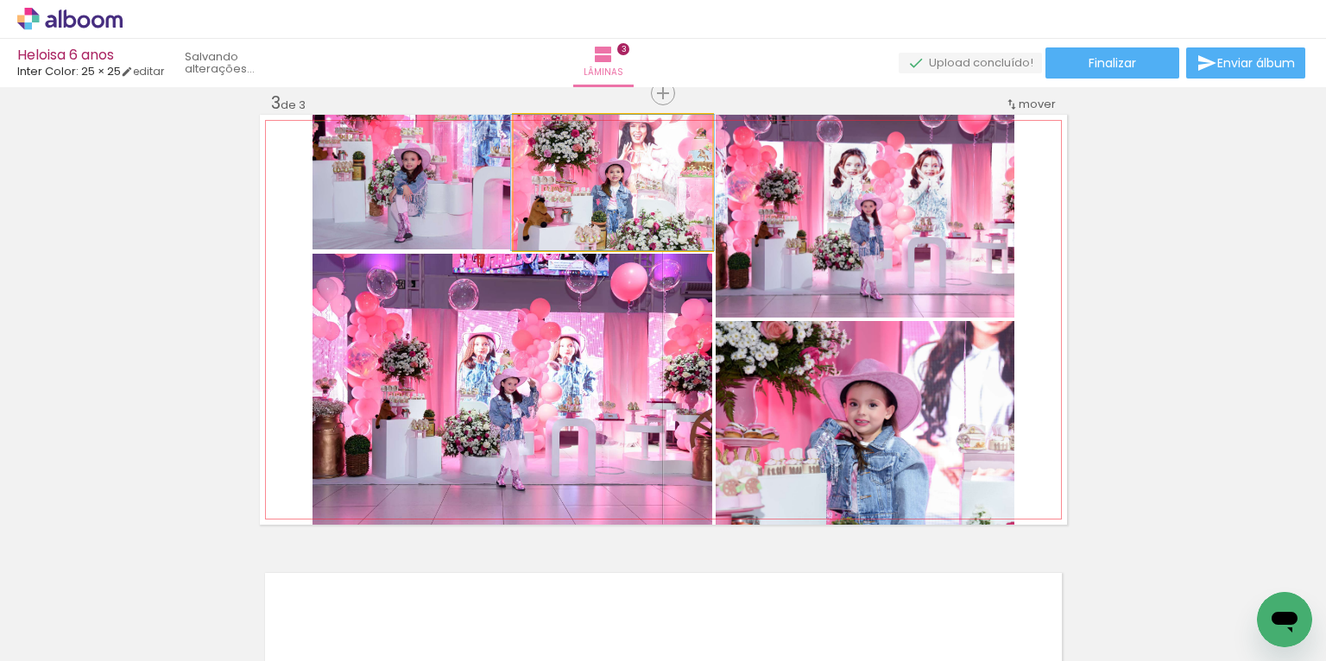
drag, startPoint x: 607, startPoint y: 184, endPoint x: 409, endPoint y: 173, distance: 198.0
click at [0, 0] on slot at bounding box center [0, 0] width 0 height 0
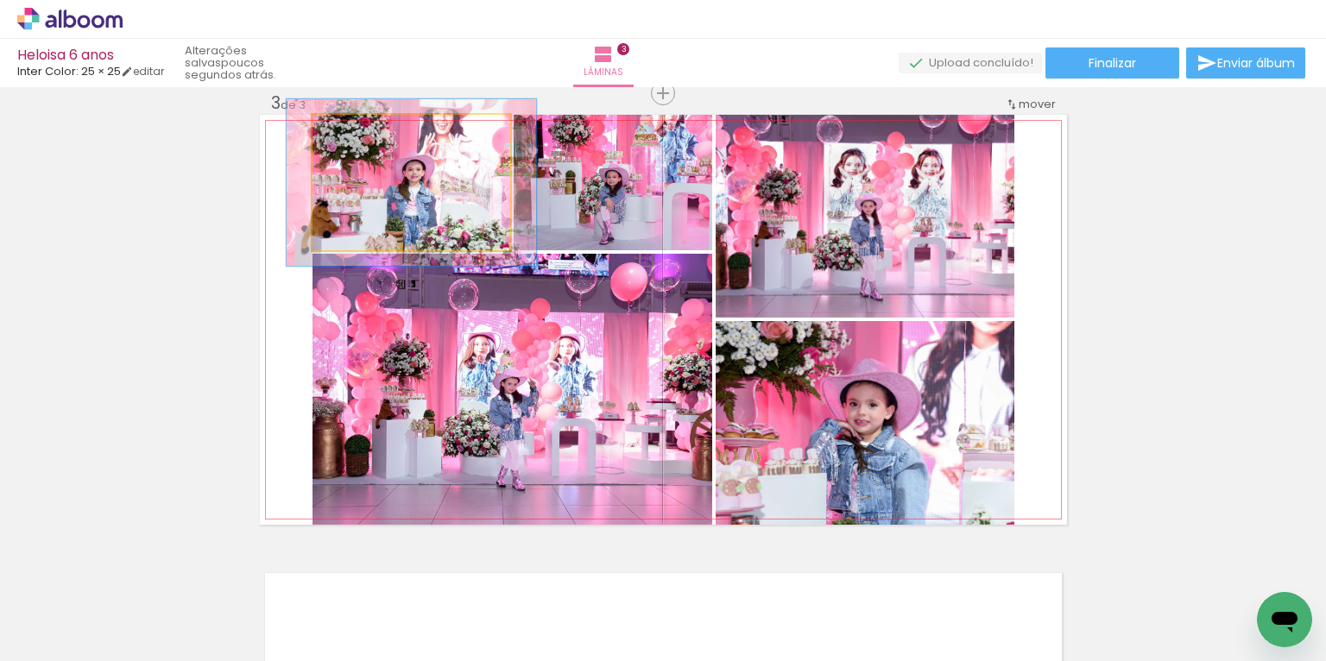
drag, startPoint x: 350, startPoint y: 134, endPoint x: 363, endPoint y: 138, distance: 14.5
type paper-slider "123"
click at [363, 138] on div at bounding box center [366, 133] width 16 height 16
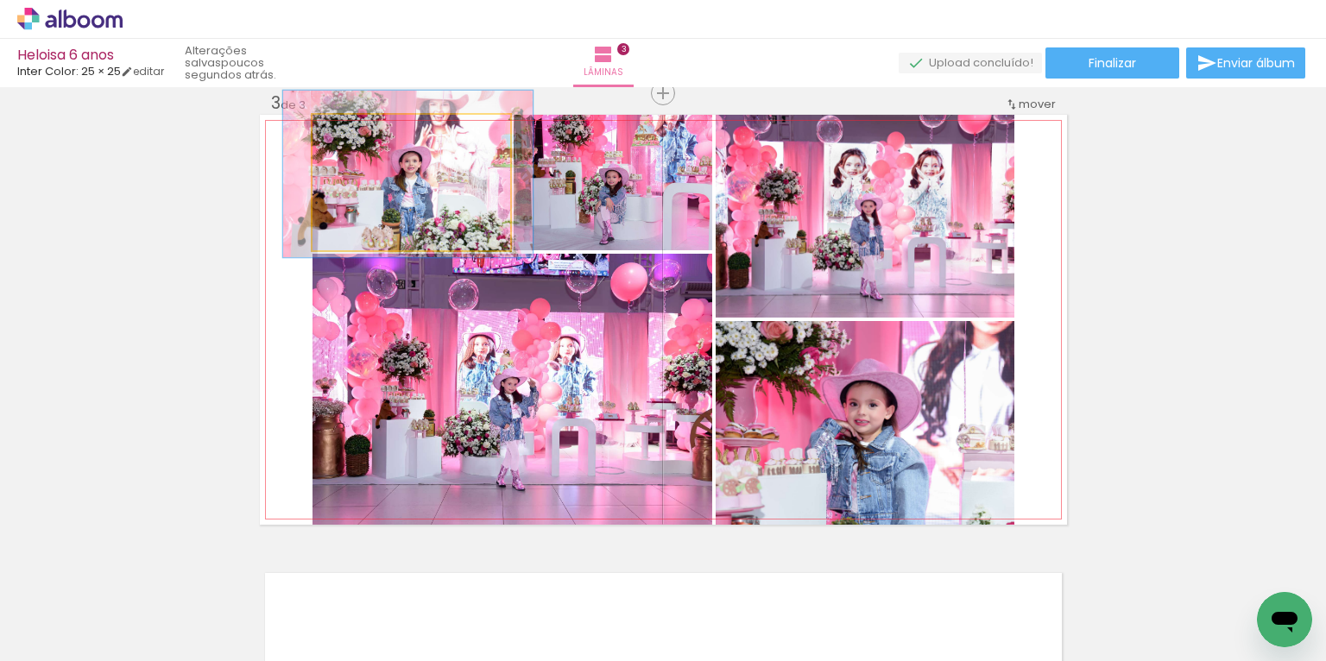
drag, startPoint x: 435, startPoint y: 196, endPoint x: 432, endPoint y: 184, distance: 12.6
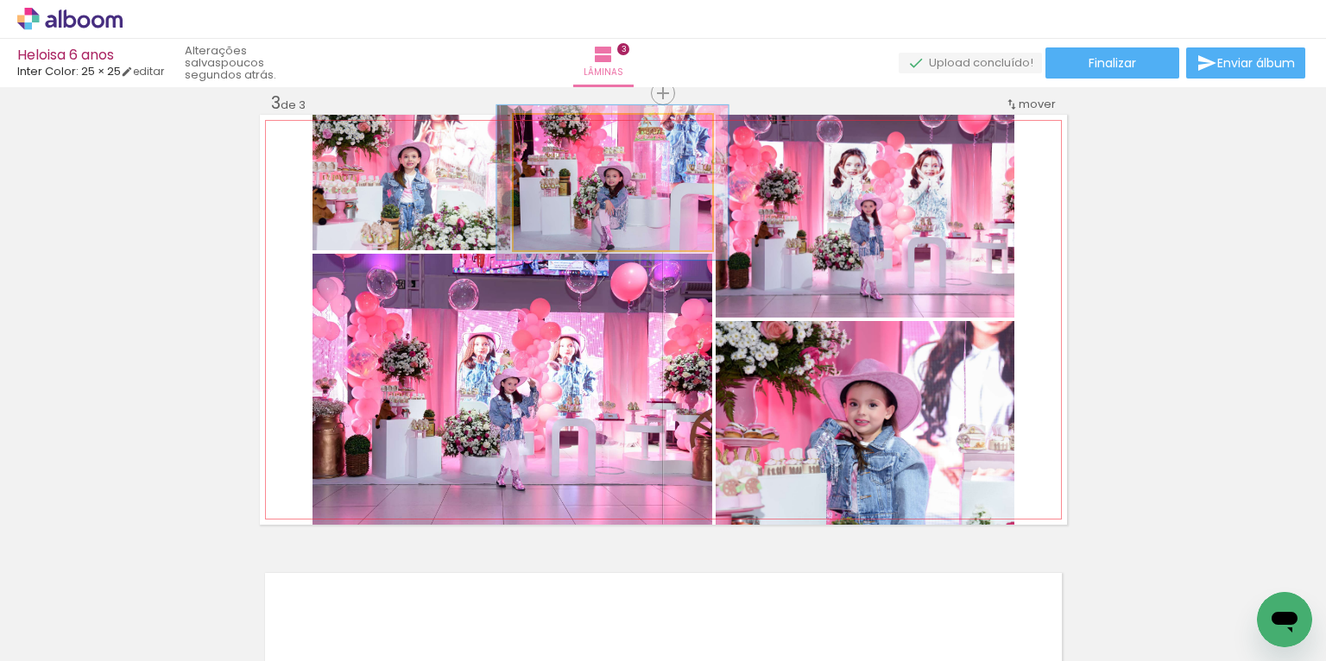
drag, startPoint x: 549, startPoint y: 135, endPoint x: 560, endPoint y: 135, distance: 11.2
type paper-slider "119"
click at [560, 135] on div at bounding box center [562, 133] width 16 height 16
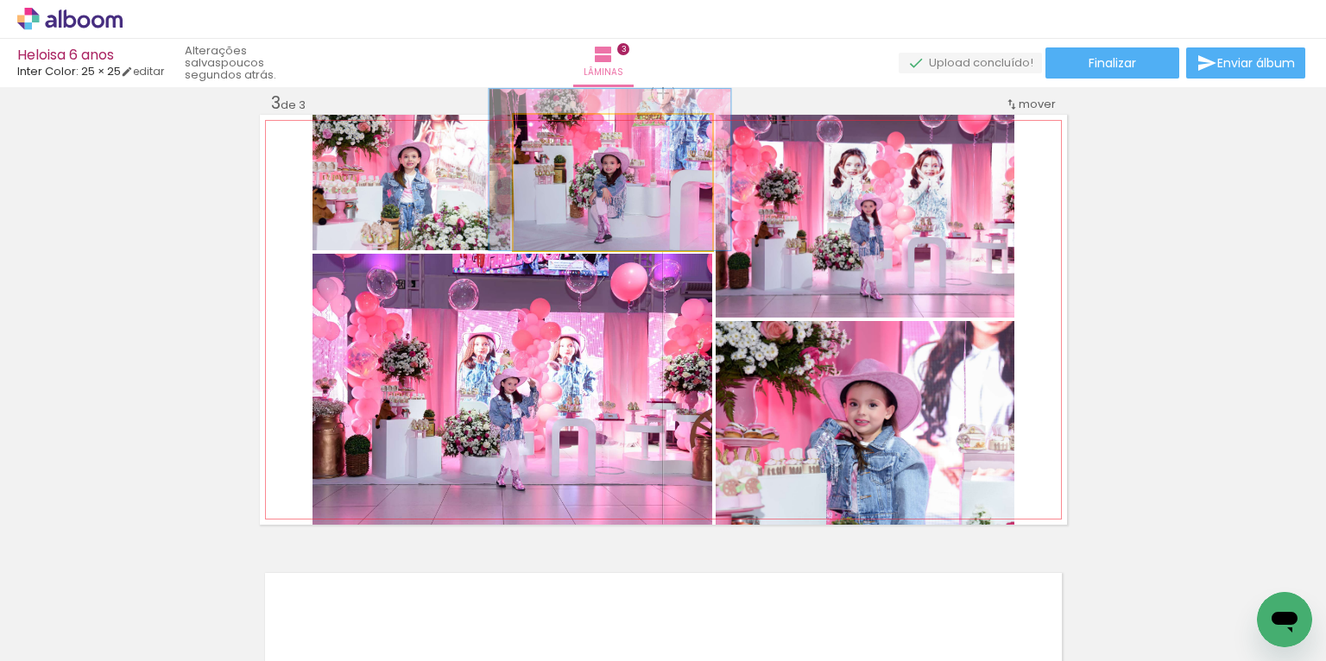
drag, startPoint x: 666, startPoint y: 192, endPoint x: 668, endPoint y: 171, distance: 21.6
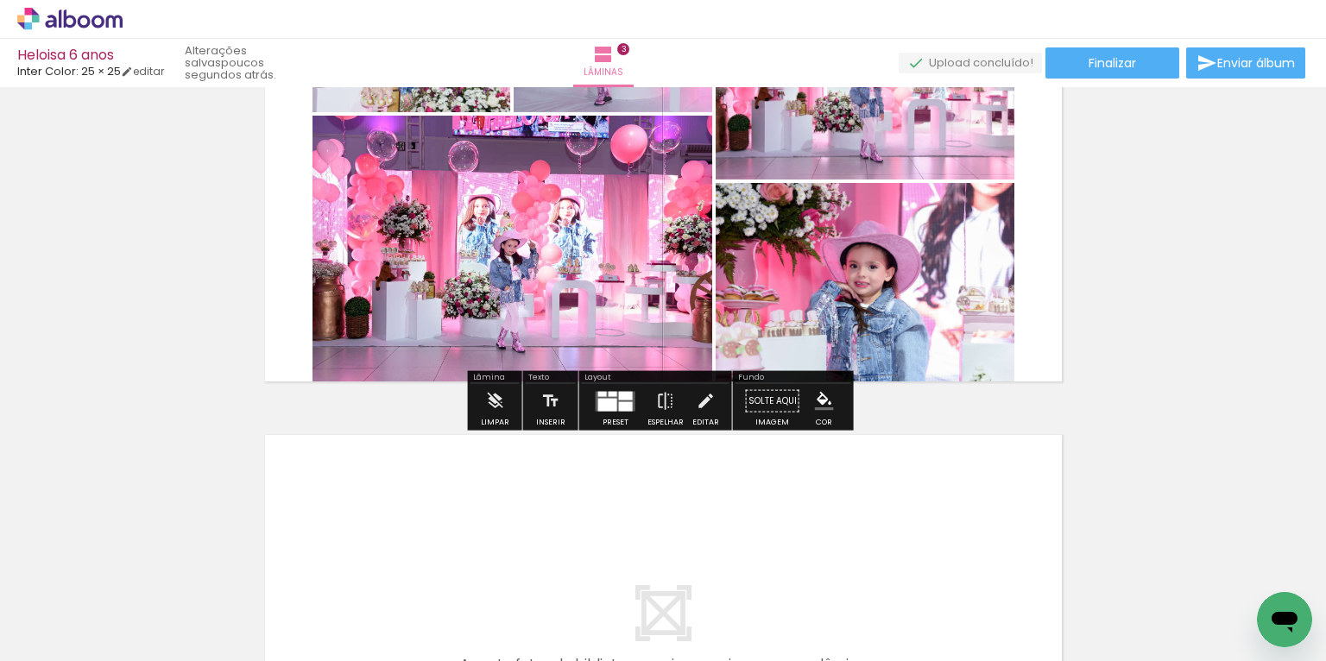
scroll to position [860, 0]
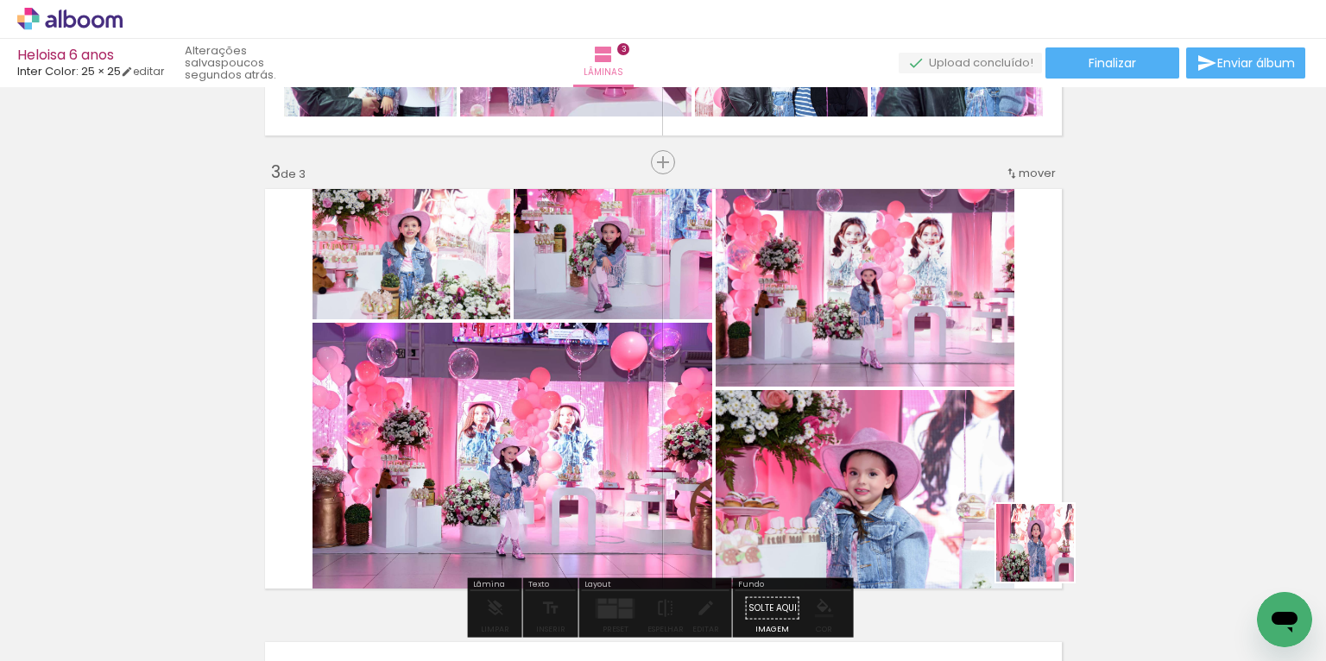
drag, startPoint x: 1048, startPoint y: 556, endPoint x: 825, endPoint y: 433, distance: 254.2
click at [842, 442] on quentale-workspace at bounding box center [663, 330] width 1326 height 661
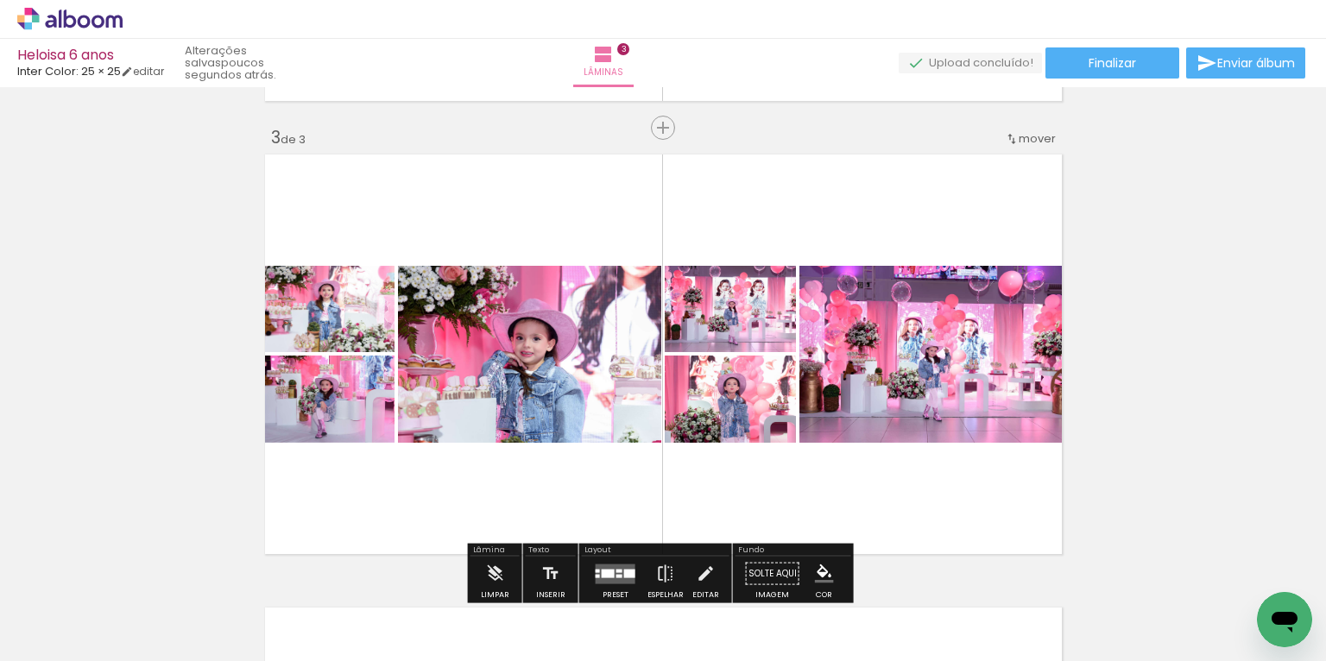
scroll to position [929, 0]
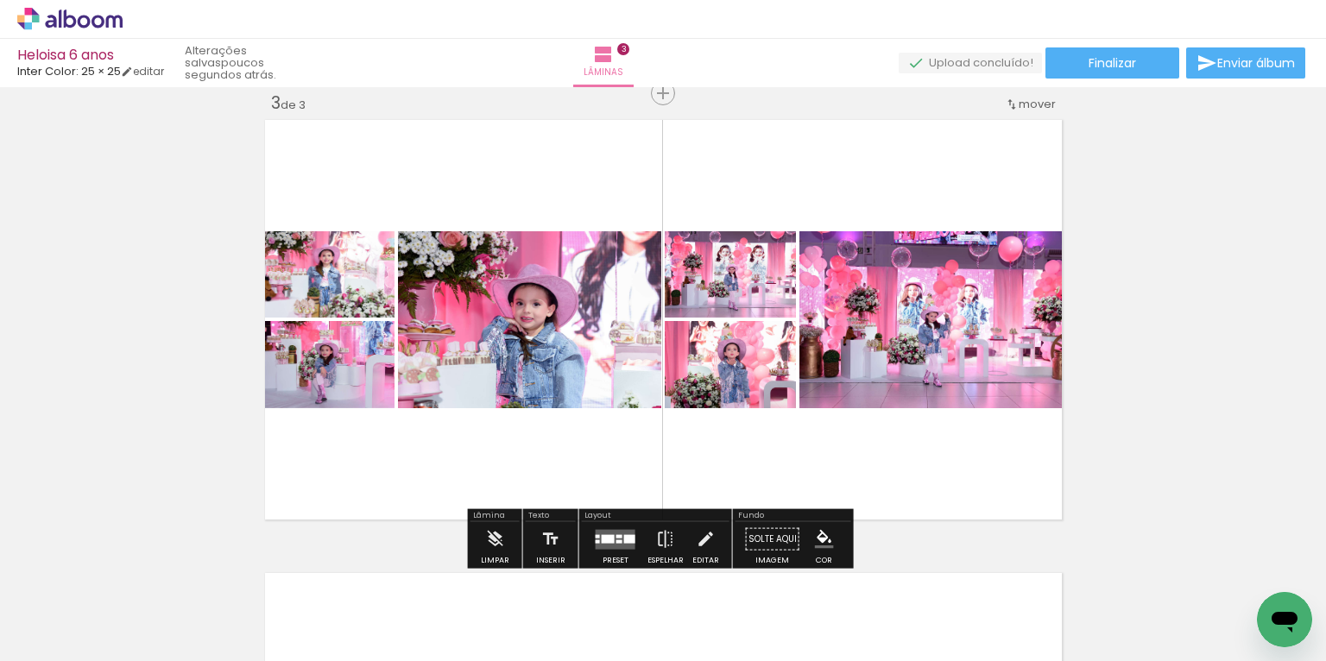
click at [615, 538] on quentale-layouter at bounding box center [616, 539] width 40 height 20
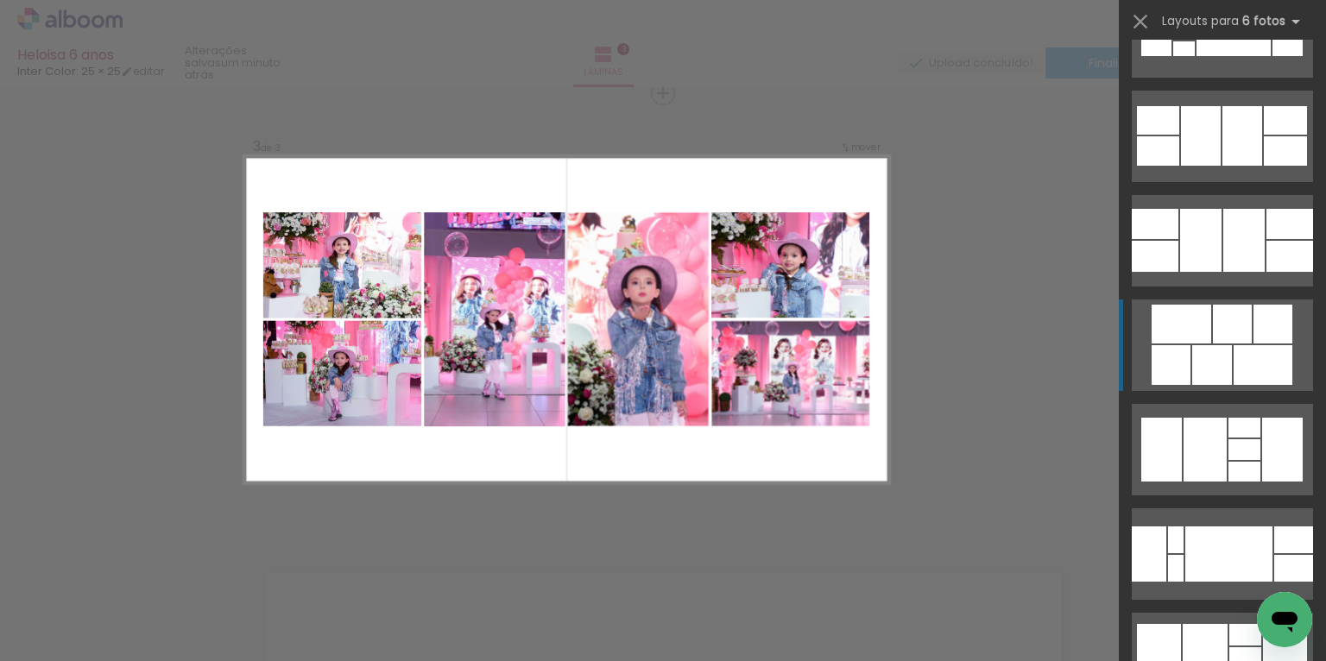
scroll to position [29250, 0]
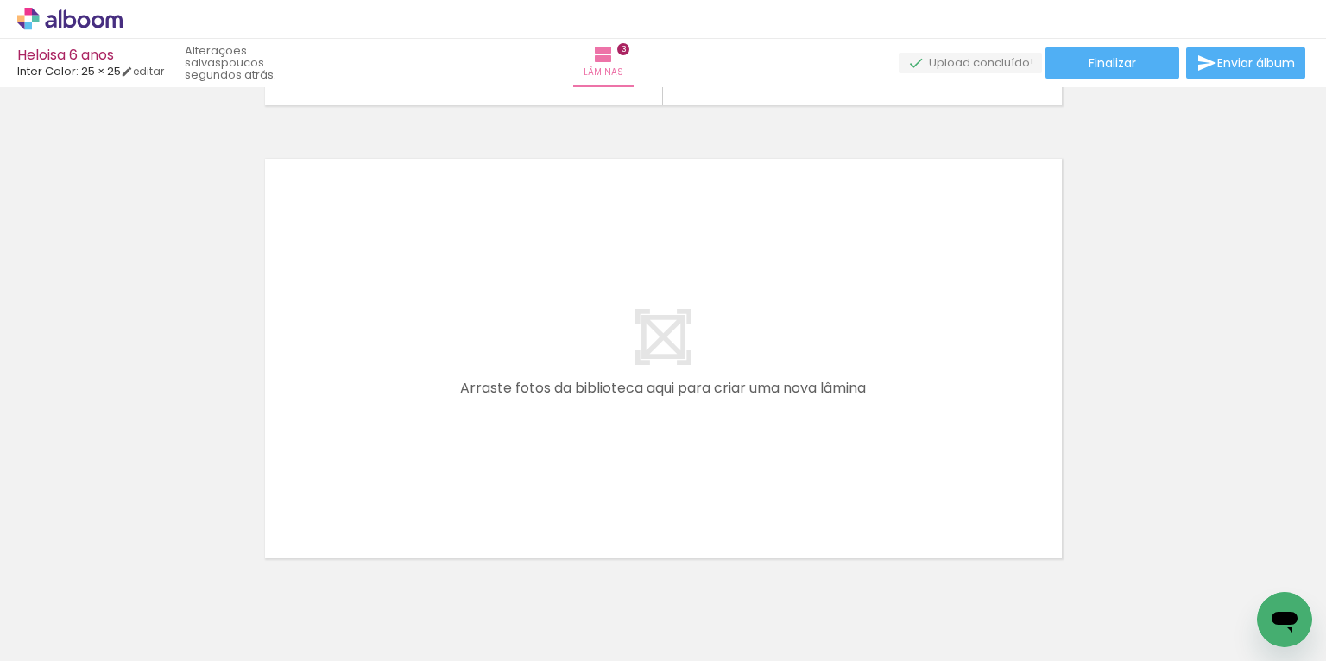
scroll to position [0, 2009]
drag, startPoint x: 678, startPoint y: 609, endPoint x: 689, endPoint y: 418, distance: 191.1
click at [689, 418] on quentale-workspace at bounding box center [663, 330] width 1326 height 661
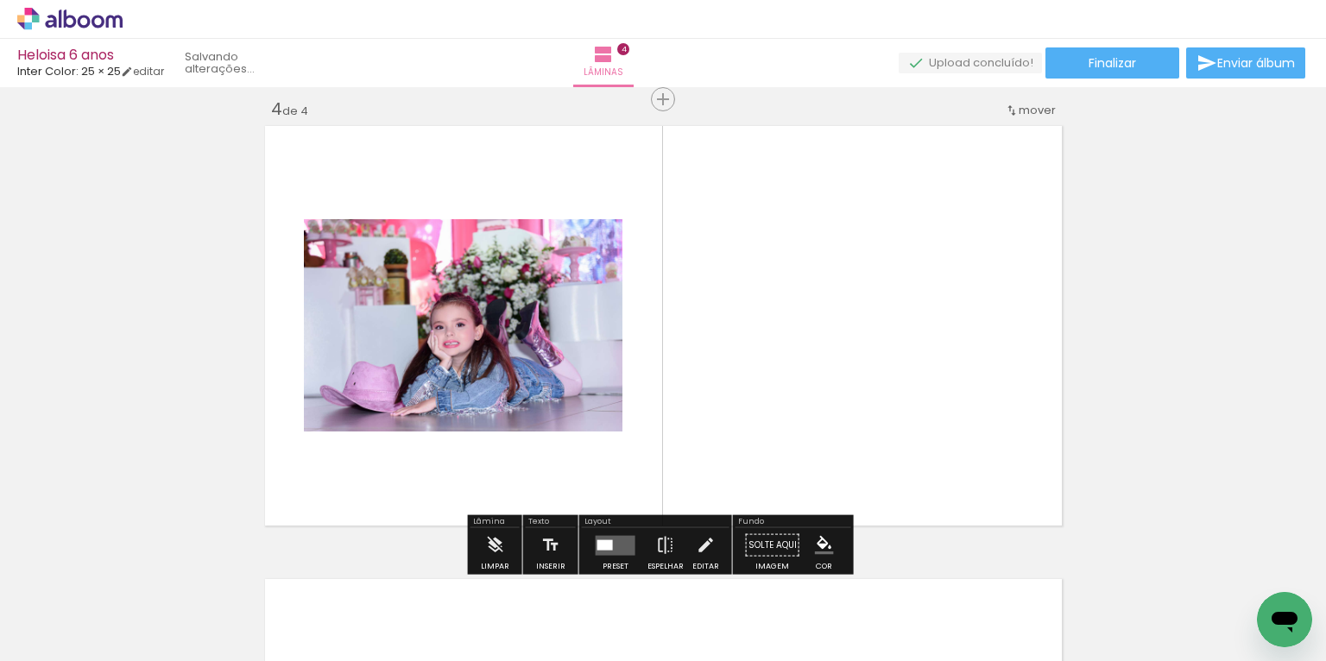
scroll to position [1381, 0]
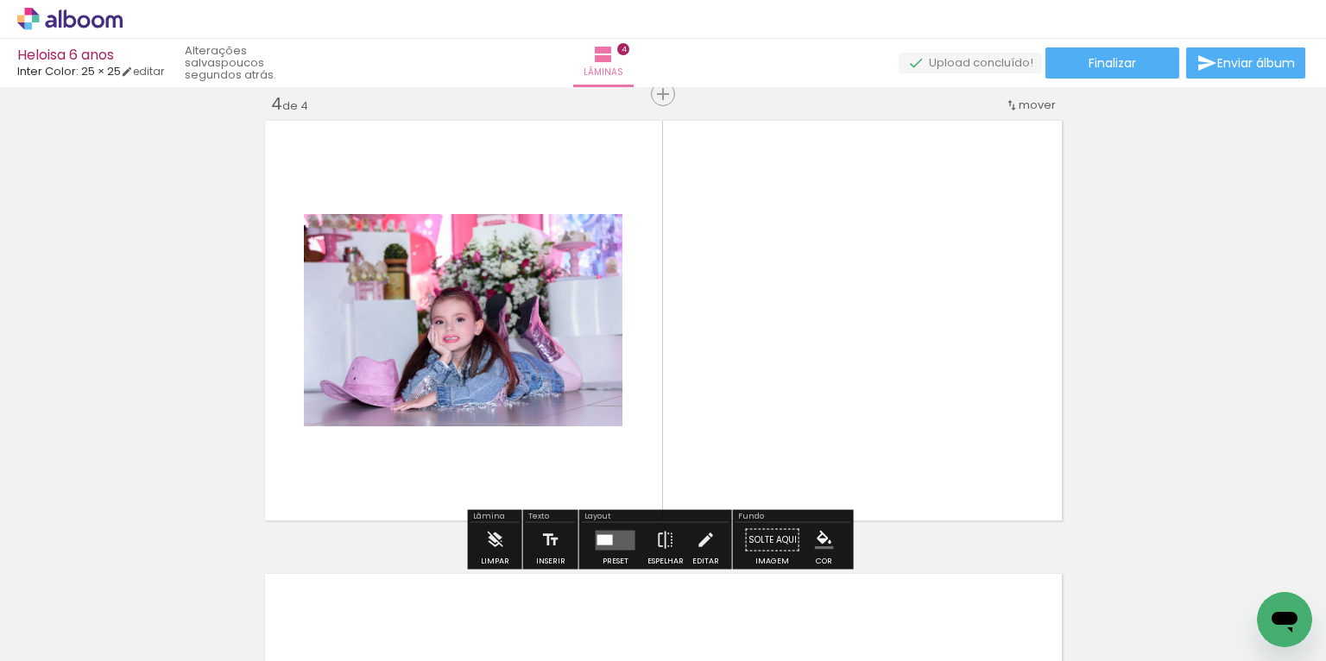
click at [598, 542] on div at bounding box center [605, 539] width 16 height 10
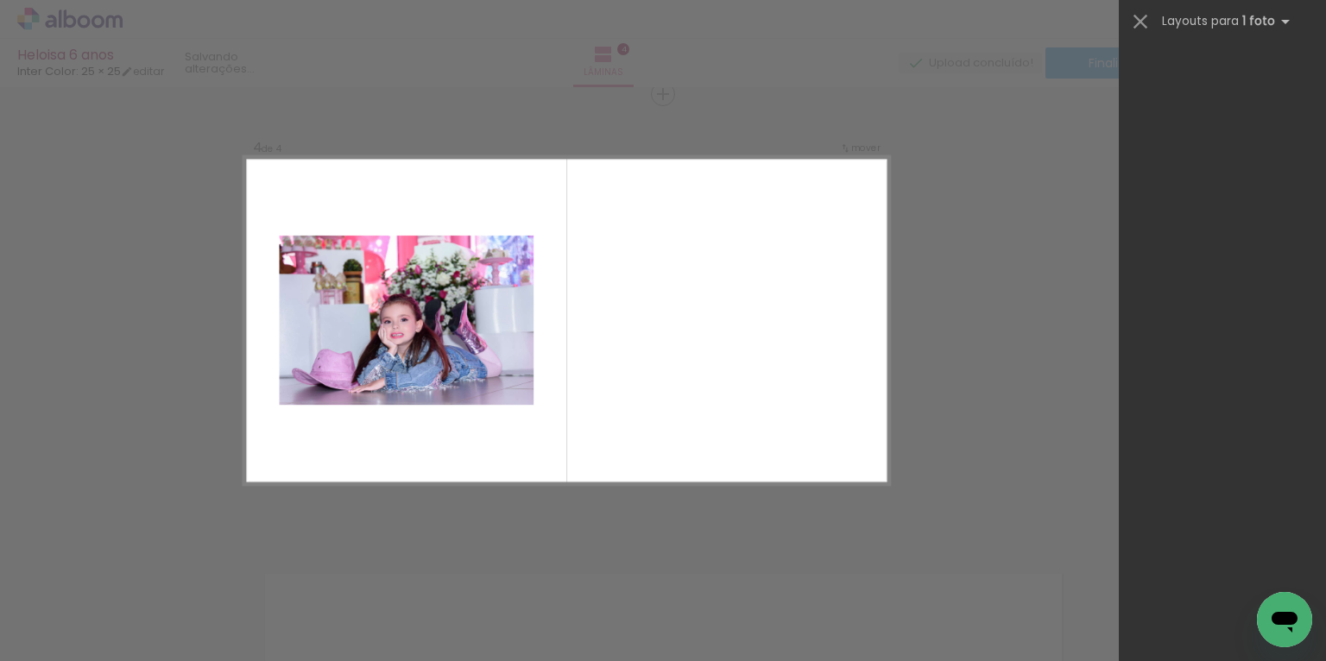
scroll to position [0, 0]
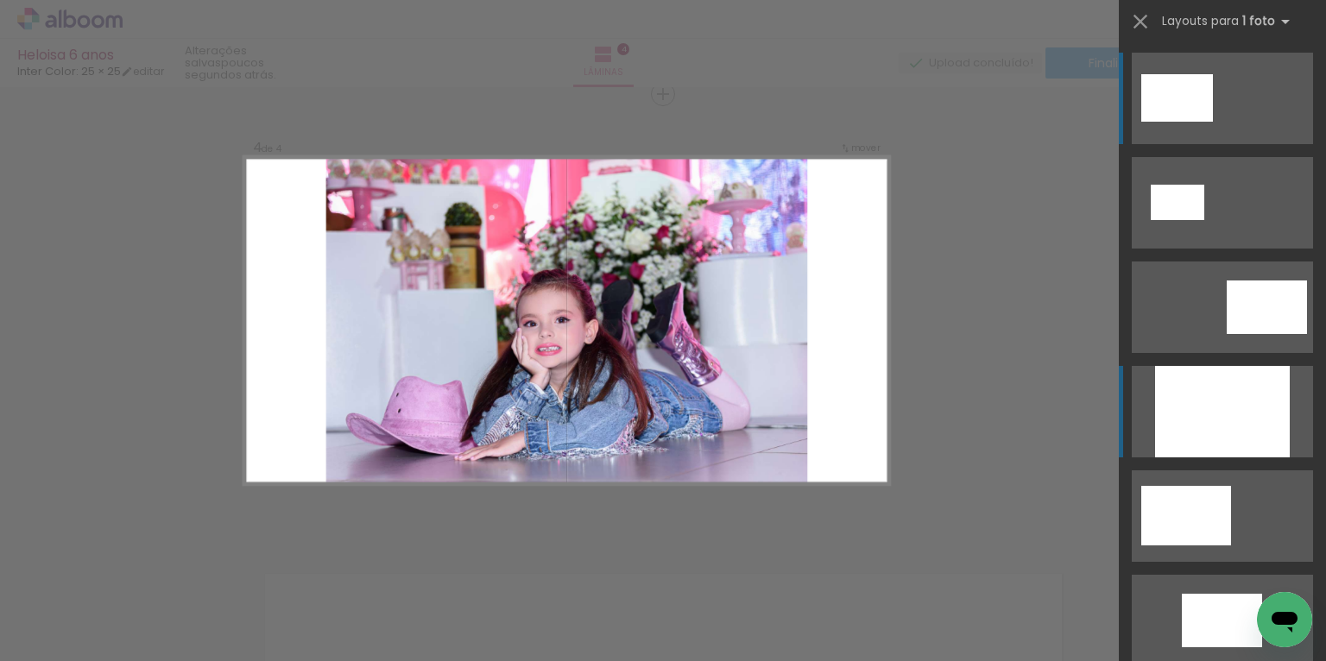
click at [1209, 412] on div at bounding box center [1222, 411] width 135 height 91
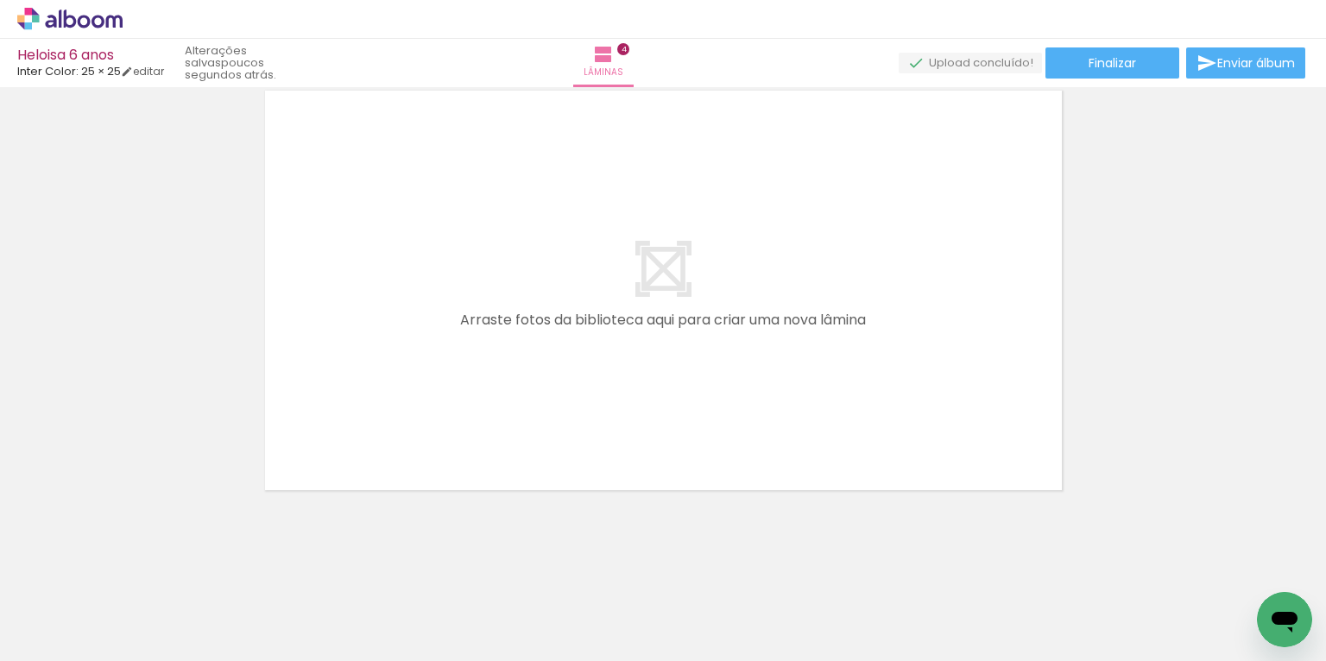
scroll to position [0, 1581]
drag, startPoint x: 456, startPoint y: 597, endPoint x: 514, endPoint y: 496, distance: 116.4
click at [513, 497] on quentale-workspace at bounding box center [663, 330] width 1326 height 661
drag, startPoint x: 521, startPoint y: 598, endPoint x: 528, endPoint y: 494, distance: 104.7
click at [528, 507] on quentale-workspace at bounding box center [663, 330] width 1326 height 661
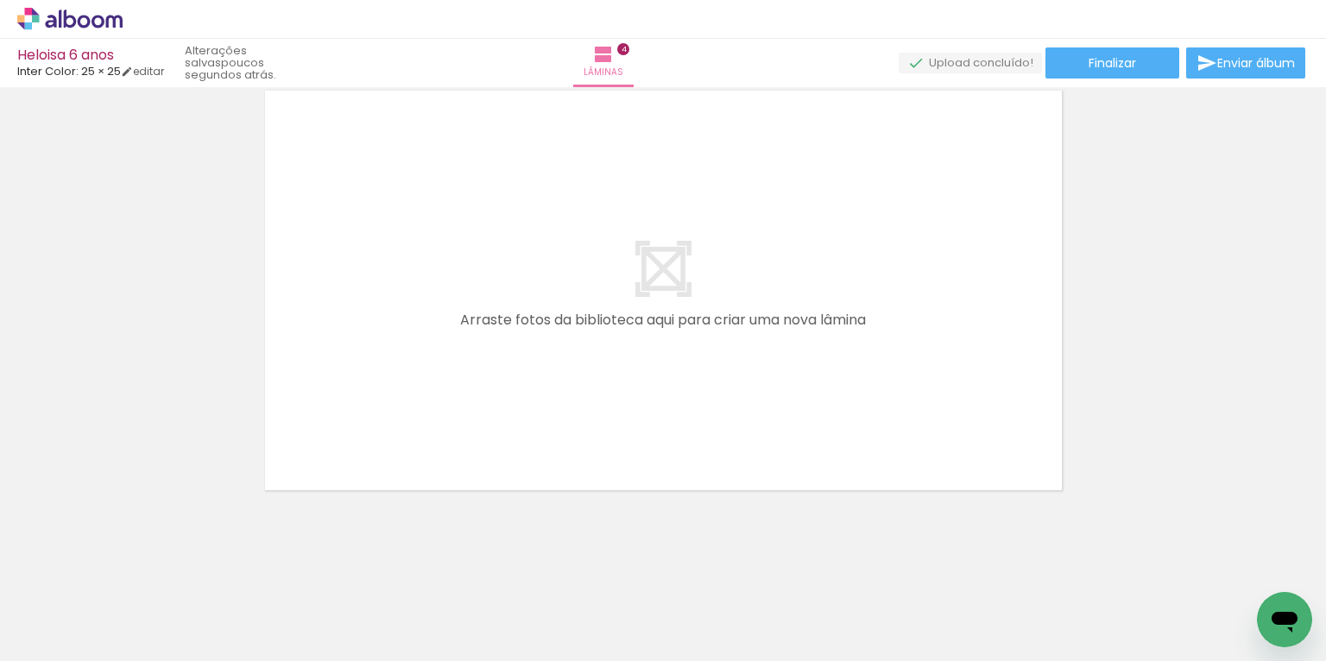
drag, startPoint x: 438, startPoint y: 609, endPoint x: 513, endPoint y: 449, distance: 176.9
click at [503, 422] on quentale-workspace at bounding box center [663, 330] width 1326 height 661
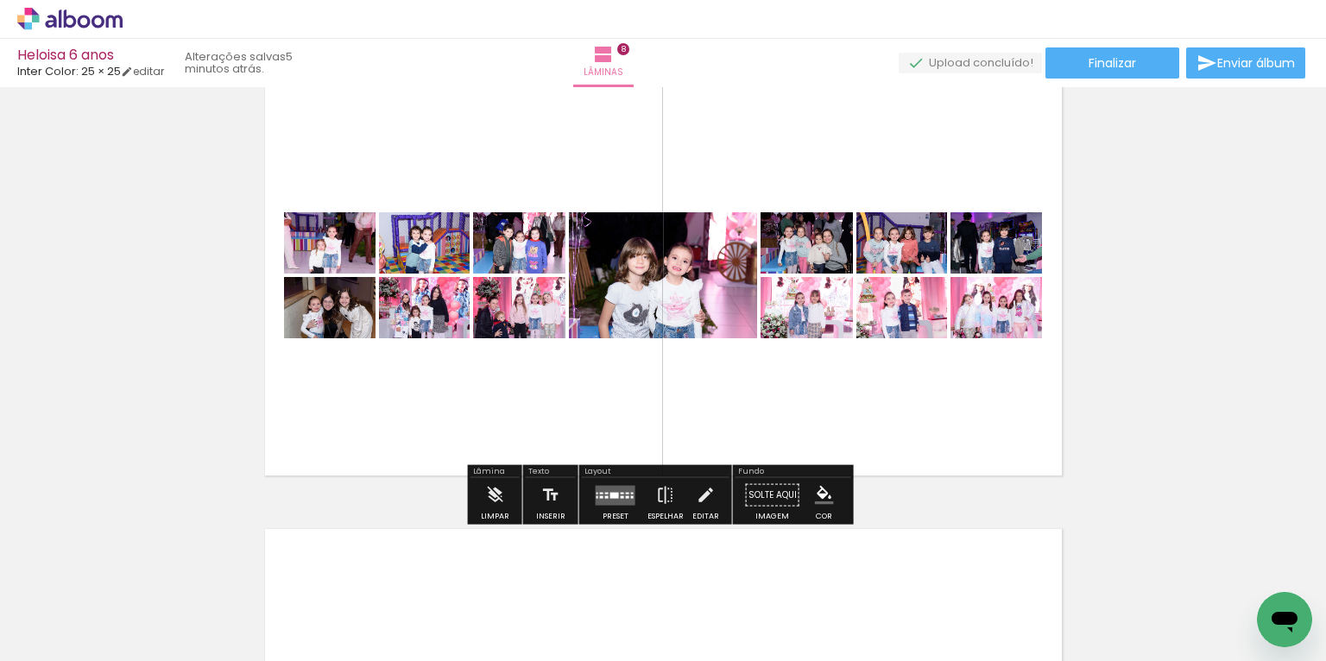
scroll to position [3254, 0]
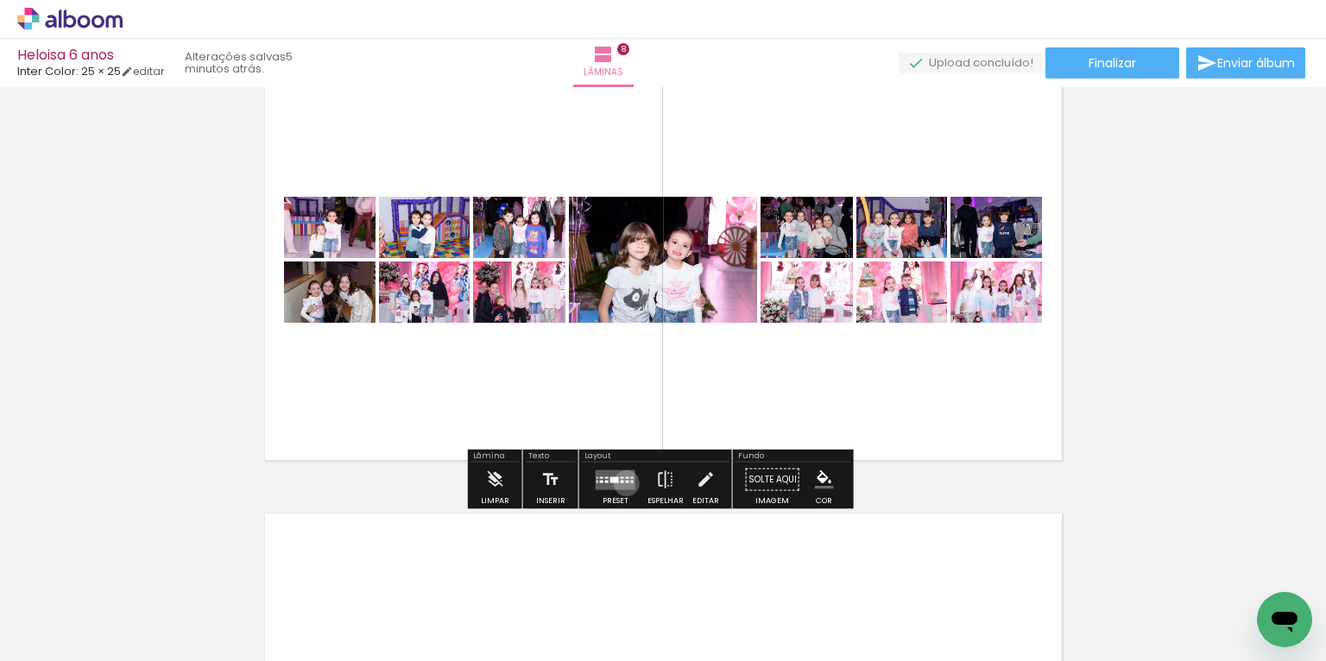
drag, startPoint x: 622, startPoint y: 482, endPoint x: 669, endPoint y: 461, distance: 51.4
click at [622, 481] on quentale-layouter at bounding box center [616, 480] width 40 height 20
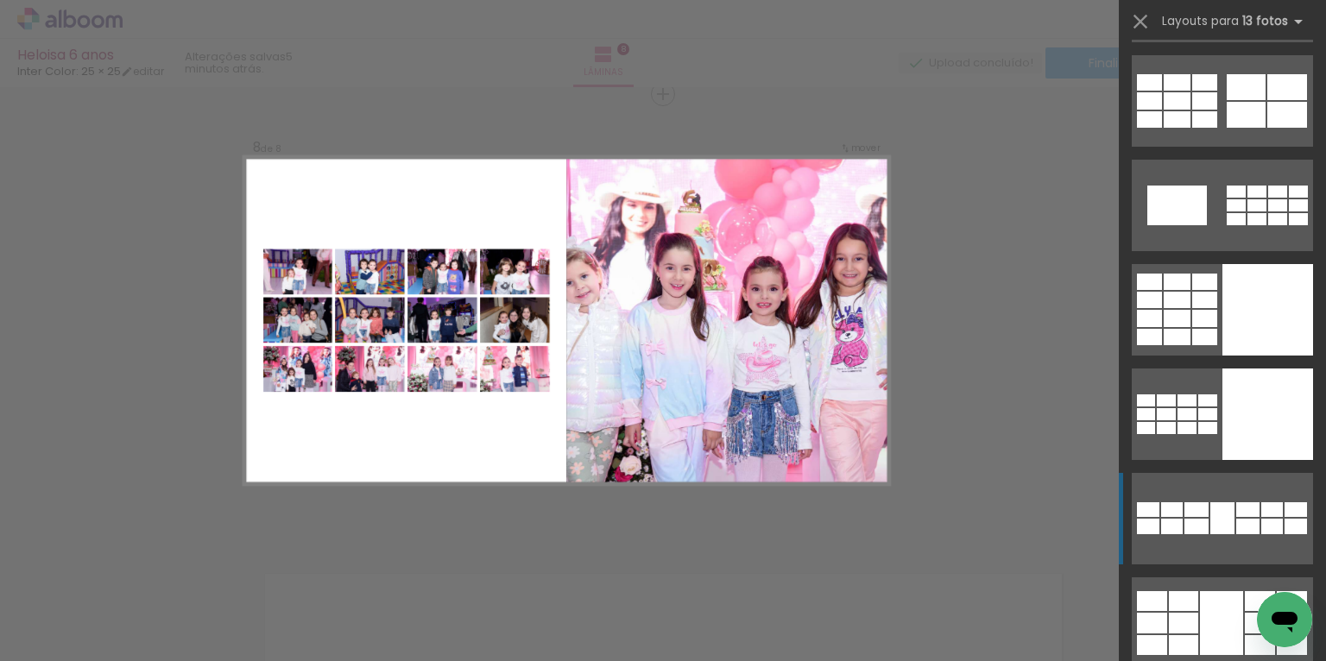
scroll to position [207, 0]
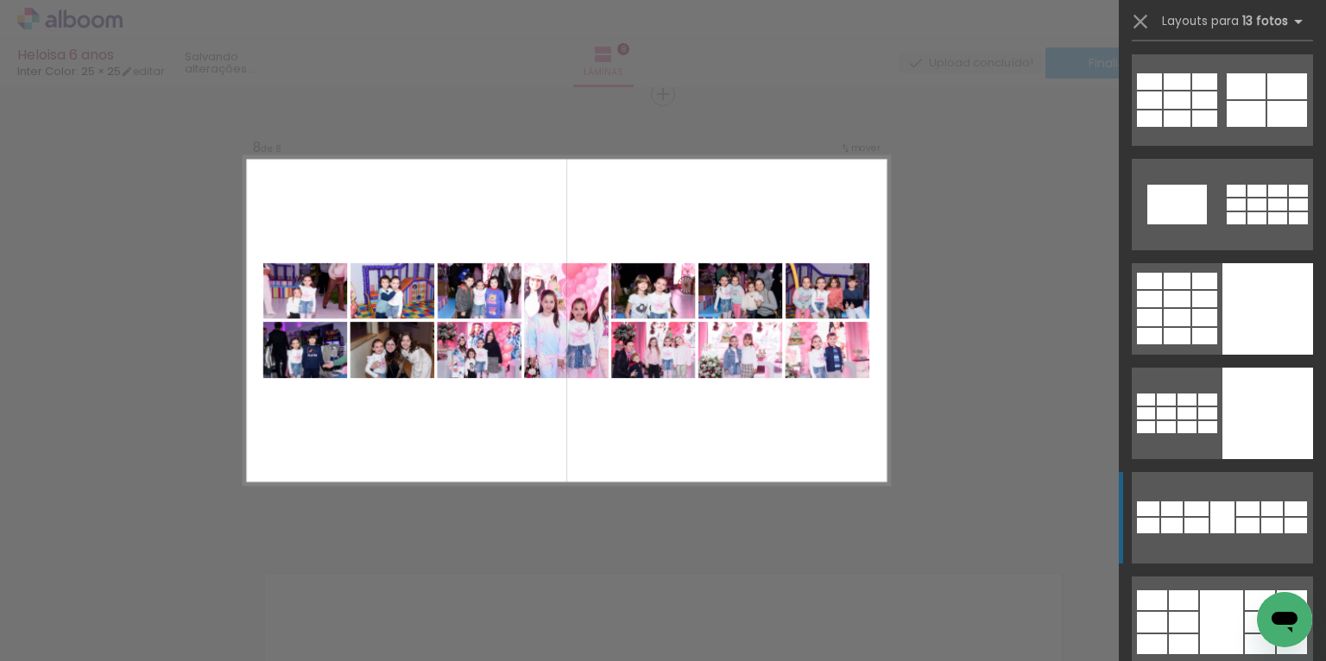
click at [1210, 514] on div at bounding box center [1222, 517] width 24 height 32
